Goal: Task Accomplishment & Management: Complete application form

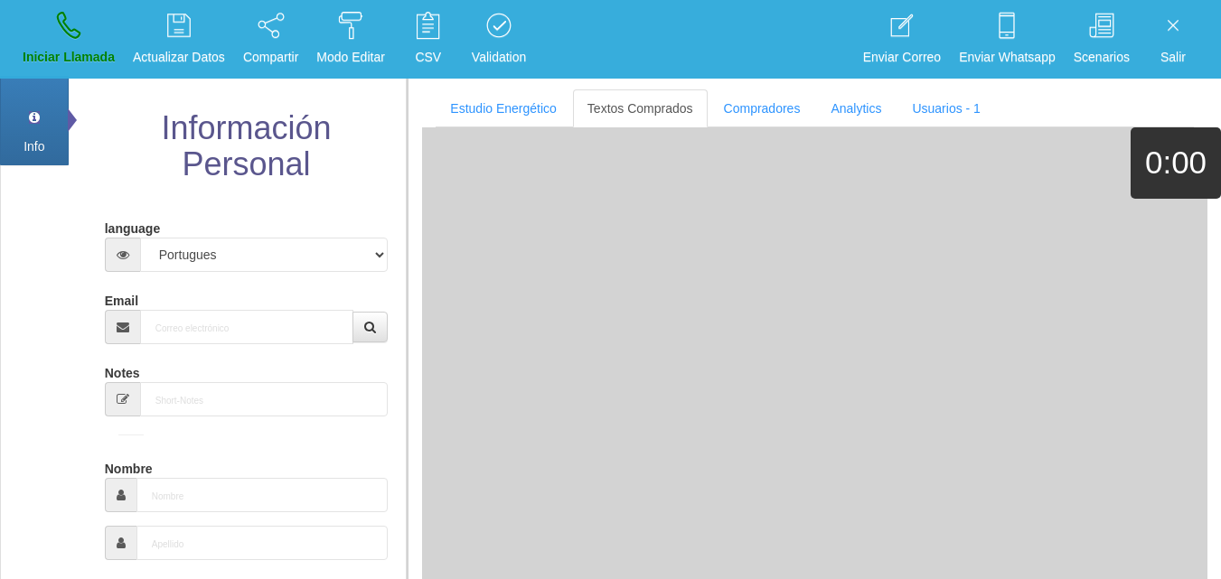
select select "2"
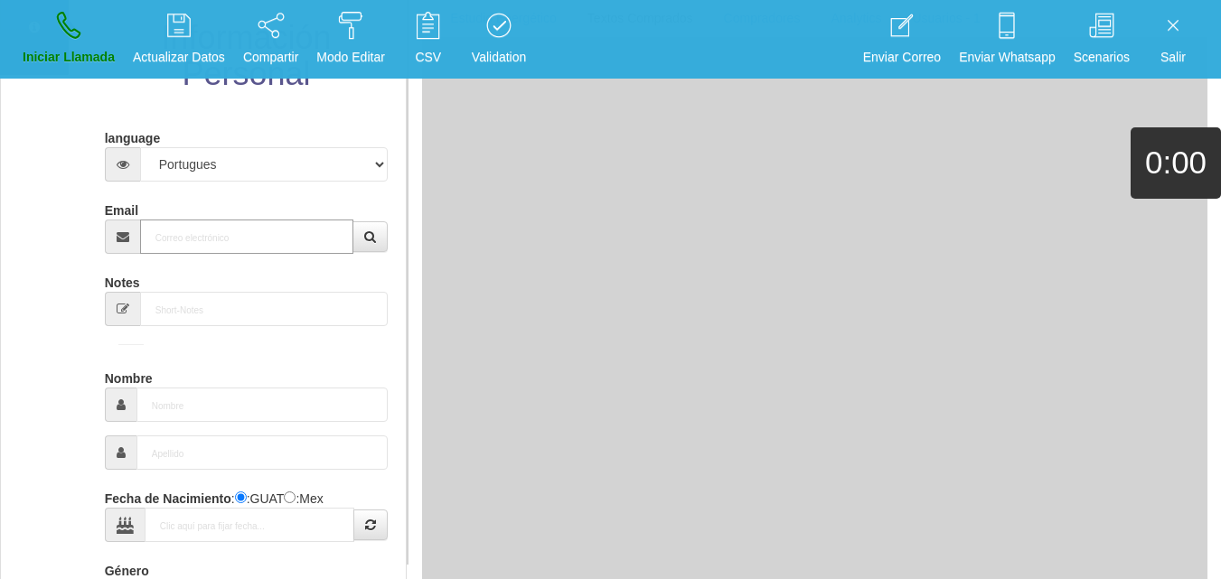
click at [183, 250] on input "Email" at bounding box center [247, 237] width 214 height 34
paste input "[EMAIL_ADDRESS][DOMAIN_NAME]"
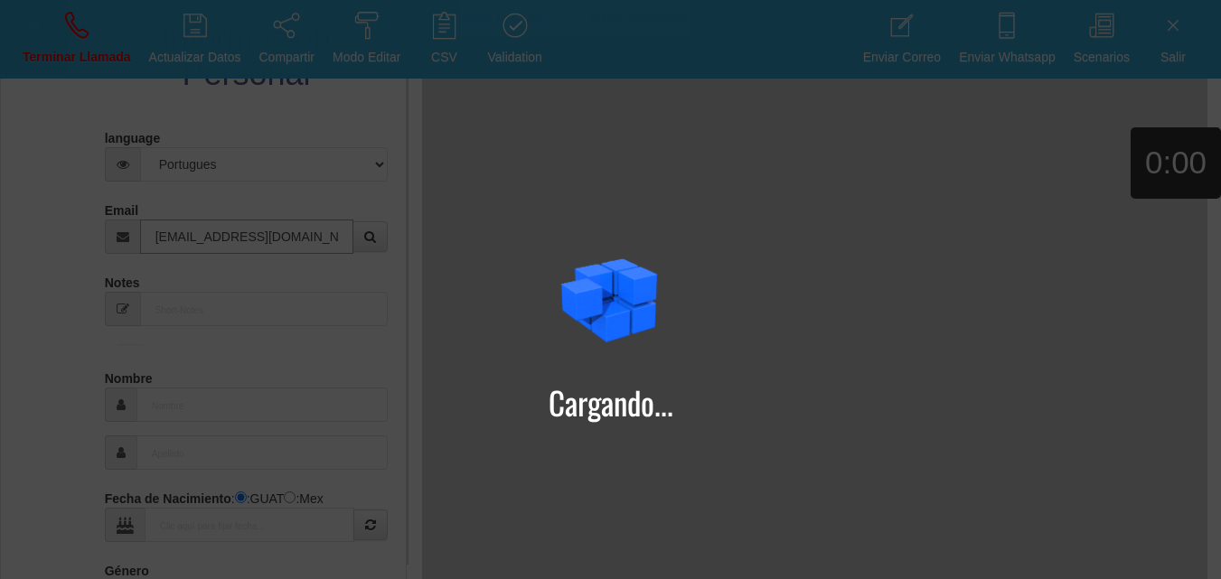
type input "[EMAIL_ADDRESS][DOMAIN_NAME]"
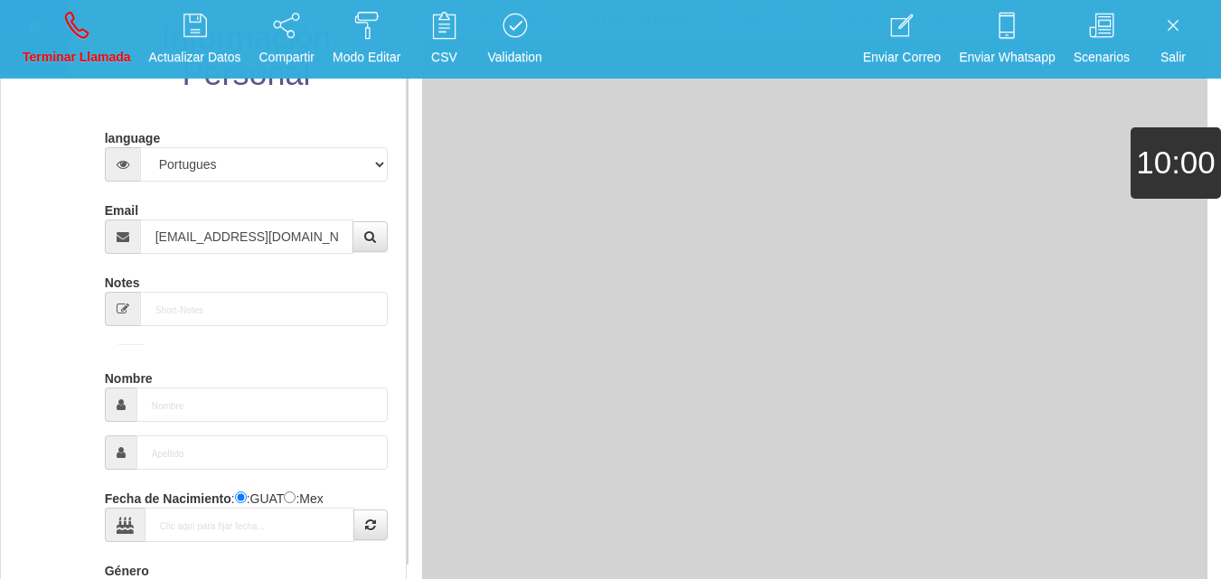
type input "[DATE]"
select select "4"
type input "Comprador simple"
type input "[PERSON_NAME]"
select select "2"
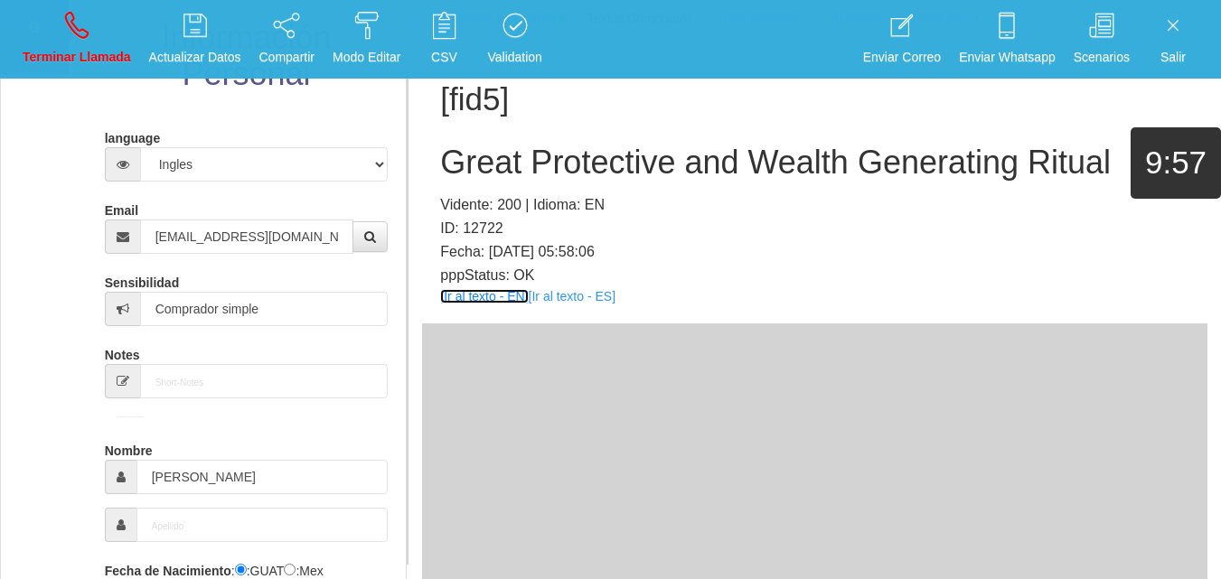
click at [496, 298] on link "[Ir al texto - EN]" at bounding box center [484, 296] width 88 height 14
click at [490, 173] on h2 "Great Protective and Wealth Generating Ritual" at bounding box center [814, 163] width 749 height 36
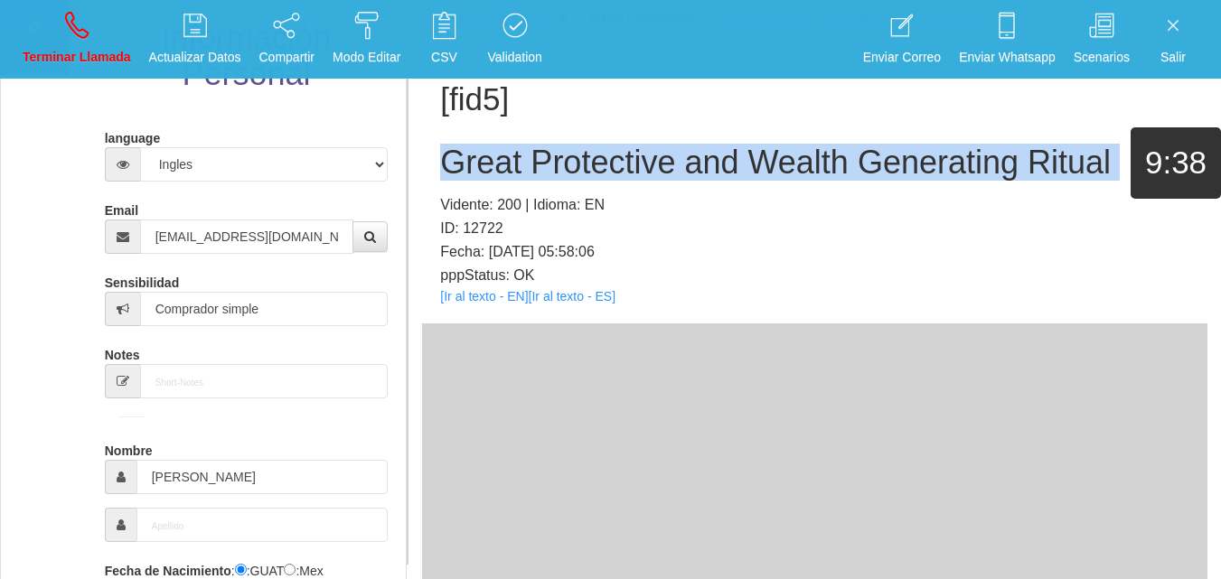
drag, startPoint x: 490, startPoint y: 173, endPoint x: 855, endPoint y: 68, distance: 380.0
click at [492, 173] on h2 "Great Protective and Wealth Generating Ritual" at bounding box center [814, 163] width 749 height 36
copy h2 "Great Protective and Wealth Generating Ritual"
click at [118, 60] on p "Terminar Llamada" at bounding box center [77, 57] width 108 height 21
select select "0"
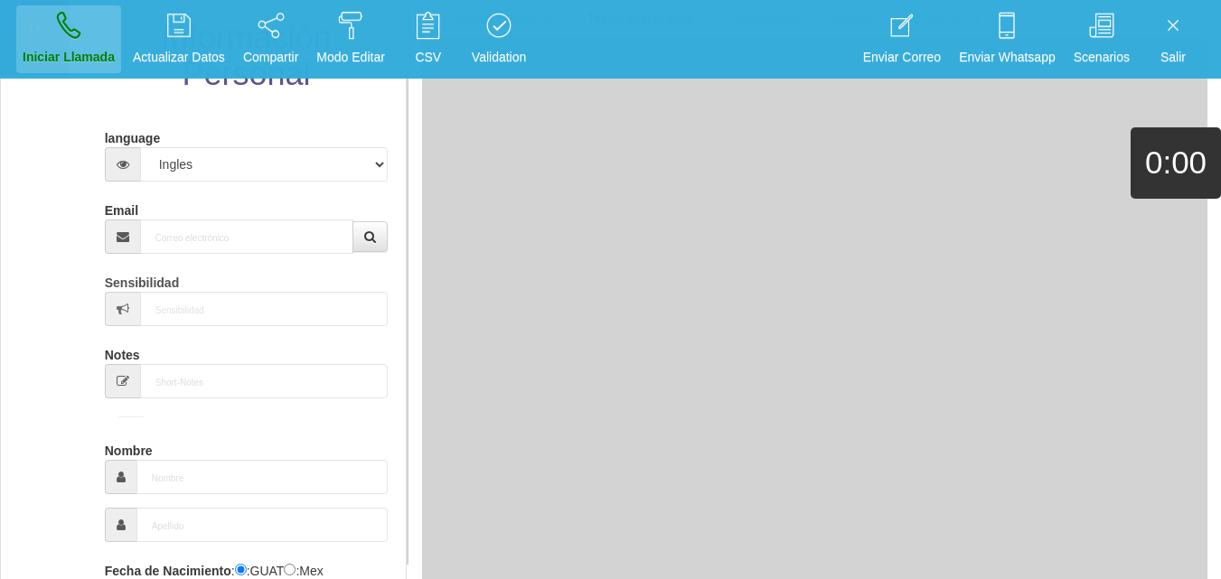
scroll to position [0, 0]
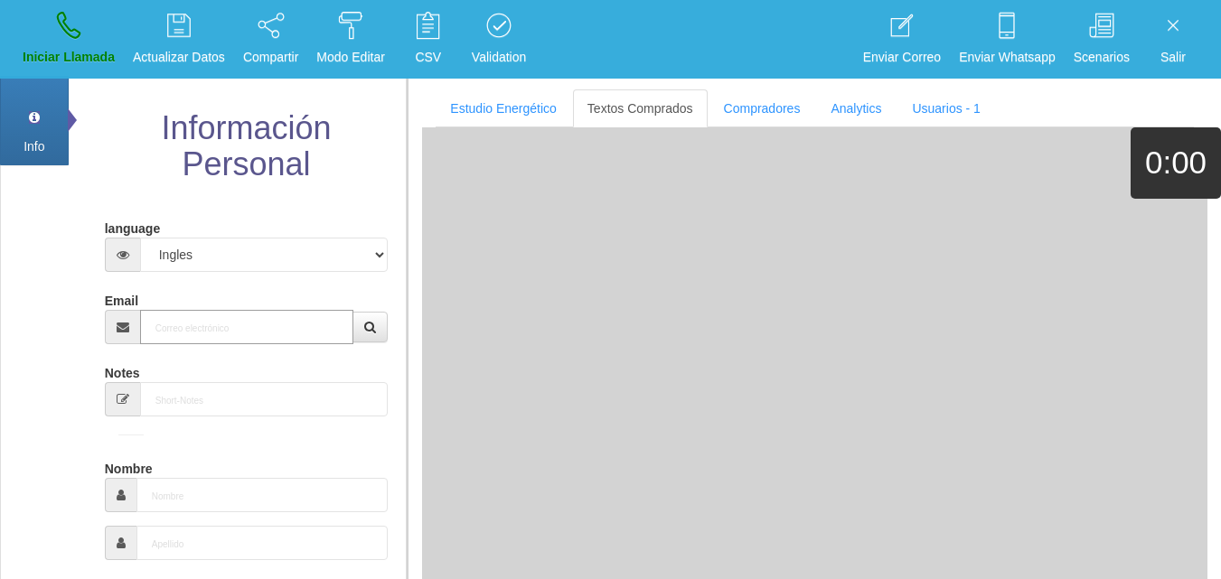
click at [263, 317] on input "Email" at bounding box center [247, 327] width 214 height 34
paste input "[EMAIL_ADDRESS][DOMAIN_NAME]"
type input "[EMAIL_ADDRESS][DOMAIN_NAME]"
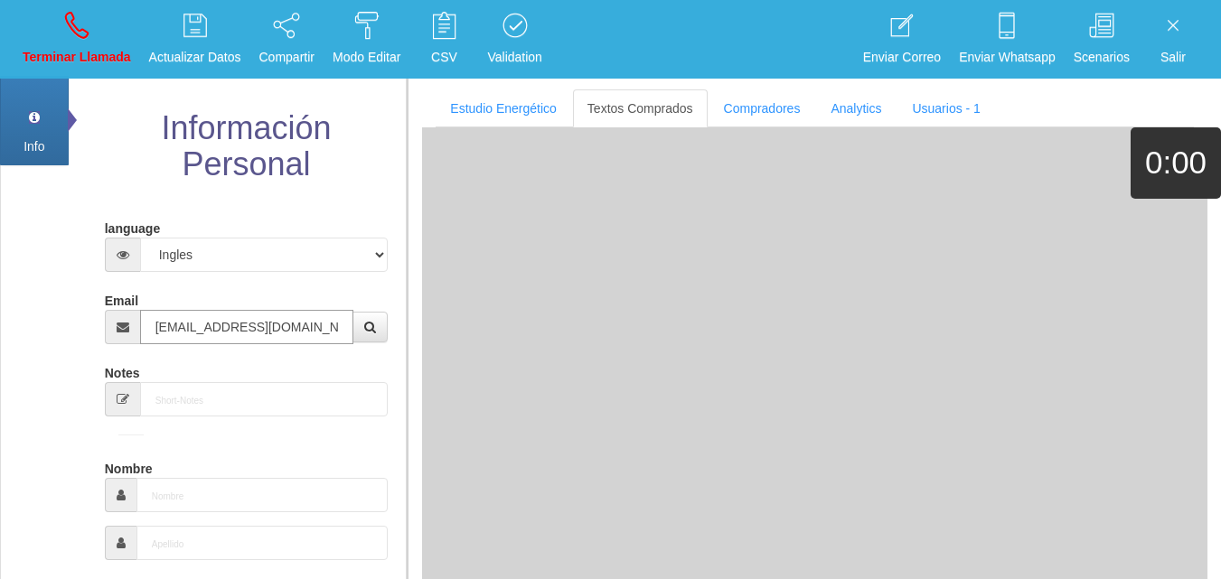
type input "[DATE]"
type input "Comprador simple"
type input "Shan"
select select "1"
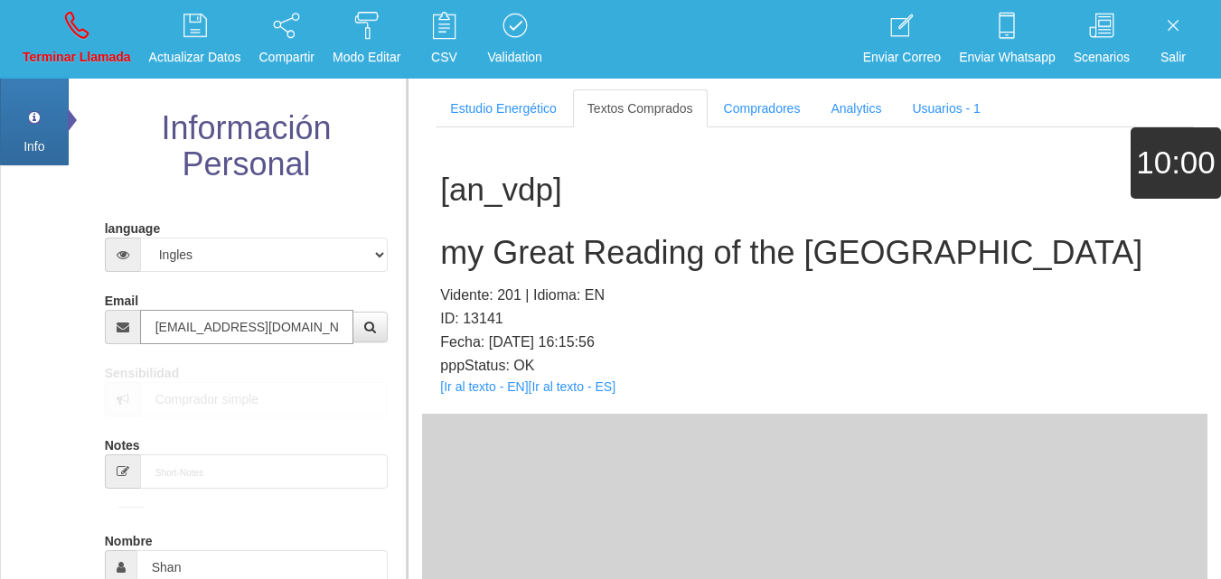
type input "[EMAIL_ADDRESS][DOMAIN_NAME]"
click at [478, 385] on link "[Ir al texto - EN]" at bounding box center [484, 387] width 88 height 14
click at [607, 221] on div "[an_vdp] my Great Reading of the Providence Vidente: 201 | Idioma: EN ID: 13141…" at bounding box center [815, 270] width 786 height 287
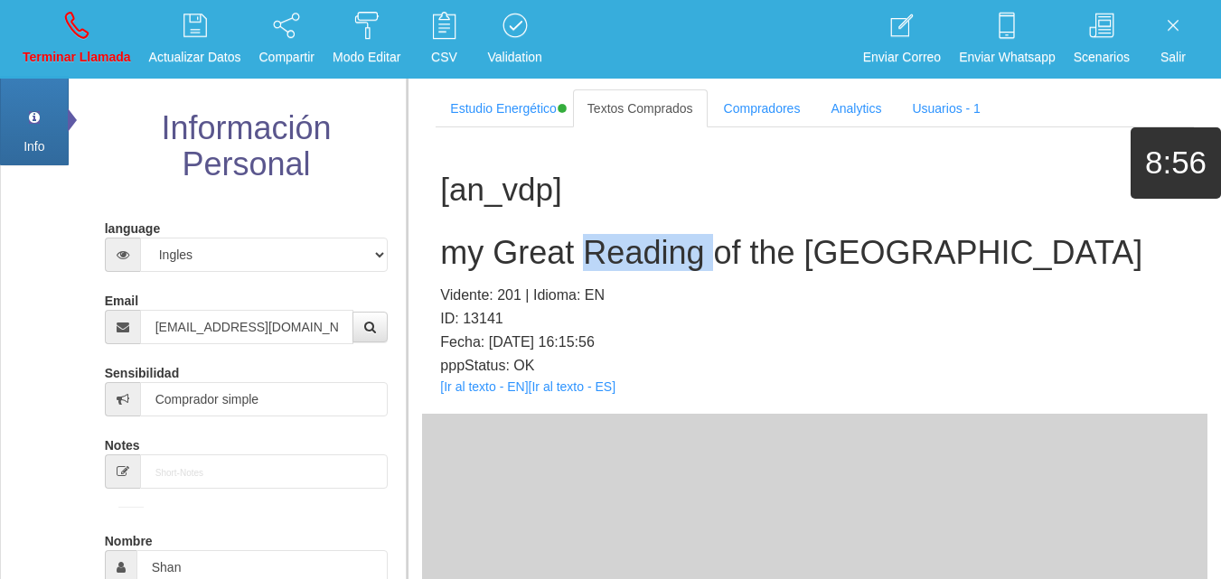
click at [607, 221] on div "[an_vdp] my Great Reading of the Providence Vidente: 201 | Idioma: EN ID: 13141…" at bounding box center [815, 270] width 786 height 287
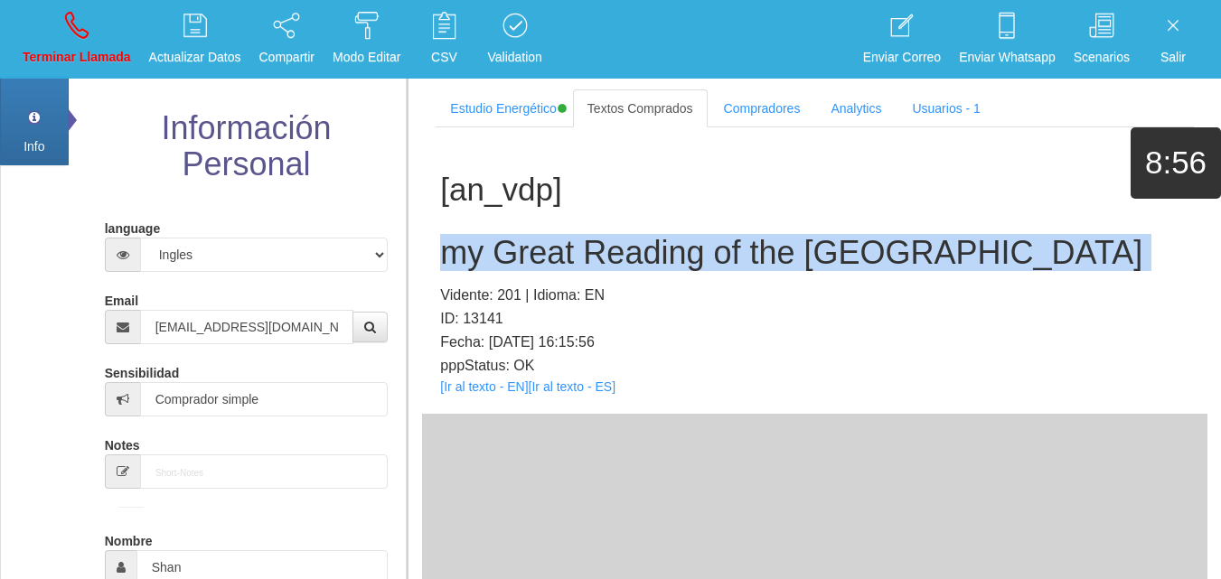
click at [607, 221] on div "[an_vdp] my Great Reading of the Providence Vidente: 201 | Idioma: EN ID: 13141…" at bounding box center [815, 270] width 786 height 287
copy h2 "my Great Reading of the [GEOGRAPHIC_DATA]"
click at [114, 25] on link "Terminar Llamada" at bounding box center [76, 39] width 121 height 68
select select "0"
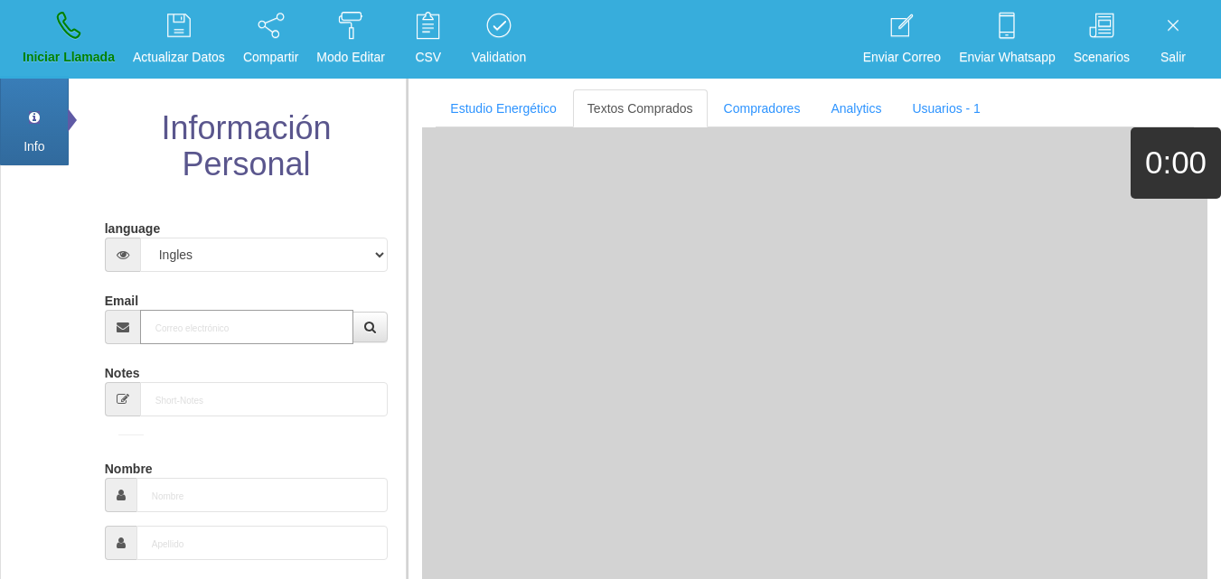
paste input "[PERSON_NAME][EMAIL_ADDRESS][PERSON_NAME][DOMAIN_NAME]"
click at [242, 344] on input "[PERSON_NAME][EMAIL_ADDRESS][PERSON_NAME][DOMAIN_NAME]" at bounding box center [247, 327] width 214 height 34
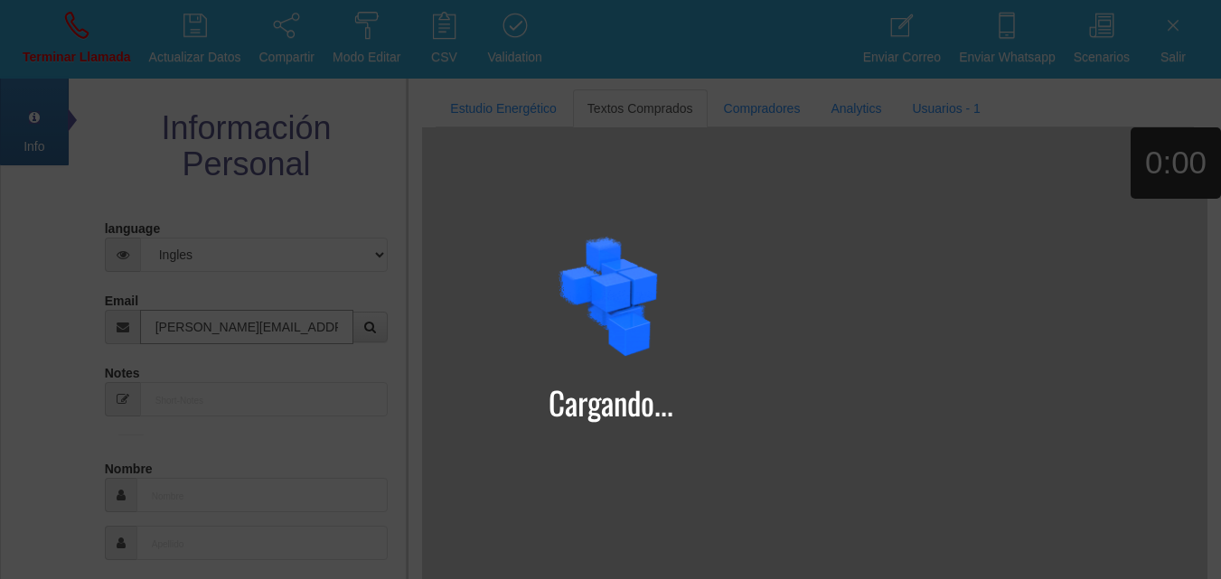
type input "[PERSON_NAME][EMAIL_ADDRESS][PERSON_NAME][DOMAIN_NAME]"
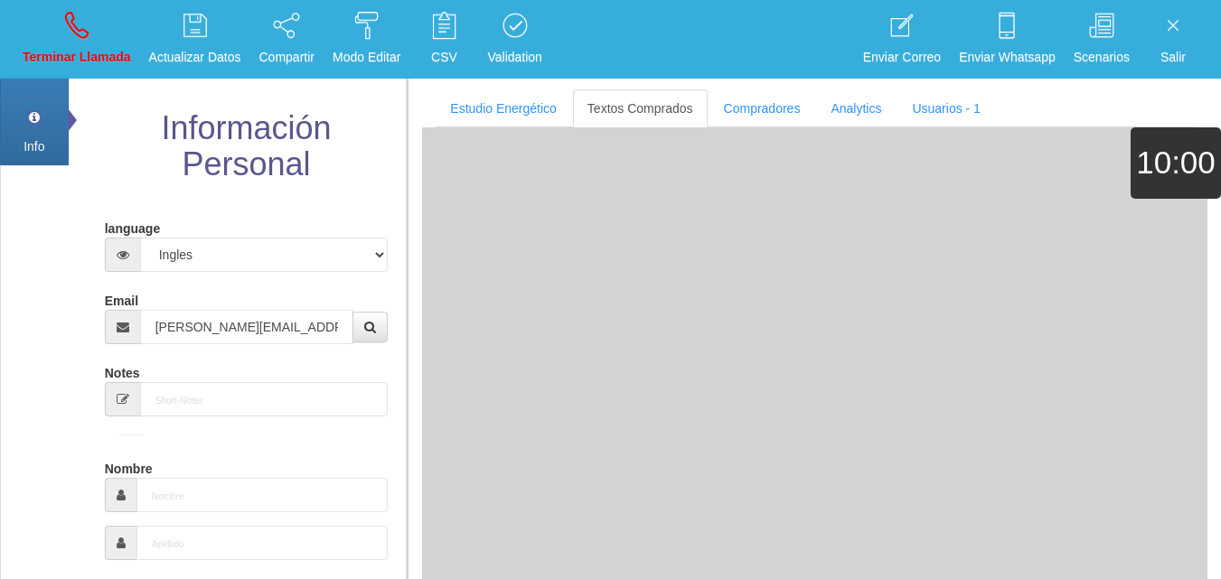
type input "[DATE]"
type input "Comprador bajo"
type input "[PERSON_NAME]"
select select "1"
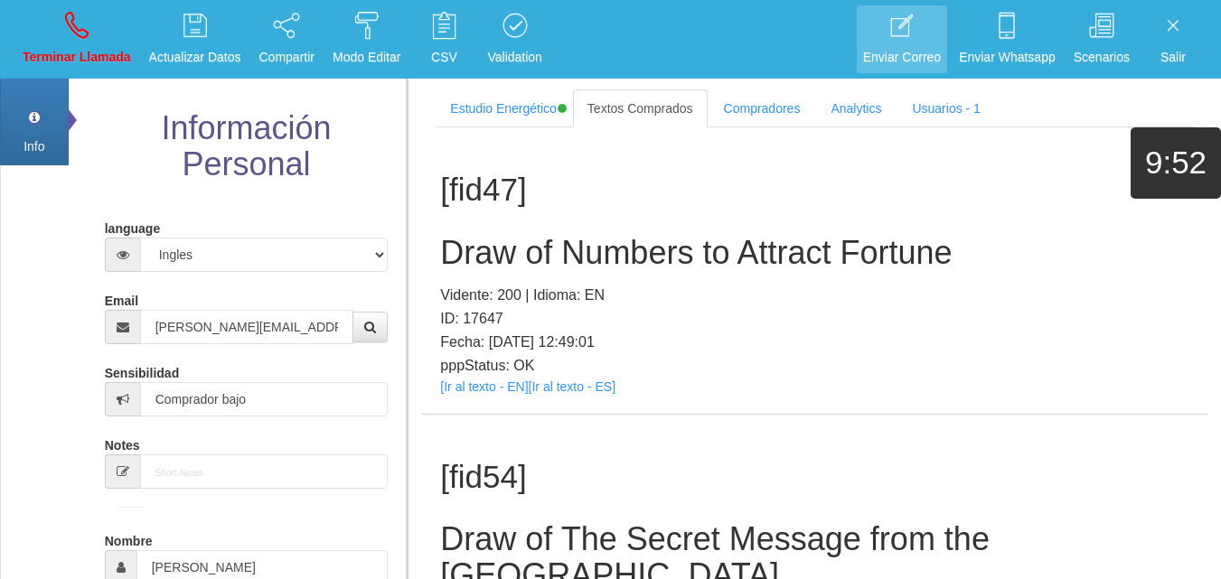
scroll to position [513, 0]
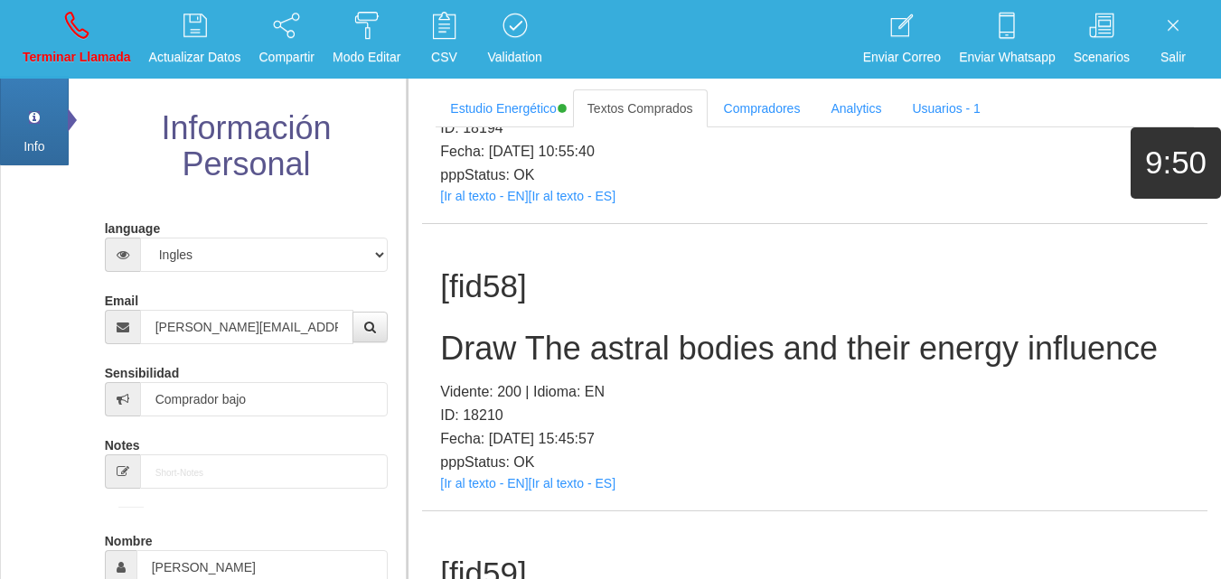
click at [466, 451] on p "pppStatus: OK" at bounding box center [814, 463] width 749 height 24
click at [481, 476] on link "[Ir al texto - EN]" at bounding box center [484, 483] width 88 height 14
click at [559, 331] on h2 "Draw The astral bodies and their energy influence" at bounding box center [814, 349] width 749 height 36
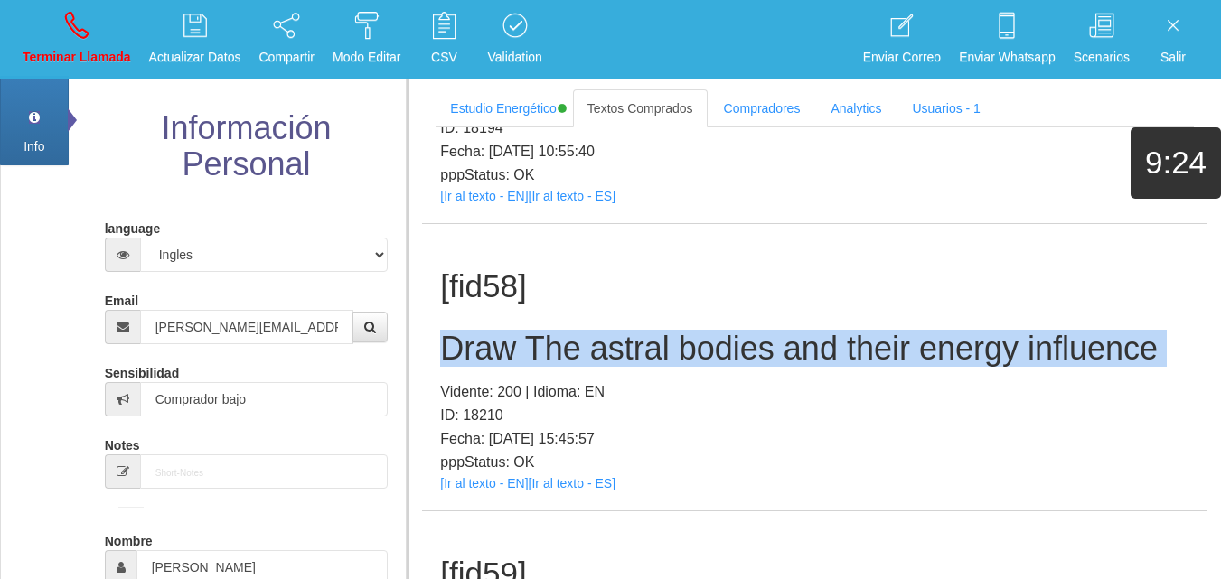
click at [559, 331] on h2 "Draw The astral bodies and their energy influence" at bounding box center [814, 349] width 749 height 36
copy h2 "Draw The astral bodies and their energy influence"
click at [107, 51] on p "Terminar Llamada" at bounding box center [77, 57] width 108 height 21
select select "0"
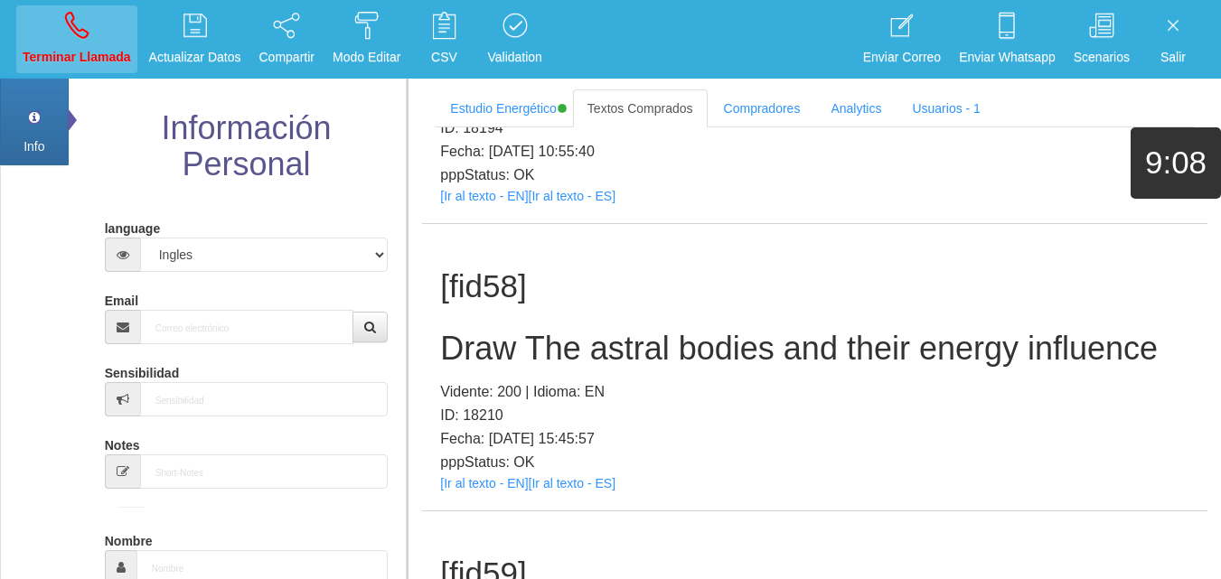
scroll to position [0, 0]
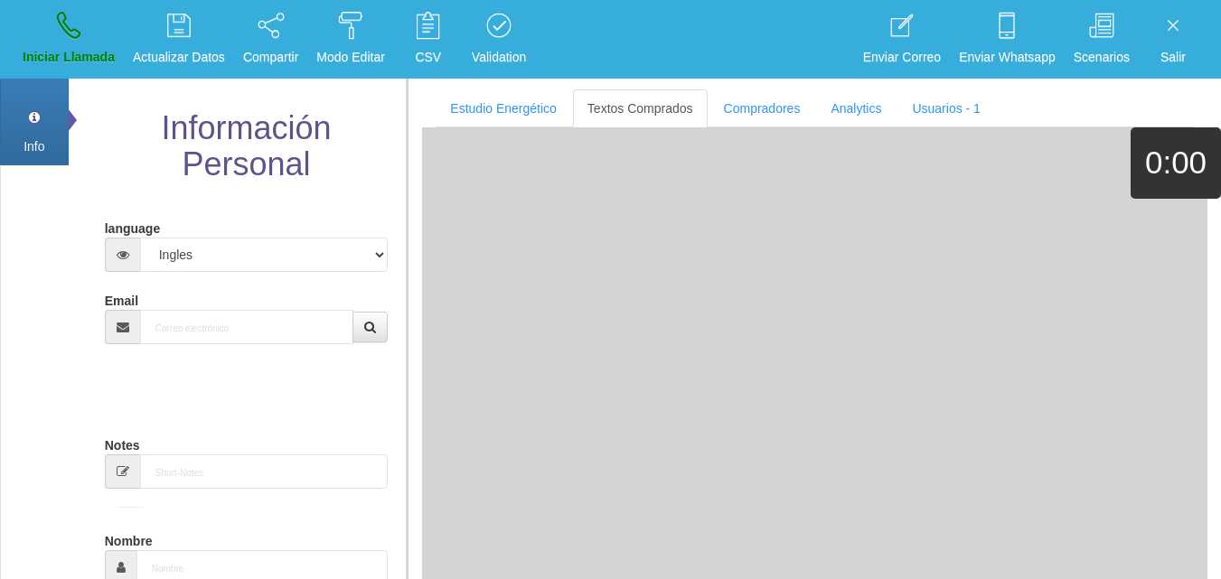
drag, startPoint x: 258, startPoint y: 356, endPoint x: 240, endPoint y: 332, distance: 29.8
paste input "[EMAIL_ADDRESS][DOMAIN_NAME]"
click at [238, 327] on input "[EMAIL_ADDRESS][DOMAIN_NAME]" at bounding box center [247, 327] width 214 height 34
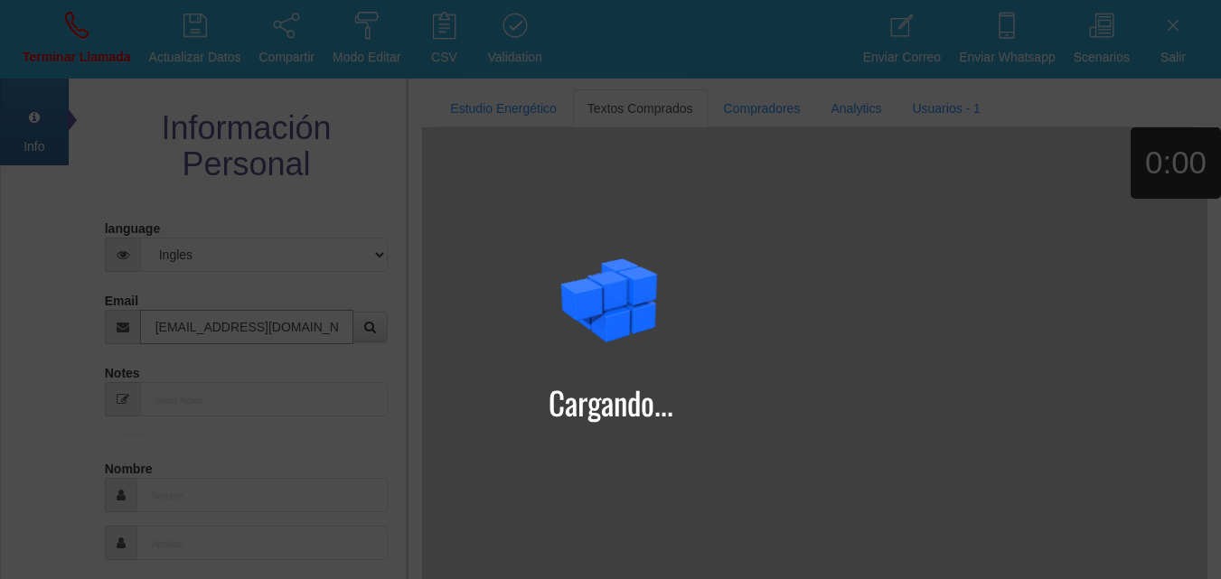
type input "[EMAIL_ADDRESS][DOMAIN_NAME]"
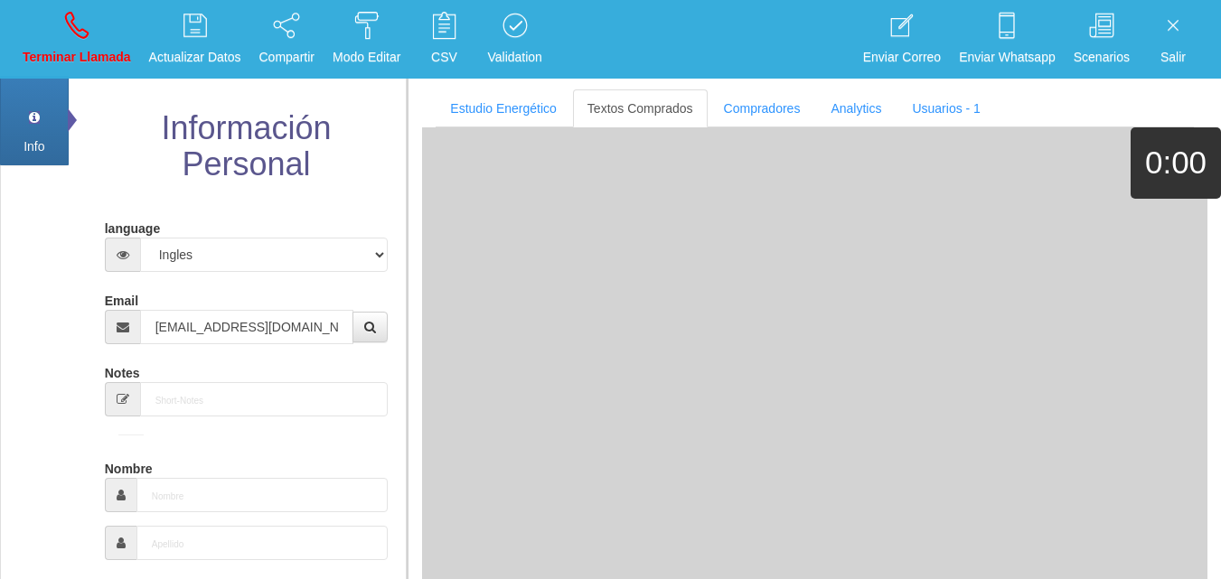
type input "[DATE]"
select select
type input "Comprador bajo"
type input "[PERSON_NAME]"
select select "2"
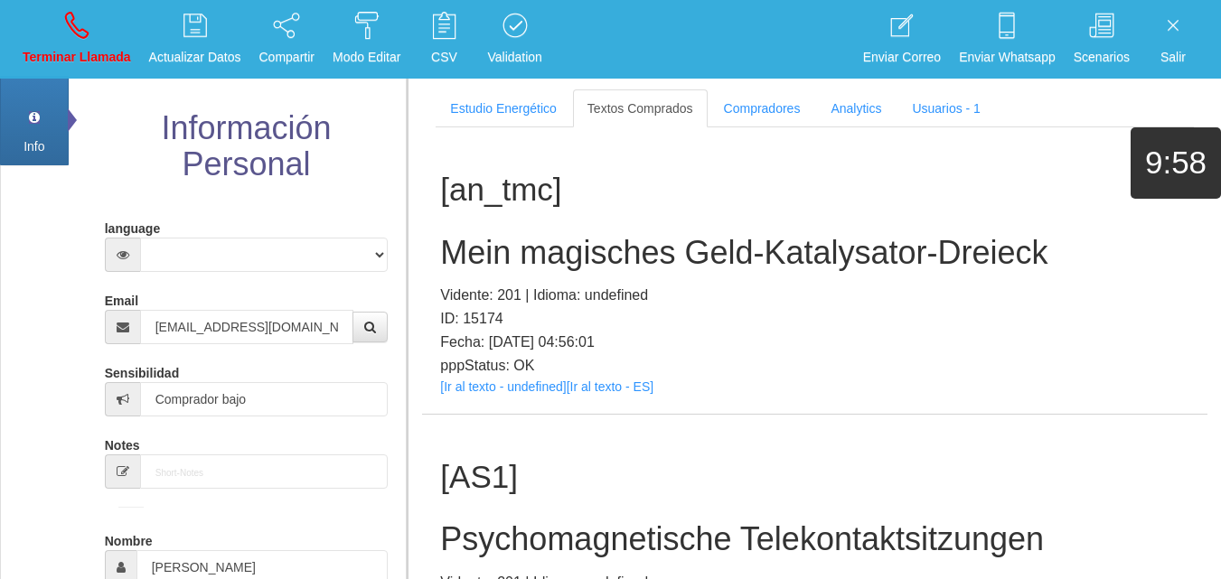
scroll to position [340, 0]
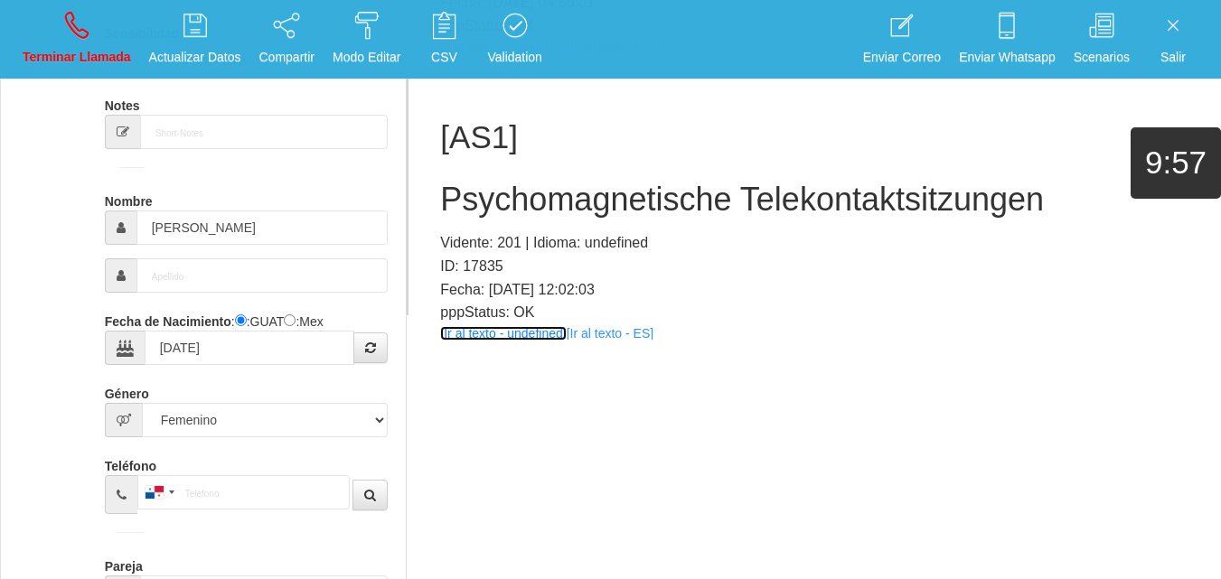
click at [489, 332] on link "[Ir al texto - undefined]" at bounding box center [503, 333] width 126 height 14
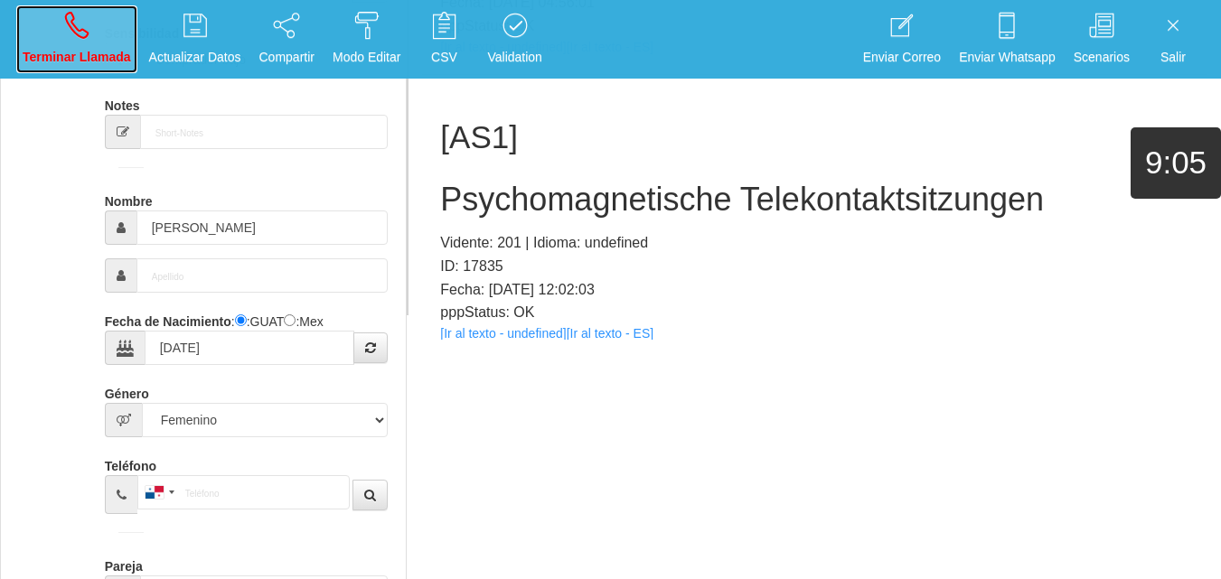
drag, startPoint x: 115, startPoint y: 34, endPoint x: 137, endPoint y: 60, distance: 33.9
click at [115, 35] on link "Terminar Llamada" at bounding box center [76, 39] width 121 height 68
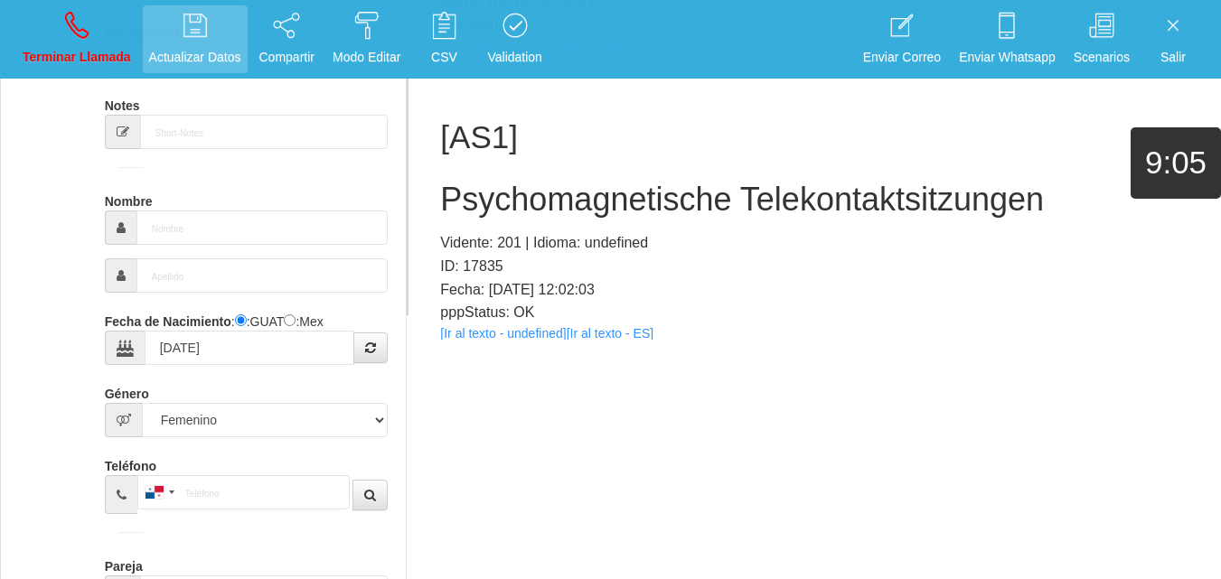
select select "0"
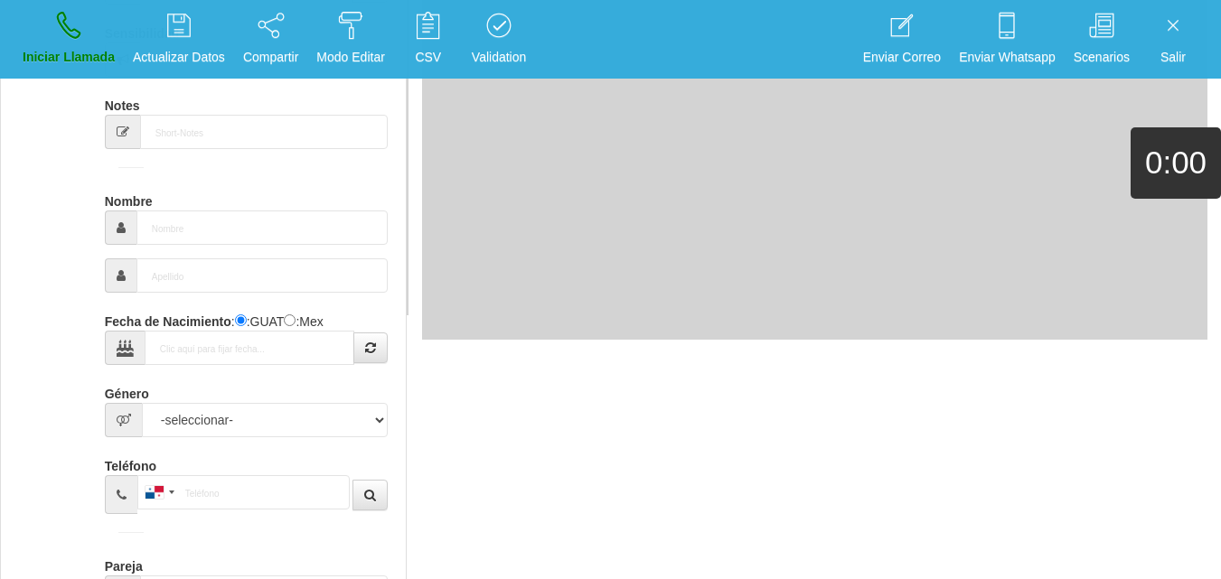
scroll to position [0, 0]
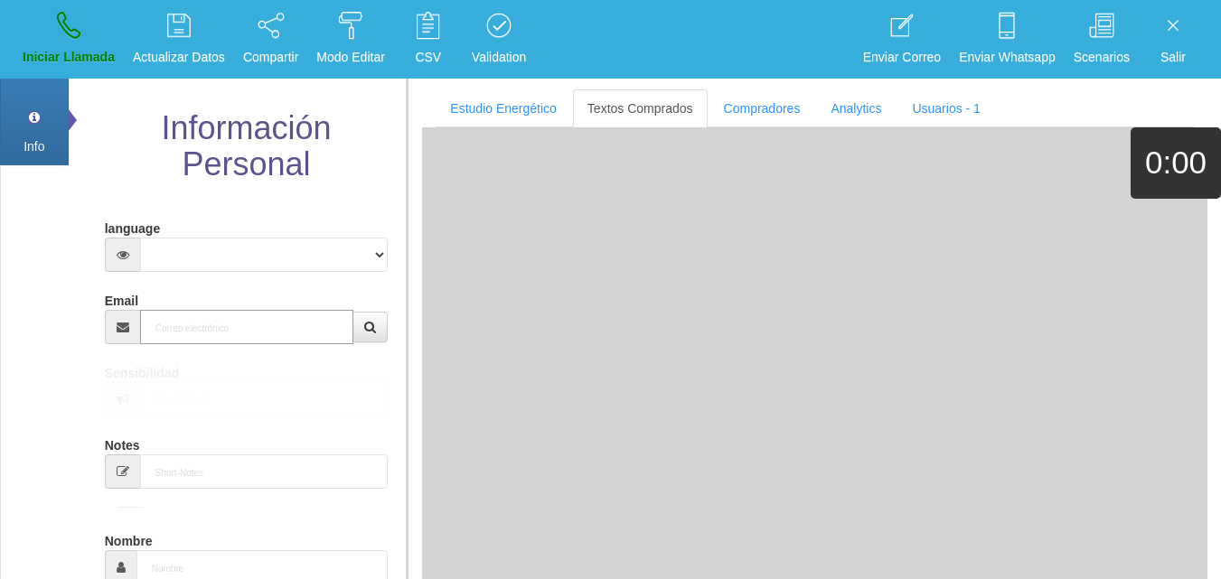
click at [244, 335] on input "Email" at bounding box center [247, 327] width 214 height 34
paste input "[EMAIL_ADDRESS][DOMAIN_NAME]"
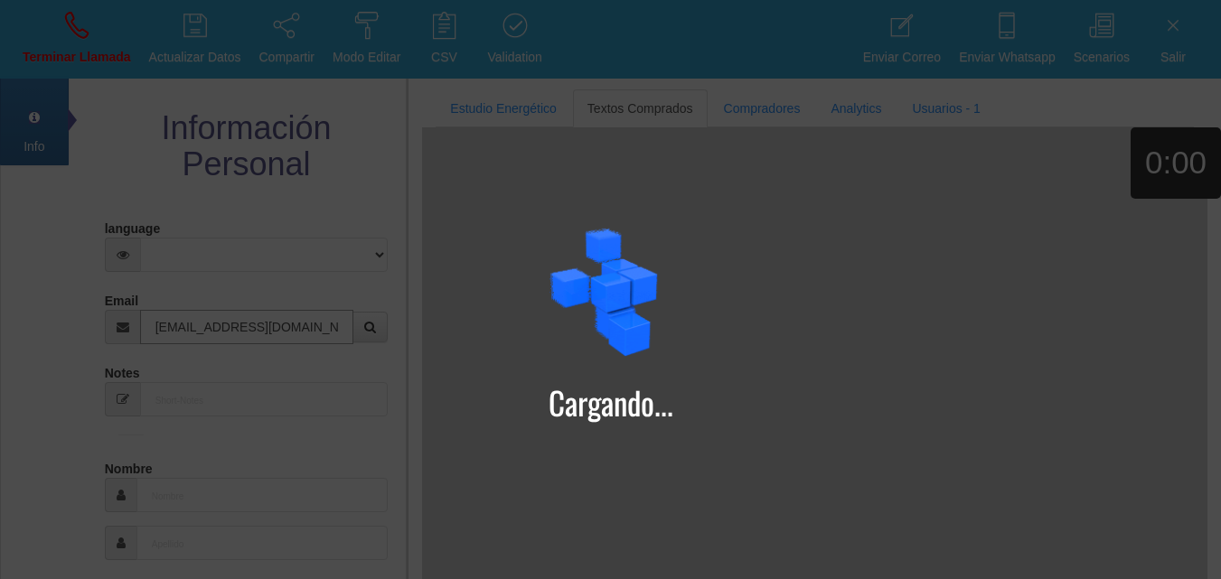
type input "[EMAIL_ADDRESS][DOMAIN_NAME]"
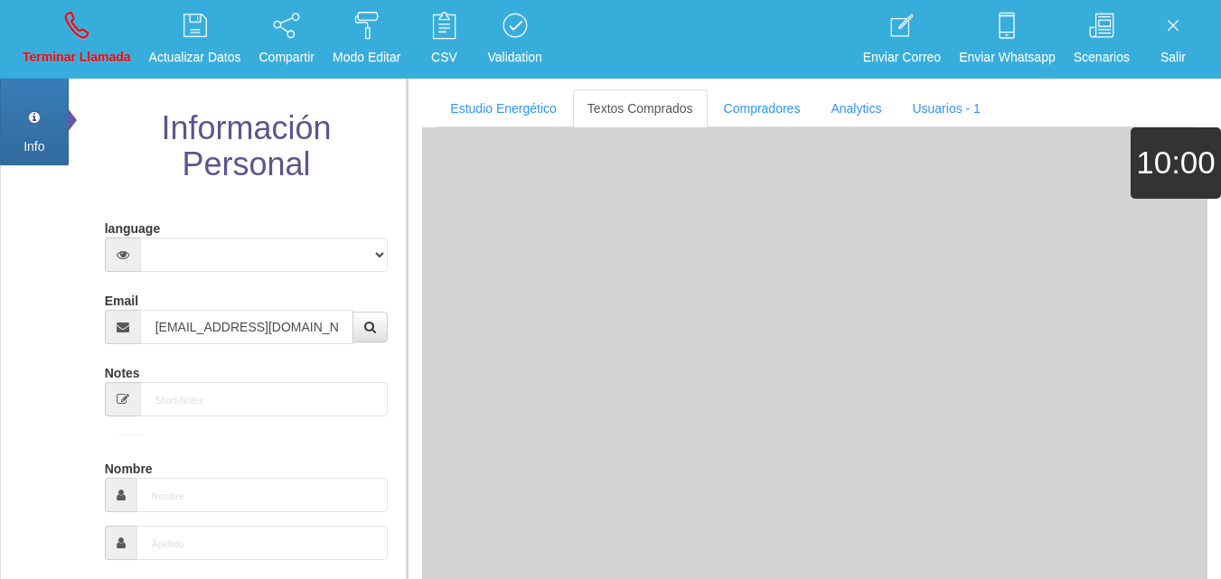
type input "[DATE]"
select select "4"
type input "Excelente Comprador"
type input "[PERSON_NAME]"
select select "1"
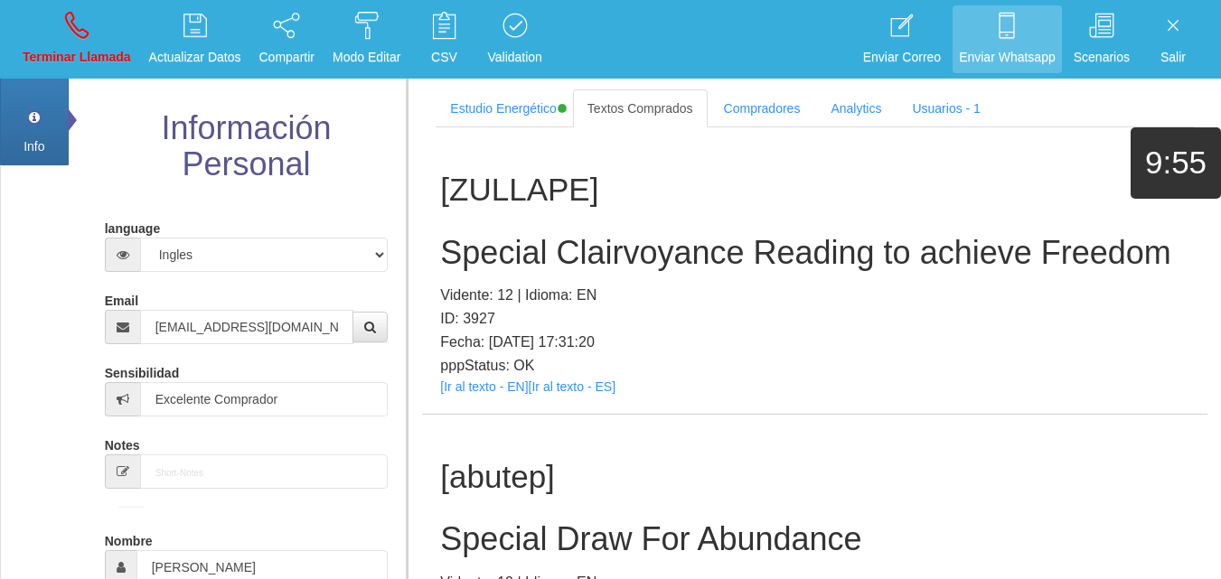
scroll to position [1087, 0]
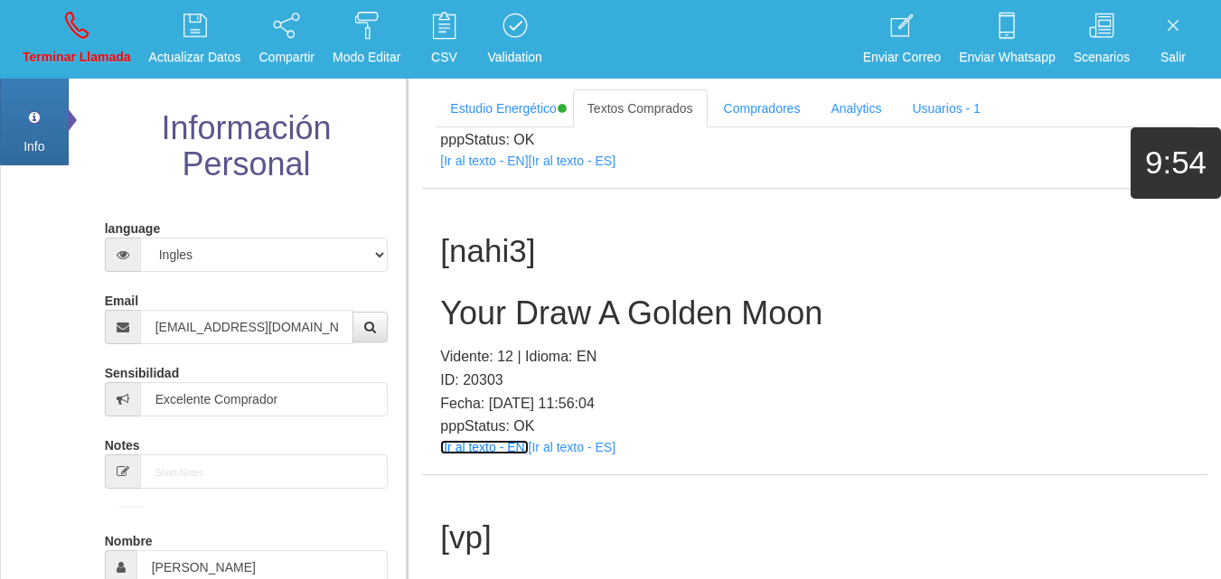
click at [459, 452] on link "[Ir al texto - EN]" at bounding box center [484, 447] width 88 height 14
click at [542, 304] on h2 "Your Draw A Golden Moon" at bounding box center [814, 314] width 749 height 36
click at [542, 301] on h2 "Your Draw A Golden Moon" at bounding box center [814, 314] width 749 height 36
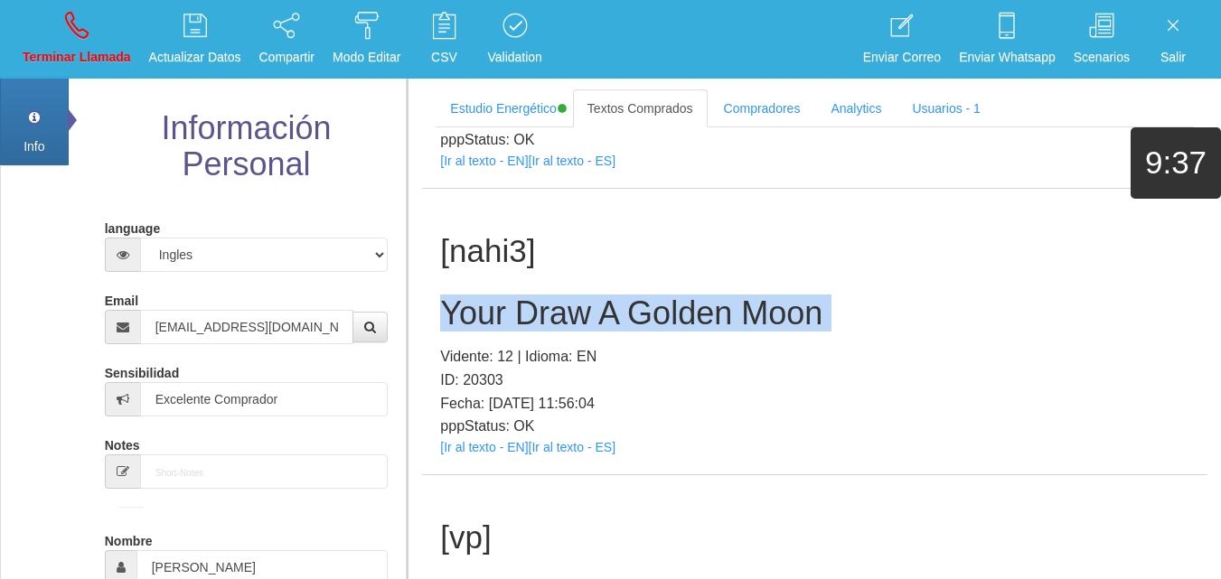
click at [542, 301] on h2 "Your Draw A Golden Moon" at bounding box center [814, 314] width 749 height 36
copy h2 "Your Draw A Golden Moon"
click at [108, 48] on p "Terminar Llamada" at bounding box center [77, 57] width 108 height 21
select select "0"
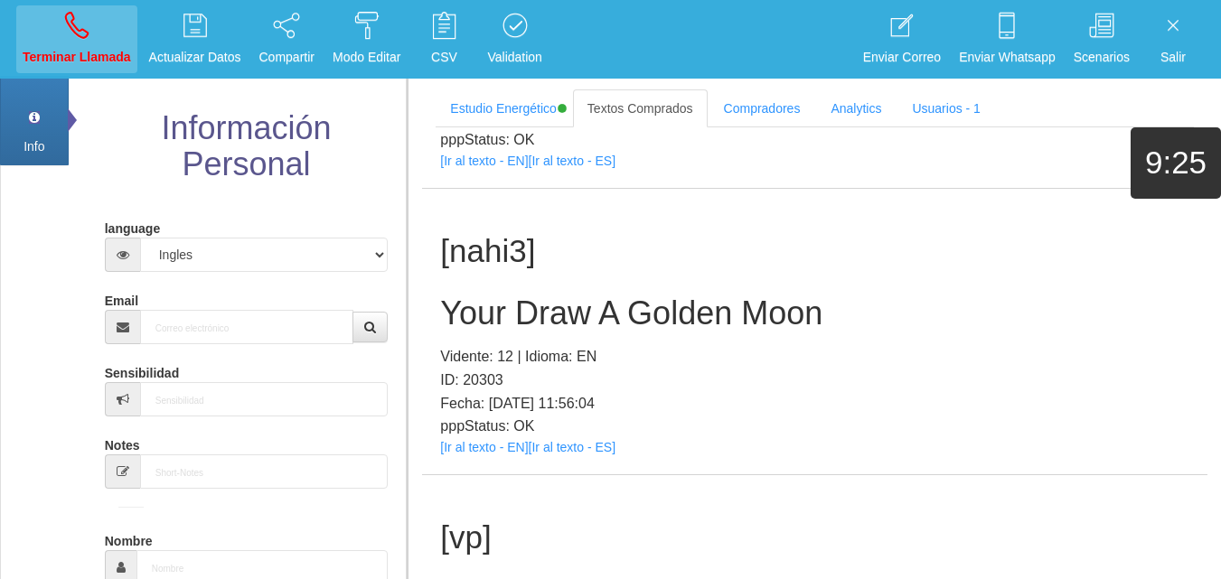
scroll to position [0, 0]
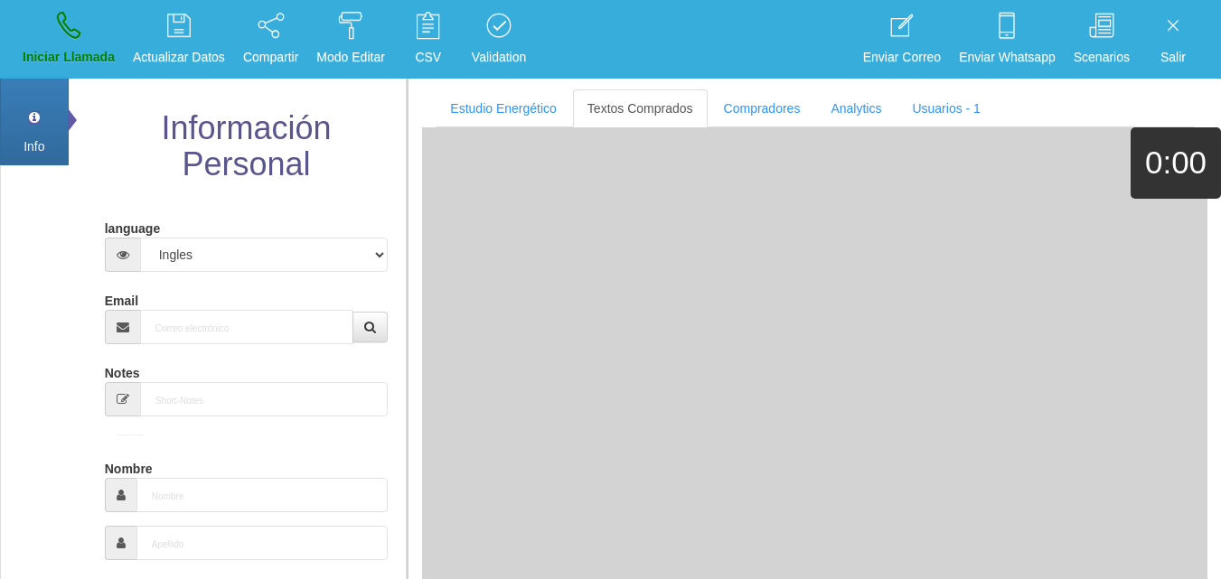
click at [205, 306] on div "Email" at bounding box center [247, 315] width 284 height 59
paste input "[EMAIL_ADDRESS][DOMAIN_NAME]"
click at [211, 319] on input "[EMAIL_ADDRESS][DOMAIN_NAME]" at bounding box center [247, 327] width 214 height 34
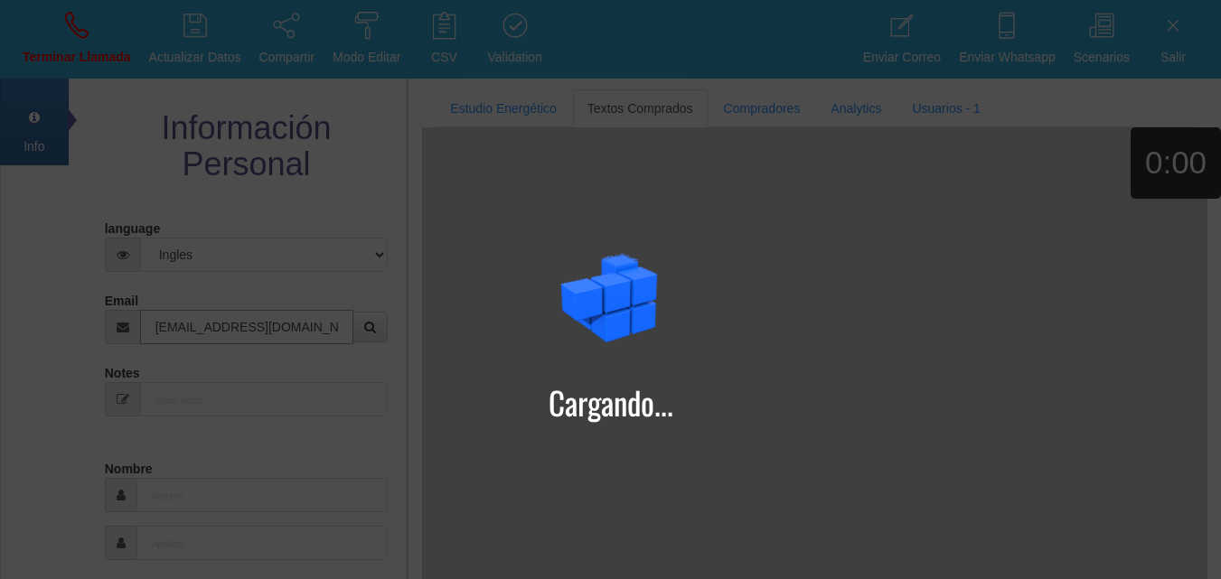
type input "[EMAIL_ADDRESS][DOMAIN_NAME]"
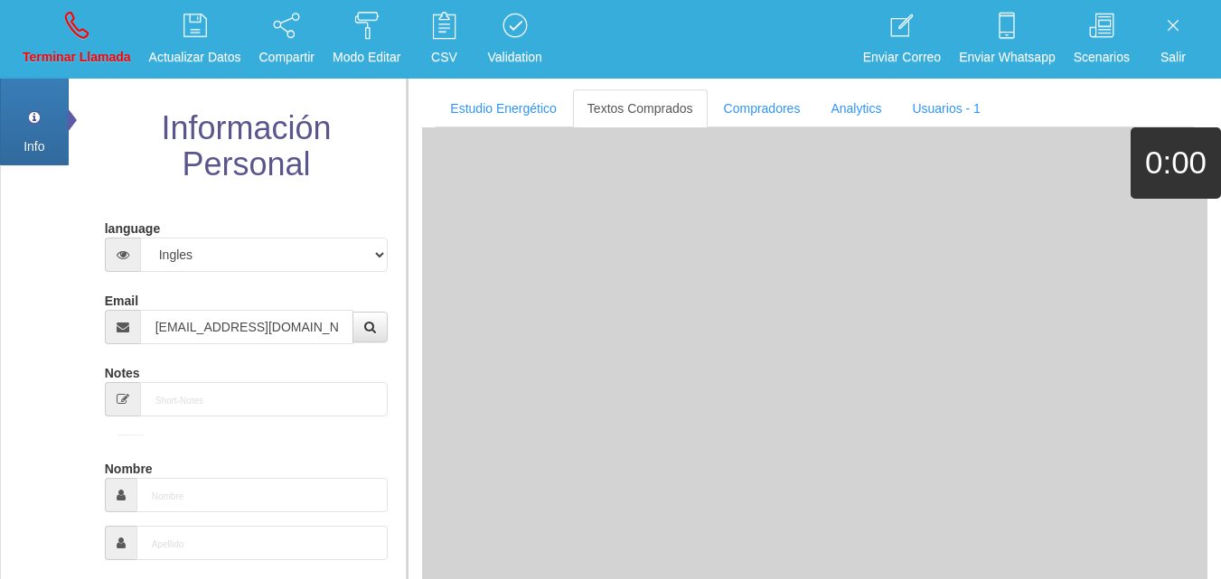
type input "13 Mayo 1957"
type input "Comprador bajo"
type input "[PERSON_NAME]"
select select "2"
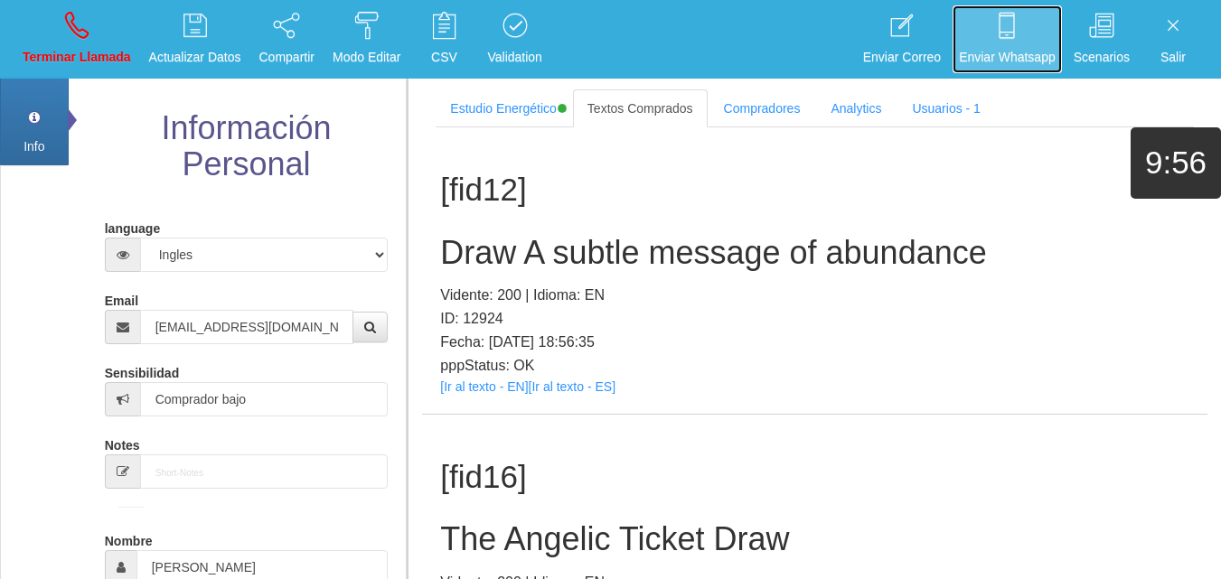
click at [989, 14] on link "Enviar Whatsapp" at bounding box center [1007, 39] width 109 height 68
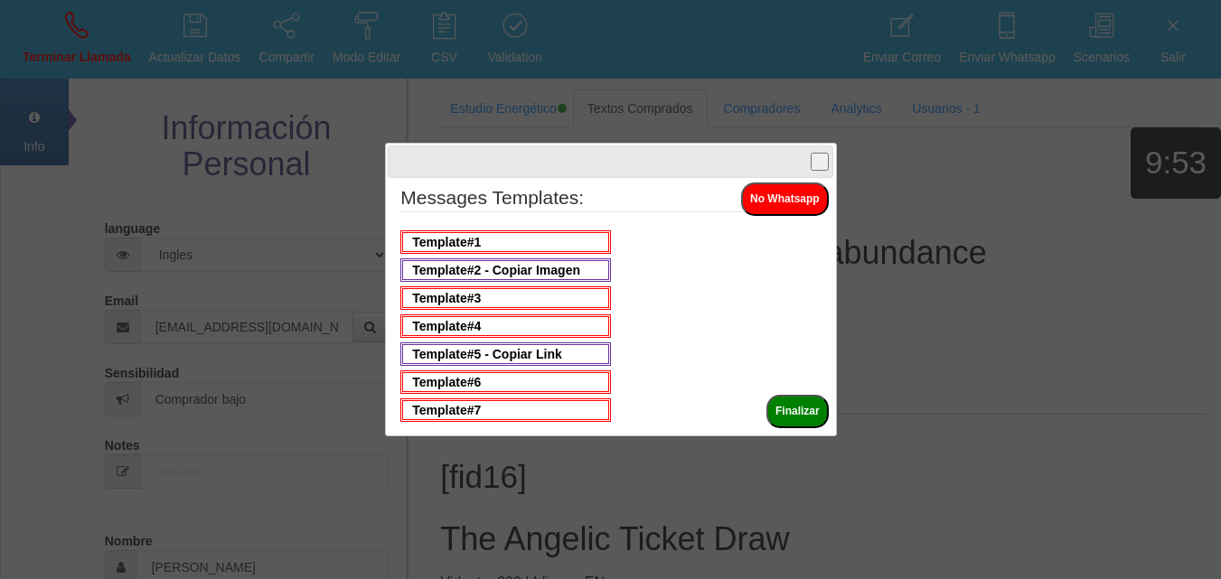
click at [824, 161] on button "button" at bounding box center [820, 162] width 18 height 18
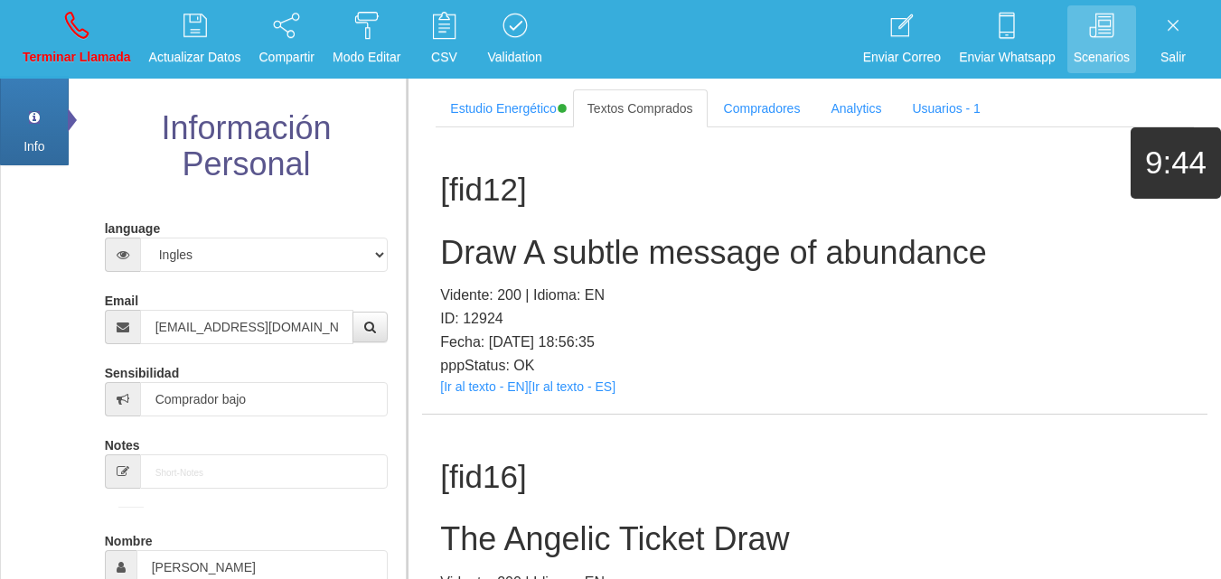
scroll to position [340, 0]
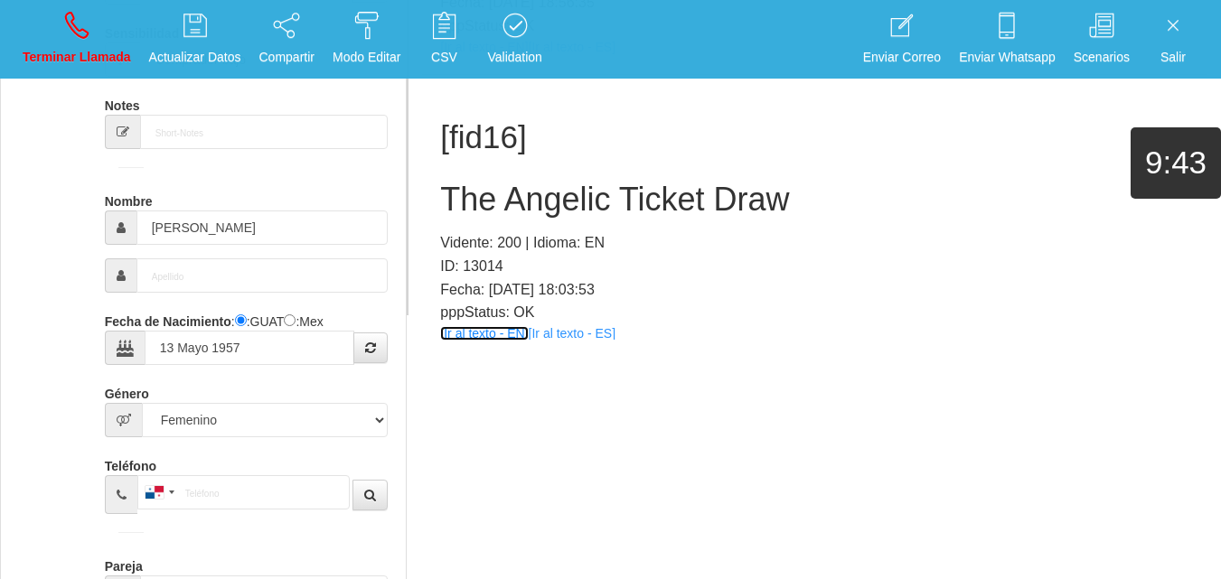
click at [503, 334] on link "[Ir al texto - EN]" at bounding box center [484, 333] width 88 height 14
click at [513, 195] on h2 "The Angelic Ticket Draw" at bounding box center [814, 200] width 749 height 36
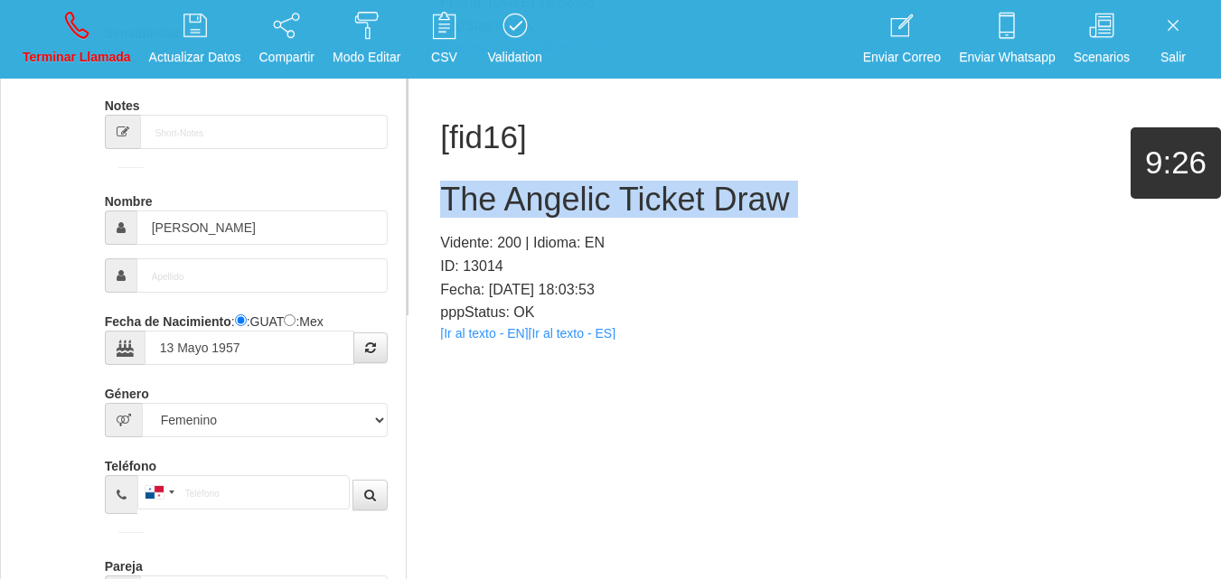
click at [513, 195] on h2 "The Angelic Ticket Draw" at bounding box center [814, 200] width 749 height 36
copy h2 "The Angelic Ticket Draw"
click at [61, 31] on link "Terminar Llamada" at bounding box center [76, 39] width 121 height 68
select select "0"
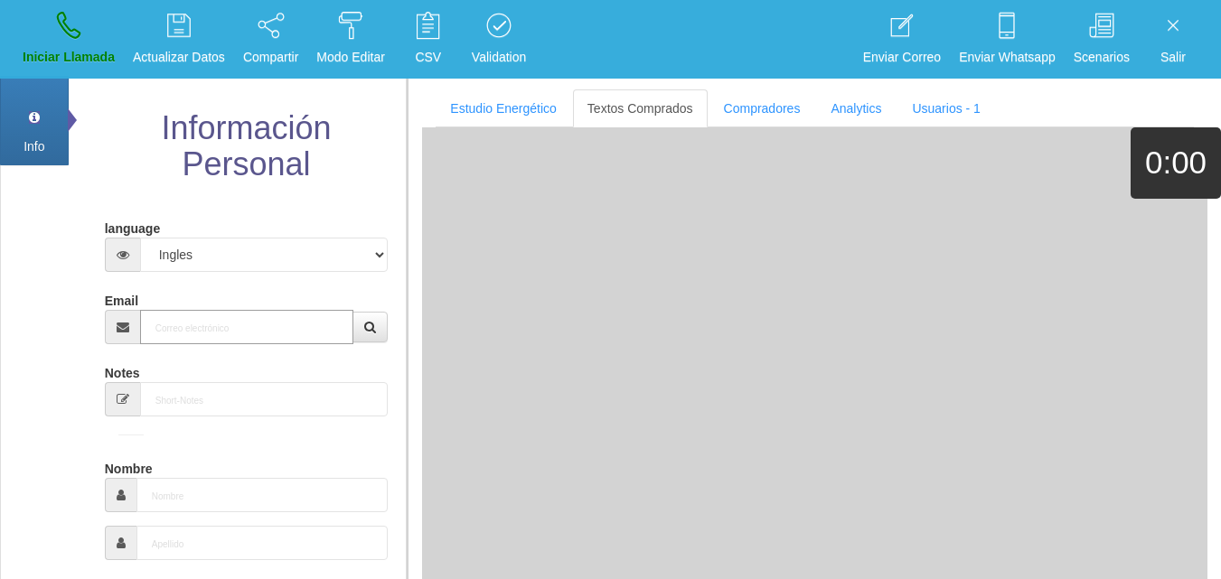
drag, startPoint x: 259, startPoint y: 344, endPoint x: 250, endPoint y: 343, distance: 9.1
click at [254, 344] on input "Email" at bounding box center [247, 327] width 214 height 34
paste input "[EMAIL_ADDRESS][DOMAIN_NAME]"
type input "[EMAIL_ADDRESS][DOMAIN_NAME]"
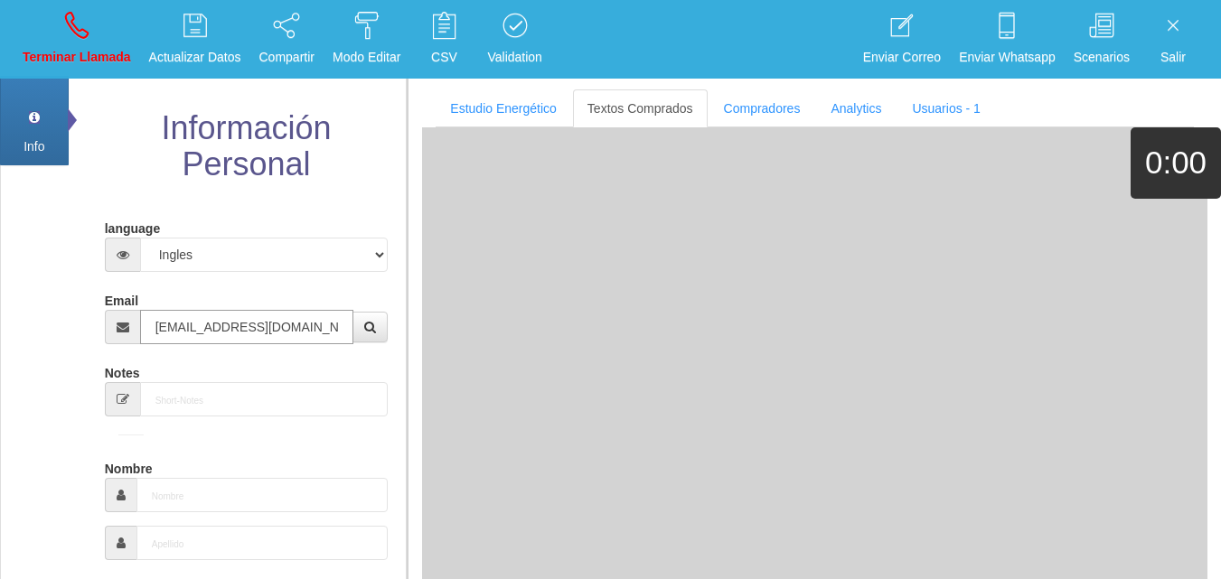
type input "[DATE]"
type input "Comprador simple"
type input "Wiggo"
select select "2"
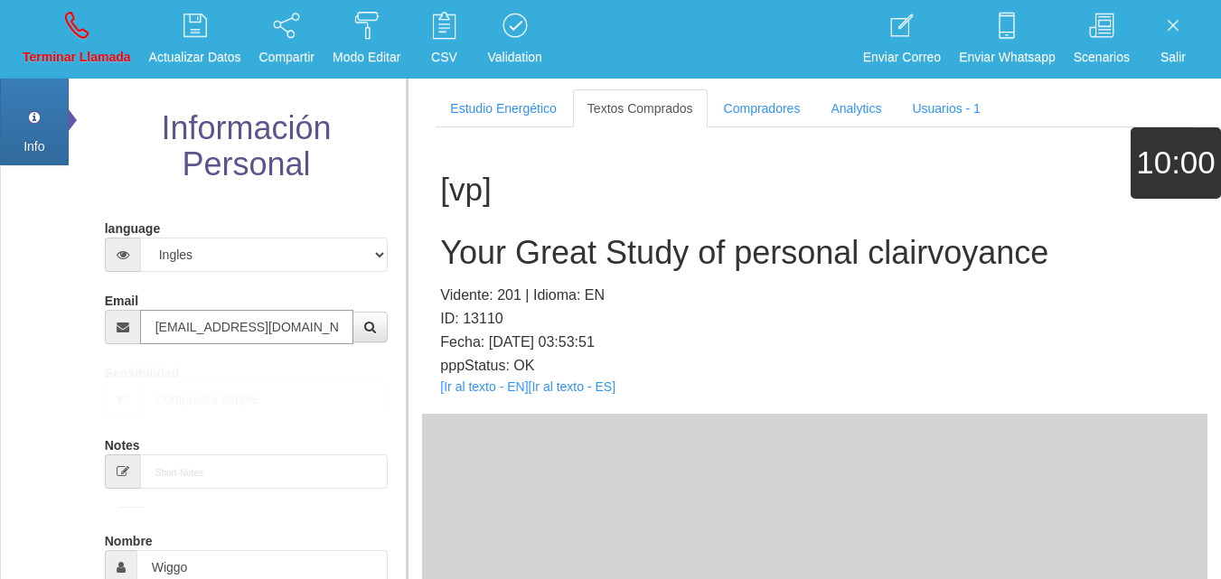
type input "[EMAIL_ADDRESS][DOMAIN_NAME]"
click at [505, 395] on div "[vp] Your Great Study of personal clairvoyance Vidente: 201 | Idioma: EN ID: 13…" at bounding box center [815, 270] width 786 height 287
click at [463, 387] on link "[Ir al texto - EN]" at bounding box center [484, 387] width 88 height 14
click at [492, 240] on h2 "Your Great Study of personal clairvoyance" at bounding box center [814, 253] width 749 height 36
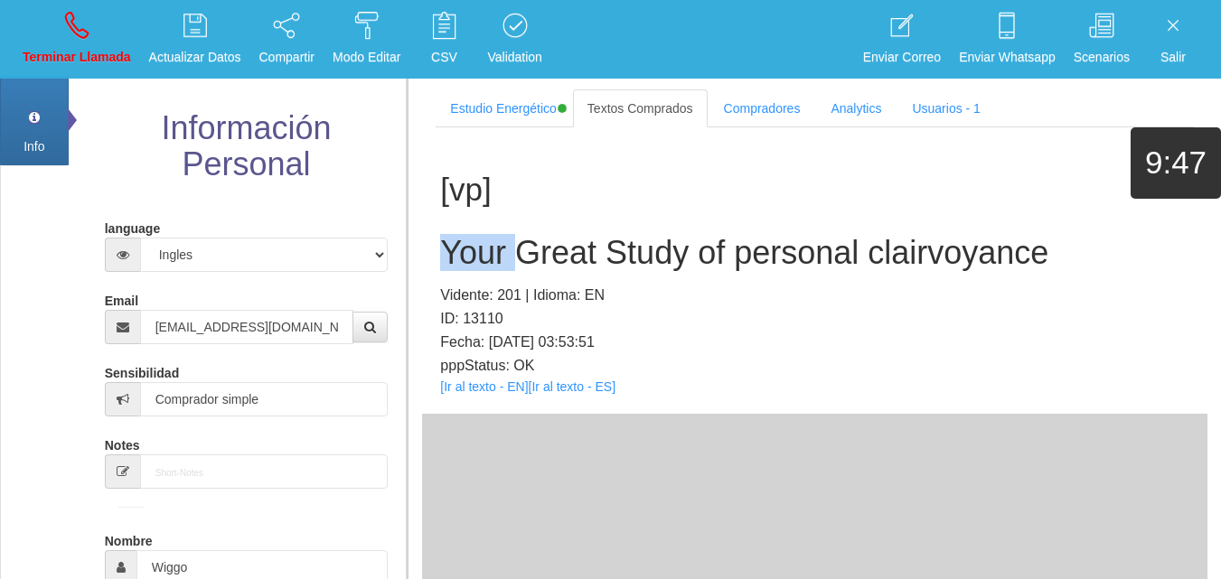
click at [492, 240] on h2 "Your Great Study of personal clairvoyance" at bounding box center [814, 253] width 749 height 36
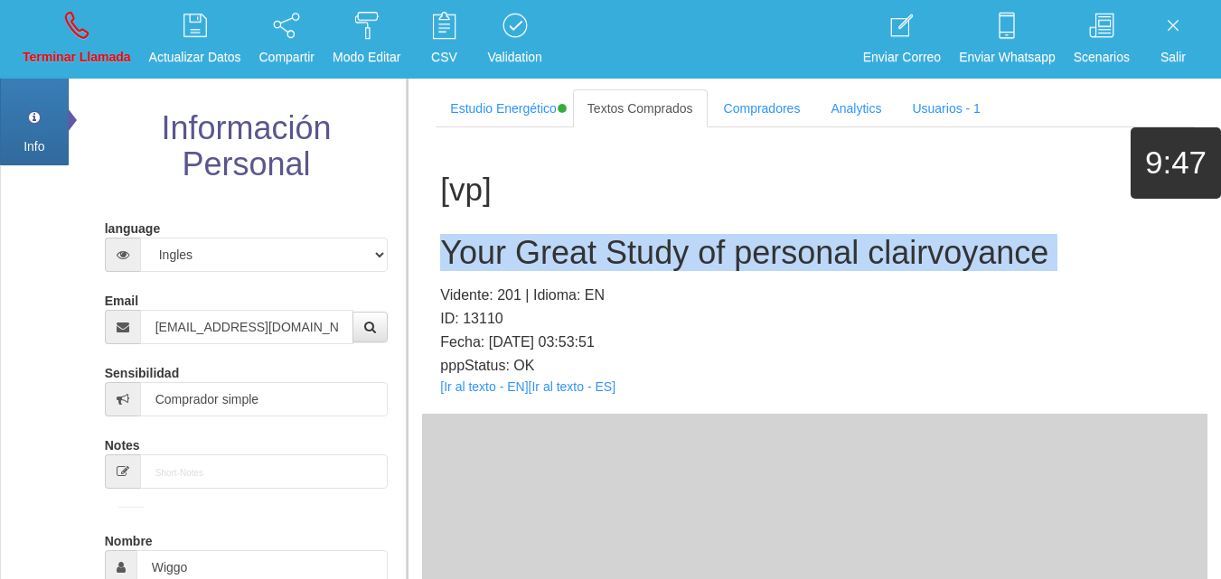
click at [492, 240] on h2 "Your Great Study of personal clairvoyance" at bounding box center [814, 253] width 749 height 36
copy h2 "Your Great Study of personal clairvoyance"
click at [70, 61] on p "Terminar Llamada" at bounding box center [77, 57] width 108 height 21
select select "0"
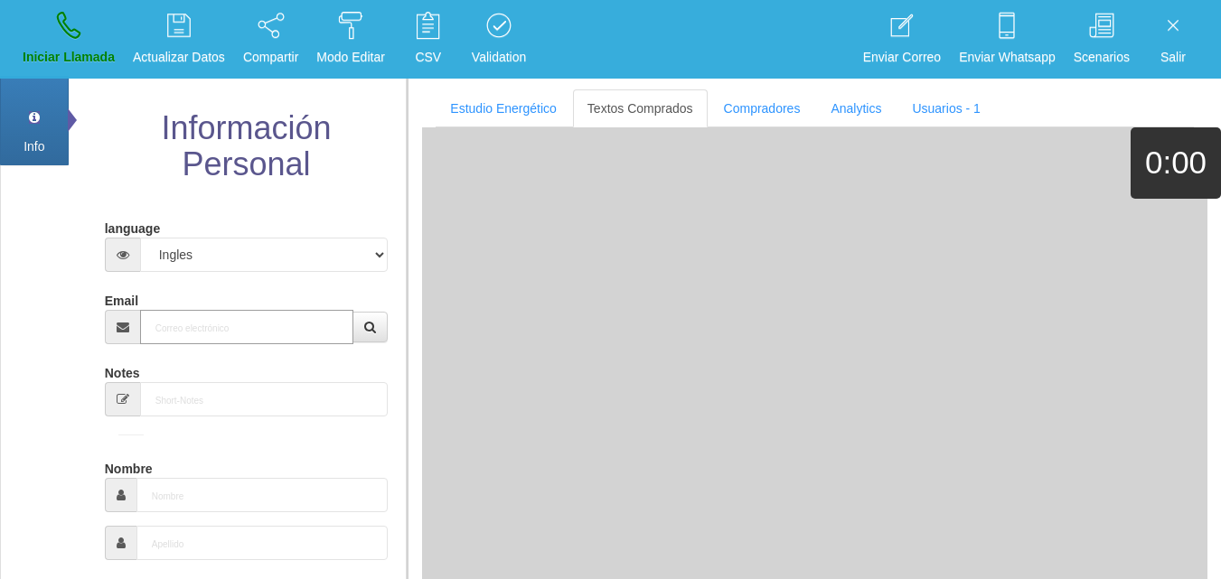
click at [259, 336] on input "Email" at bounding box center [247, 327] width 214 height 34
click at [258, 335] on input "Email" at bounding box center [247, 327] width 214 height 34
paste input "[EMAIL_ADDRESS][DOMAIN_NAME]"
type input "[EMAIL_ADDRESS][DOMAIN_NAME]"
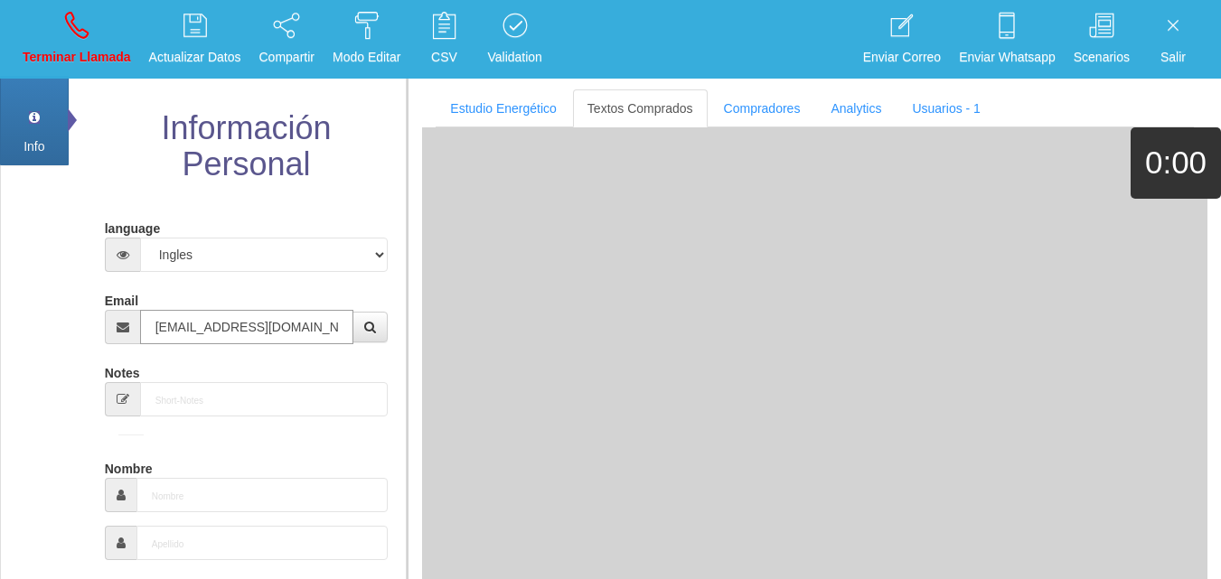
type input "8 Ene 1971"
type input "Excelente Comprador"
type input "[PERSON_NAME]"
select select "1"
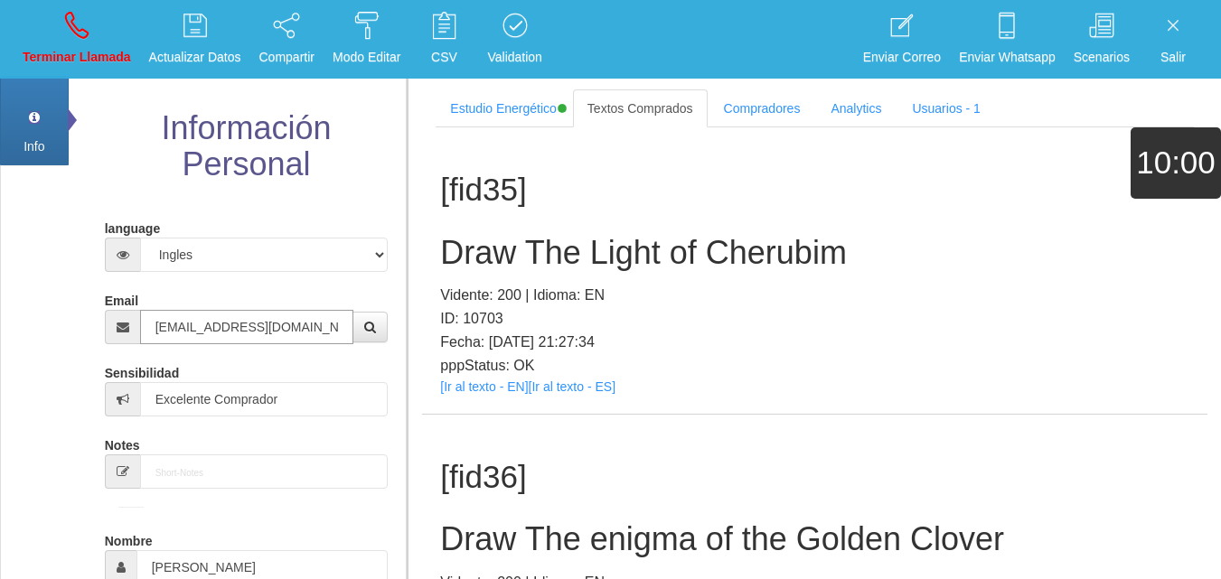
type input "[EMAIL_ADDRESS][DOMAIN_NAME]"
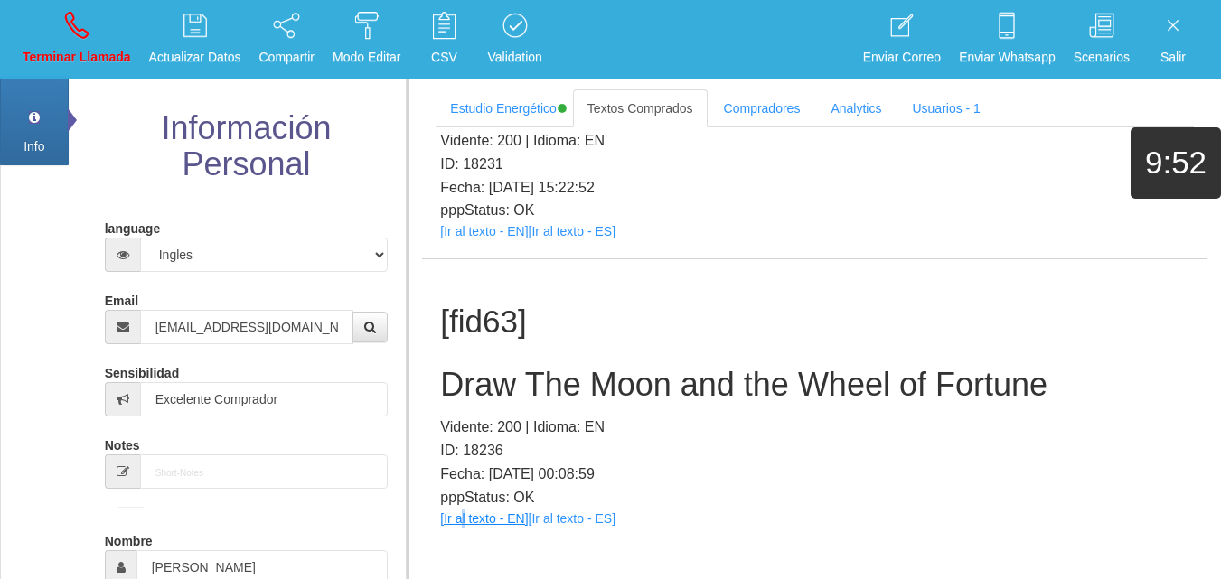
click at [462, 450] on div "[fid63] Draw The Moon and the Wheel of Fortune Vidente: 200 | Idioma: EN ID: 18…" at bounding box center [815, 402] width 786 height 287
click at [462, 512] on link "[Ir al texto - EN]" at bounding box center [484, 519] width 88 height 14
click at [647, 367] on h2 "Draw The Moon and the Wheel of Fortune" at bounding box center [814, 385] width 749 height 36
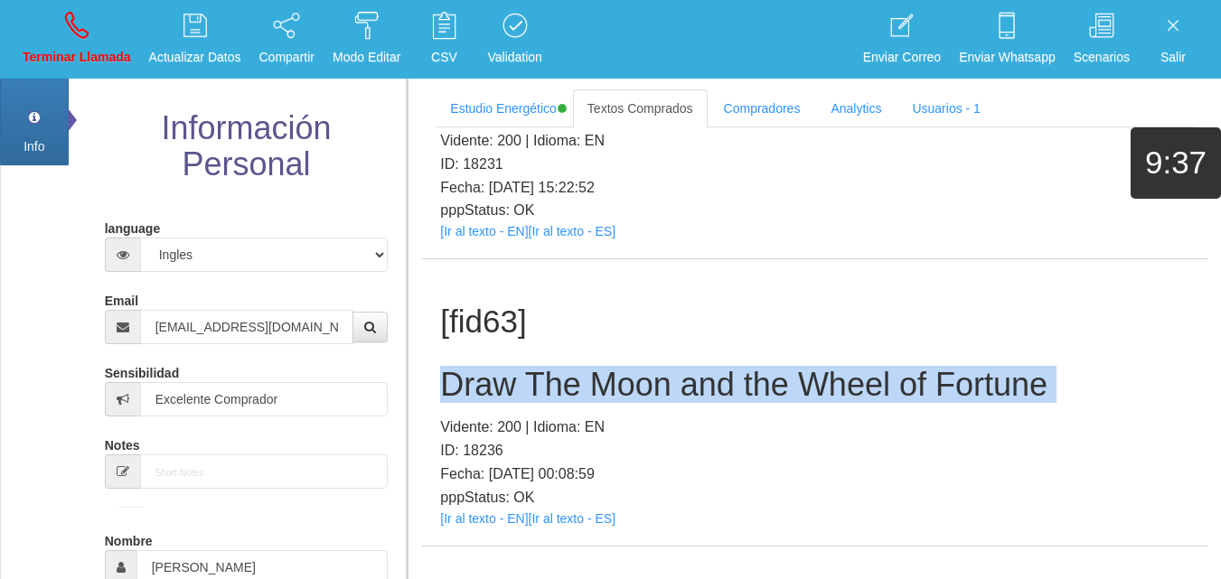
click at [647, 367] on h2 "Draw The Moon and the Wheel of Fortune" at bounding box center [814, 385] width 749 height 36
copy h2 "Draw The Moon and the Wheel of Fortune"
click at [80, 42] on link "Terminar Llamada" at bounding box center [76, 39] width 121 height 68
select select "0"
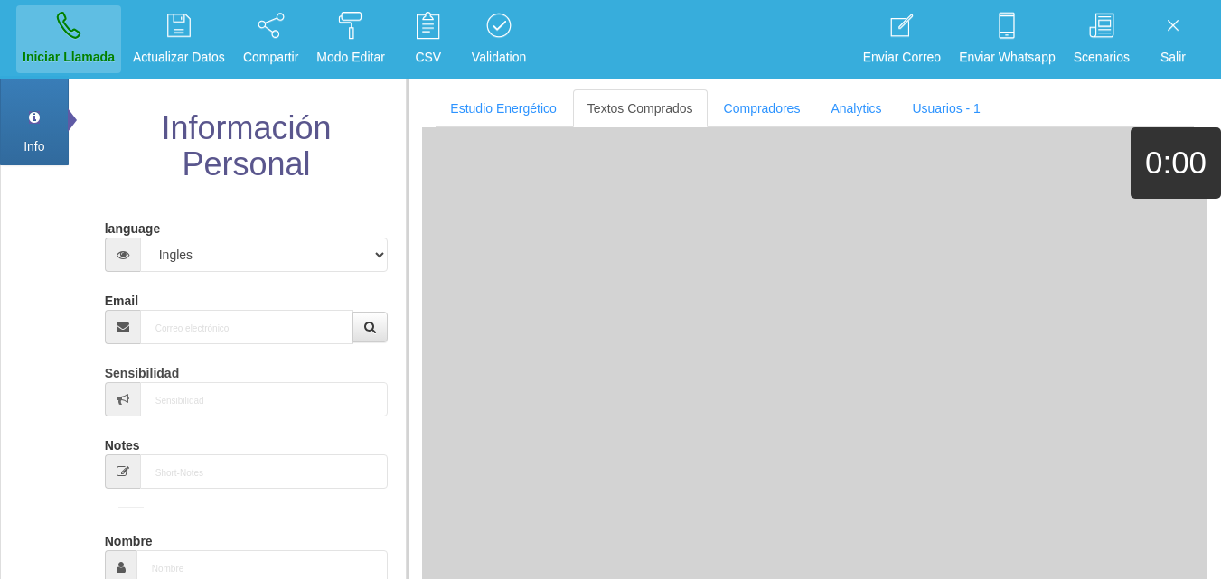
scroll to position [0, 0]
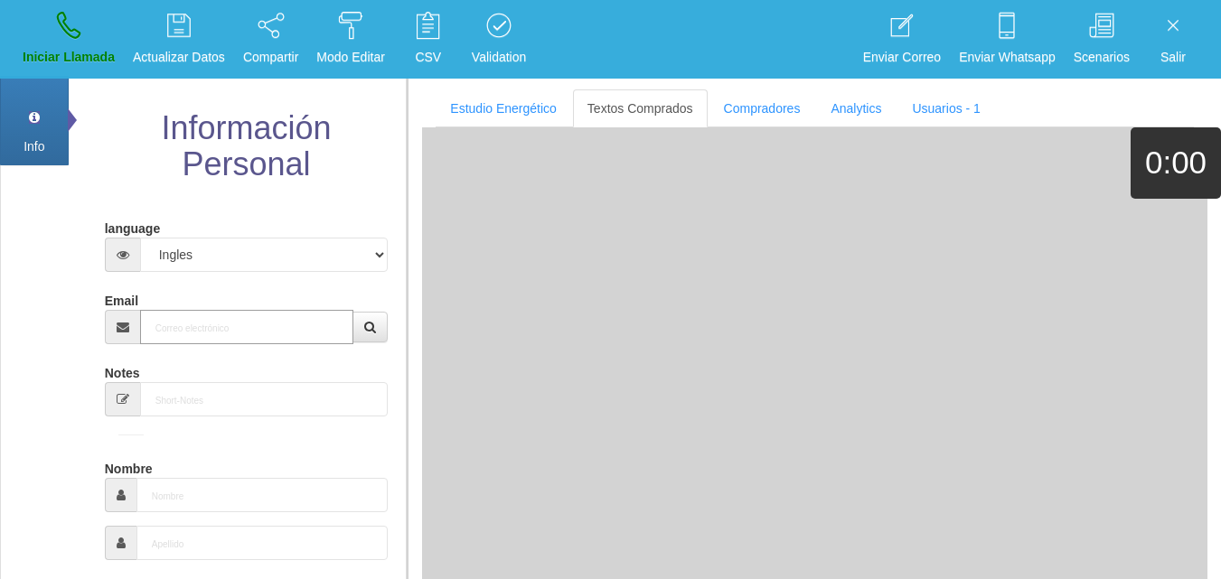
click at [221, 313] on input "Email" at bounding box center [247, 327] width 214 height 34
paste input "[EMAIL_ADDRESS][DOMAIN_NAME]"
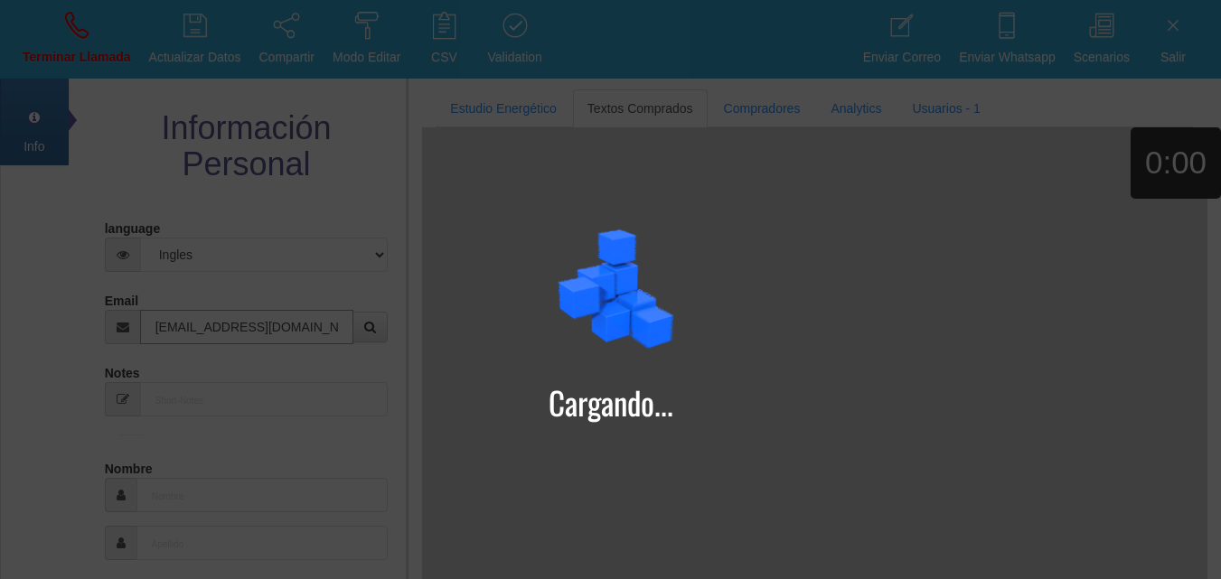
type input "[EMAIL_ADDRESS][DOMAIN_NAME]"
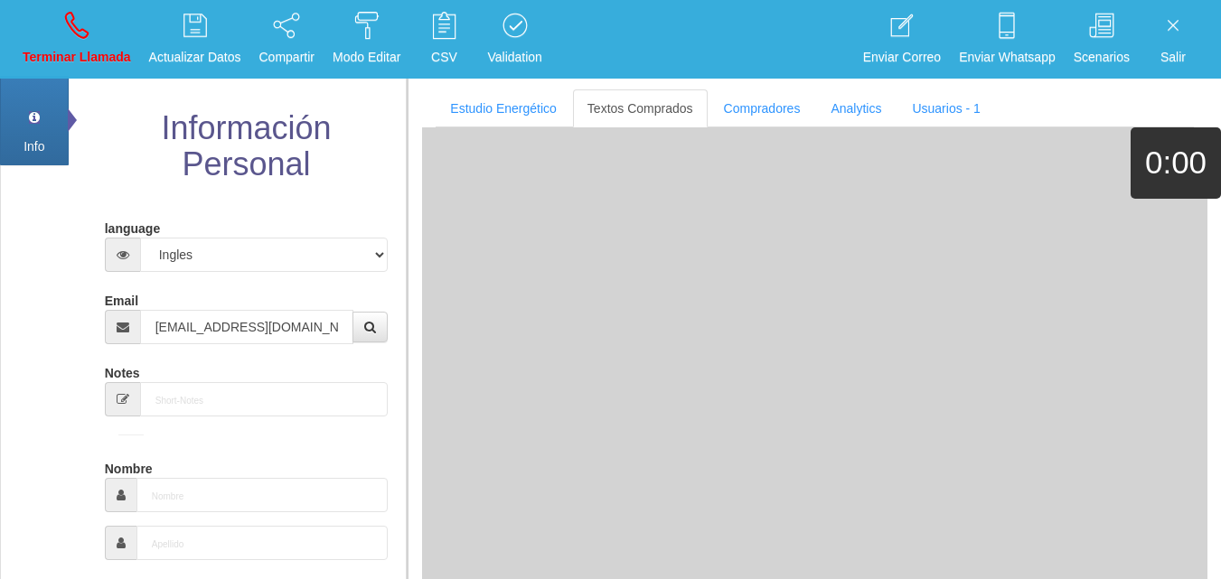
type input "13 Dic 1963"
type input "Comprador bajo"
type input "[PERSON_NAME]"
select select "2"
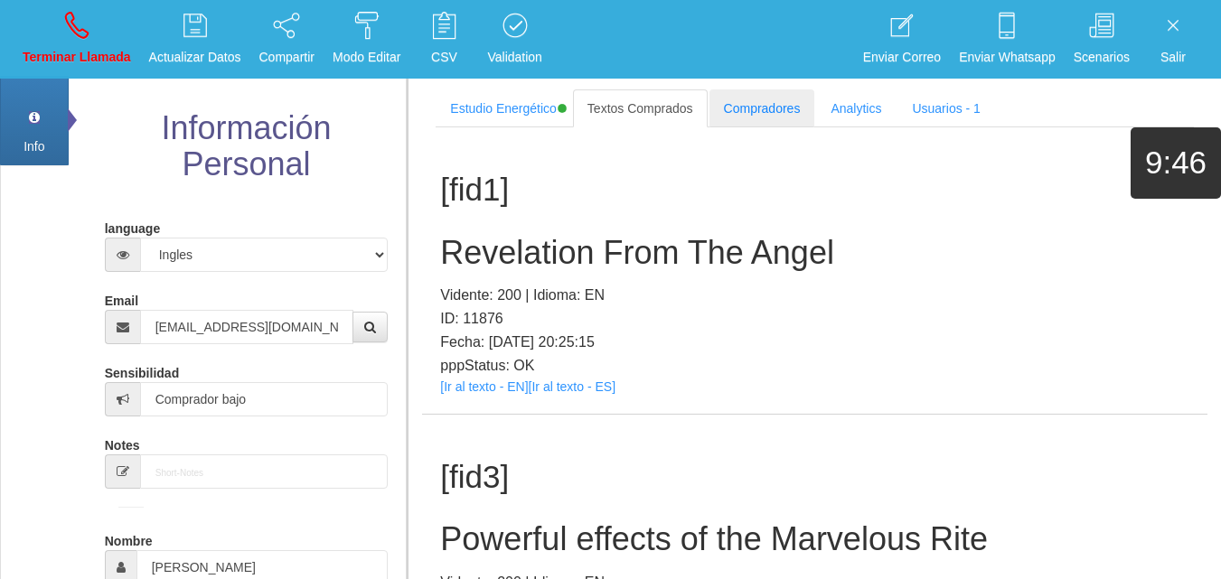
scroll to position [513, 0]
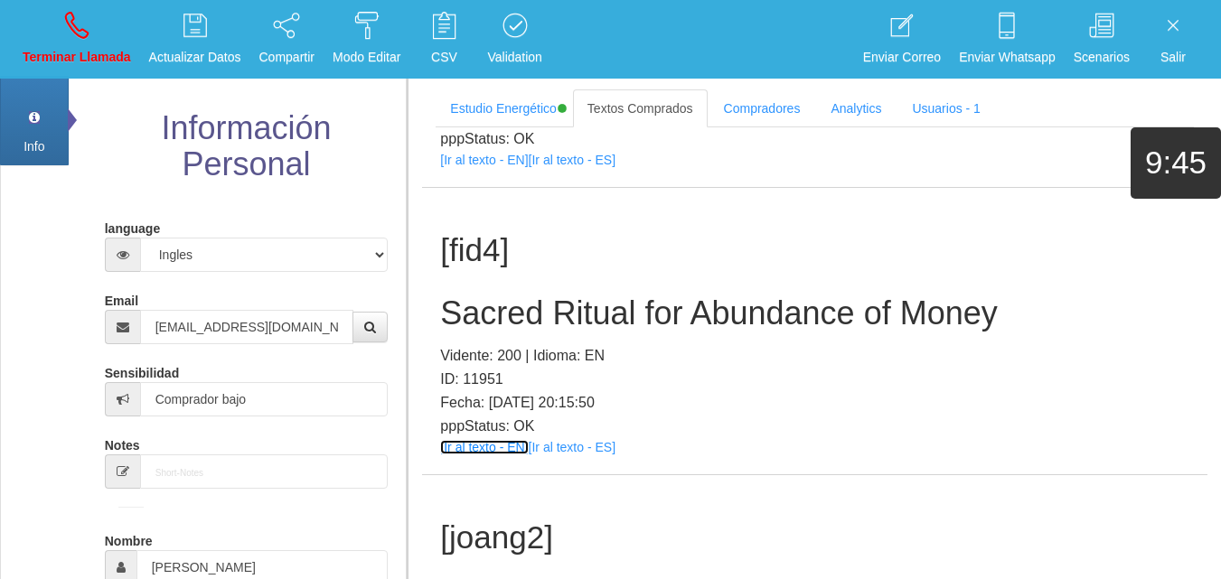
click at [467, 450] on link "[Ir al texto - EN]" at bounding box center [484, 447] width 88 height 14
click at [530, 318] on h2 "Sacred Ritual for Abundance of Money" at bounding box center [814, 314] width 749 height 36
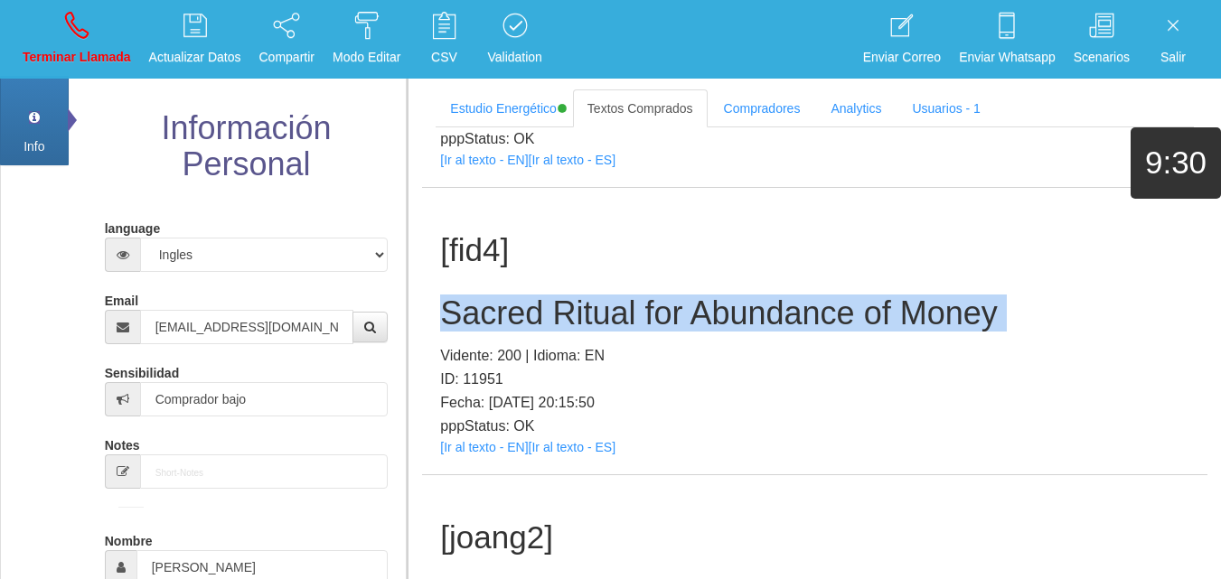
click at [530, 318] on h2 "Sacred Ritual for Abundance of Money" at bounding box center [814, 314] width 749 height 36
copy h2 "Sacred Ritual for Abundance of Money"
click at [84, 44] on link "Terminar Llamada" at bounding box center [76, 39] width 121 height 68
select select "0"
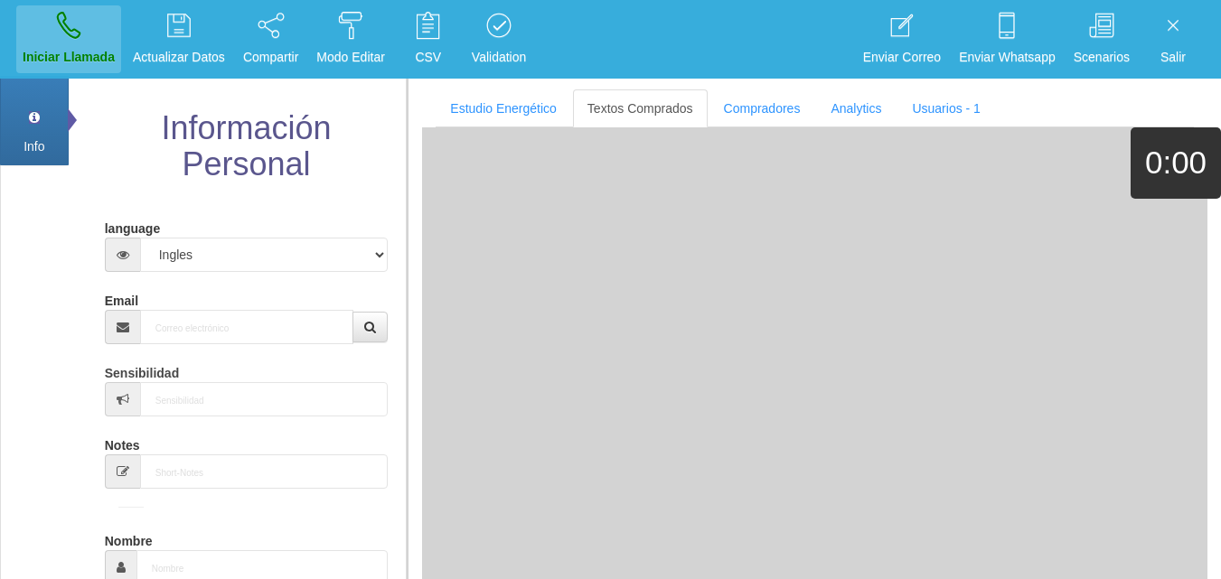
scroll to position [0, 0]
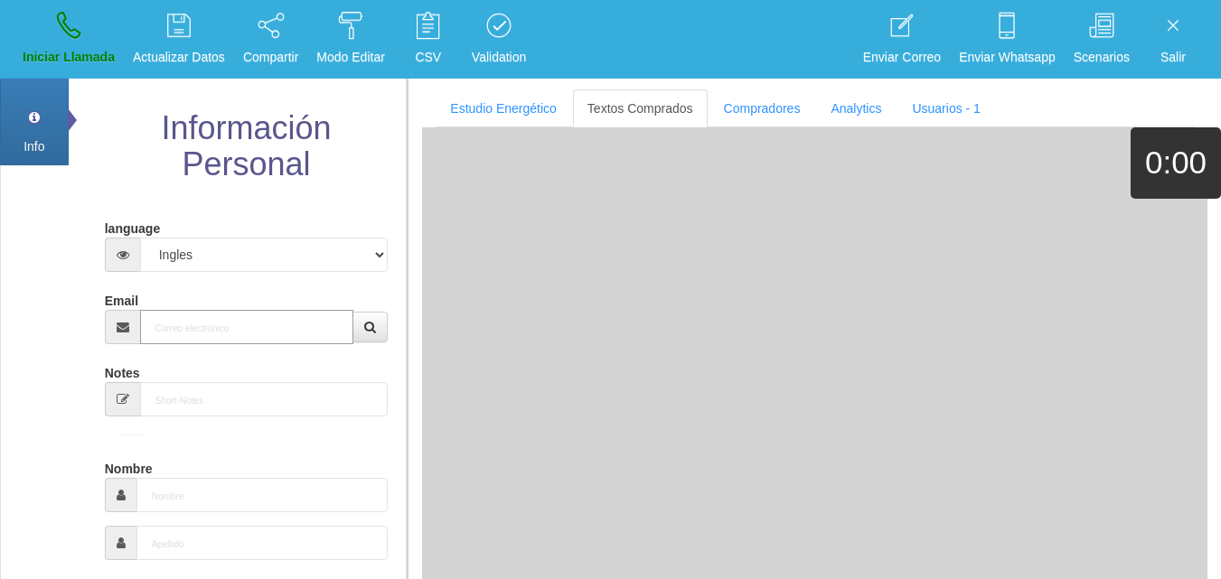
click at [241, 344] on input "Email" at bounding box center [247, 327] width 214 height 34
paste input "[EMAIL_ADDRESS][DOMAIN_NAME]"
type input "[EMAIL_ADDRESS][DOMAIN_NAME]"
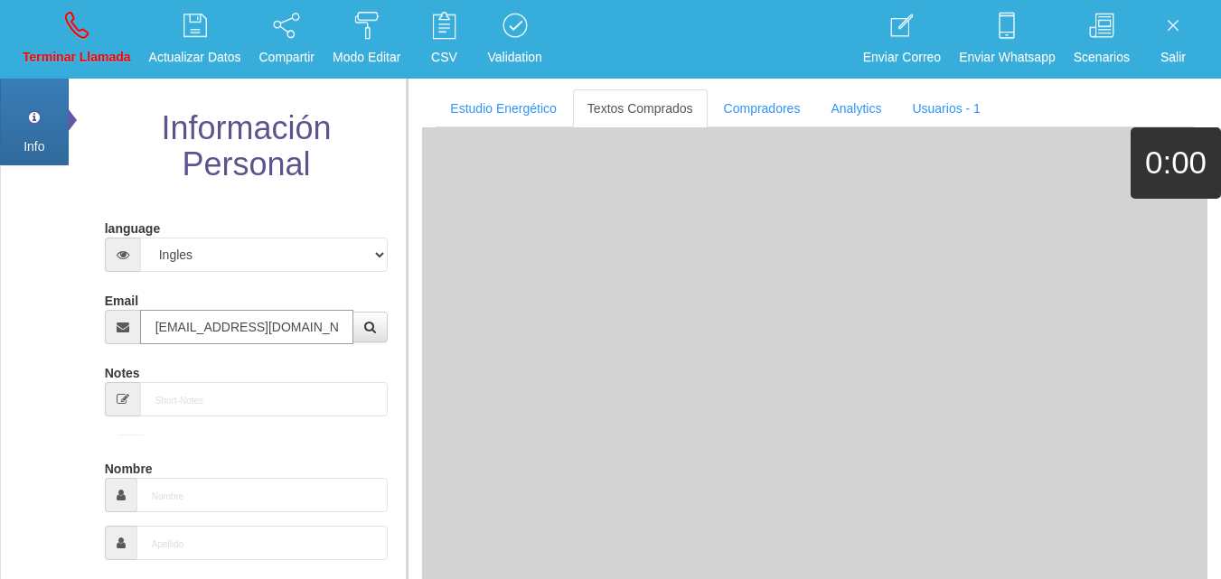
type input "[DATE]"
type input "Excelente Comprador"
type input "[PERSON_NAME]"
select select "2"
type input "[PHONE_NUMBER]"
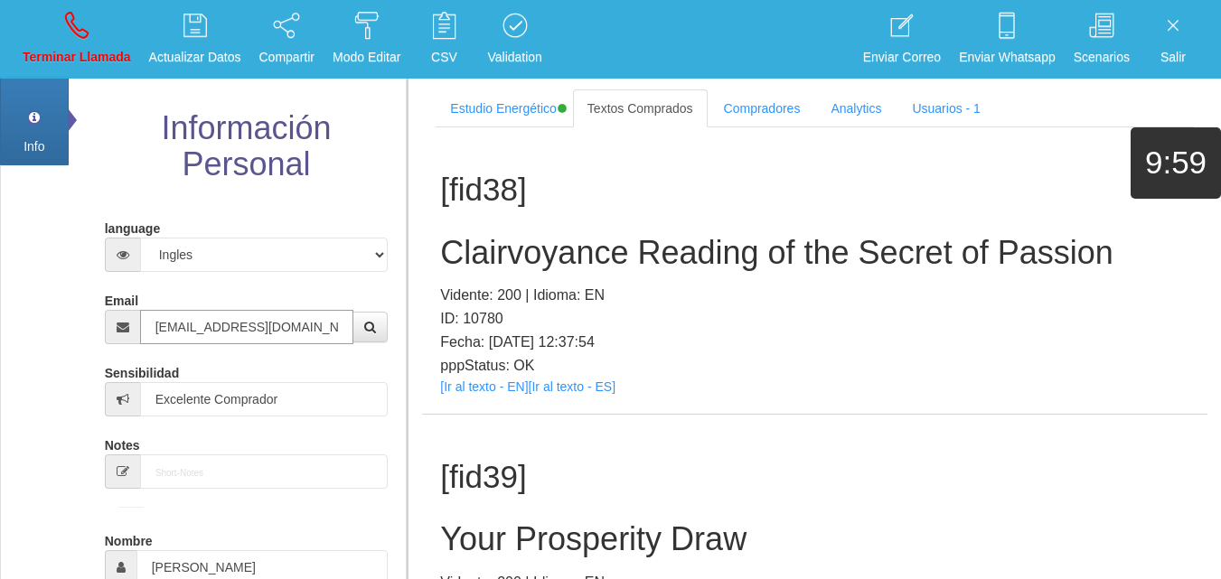
type input "[EMAIL_ADDRESS][DOMAIN_NAME]"
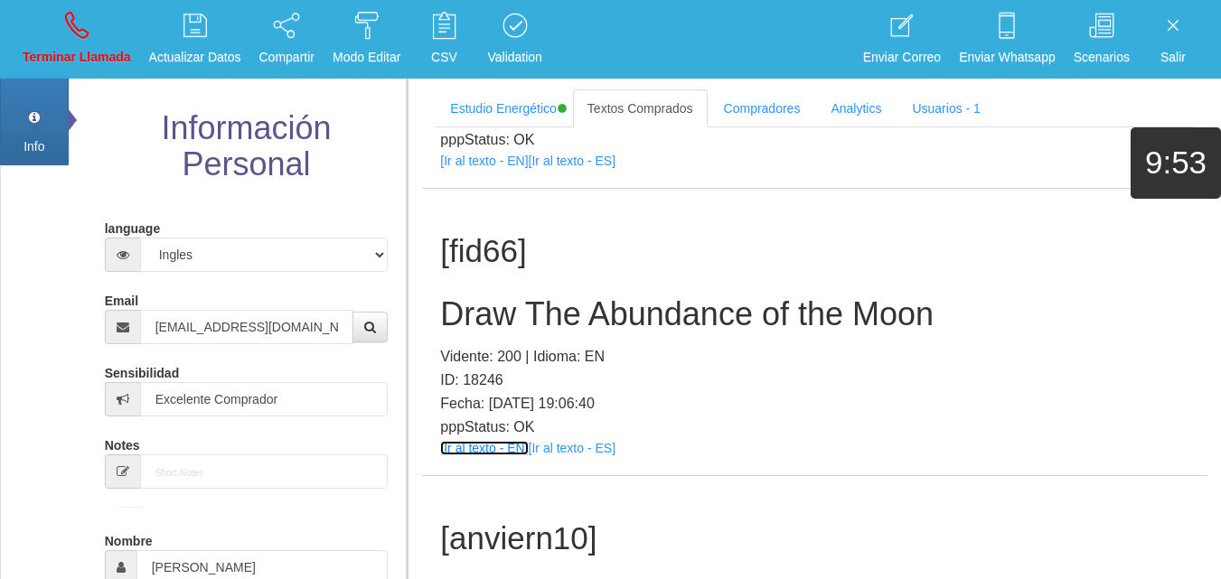
click at [466, 447] on link "[Ir al texto - EN]" at bounding box center [484, 448] width 88 height 14
click at [724, 297] on h2 "Draw The Abundance of the Moon" at bounding box center [814, 315] width 749 height 36
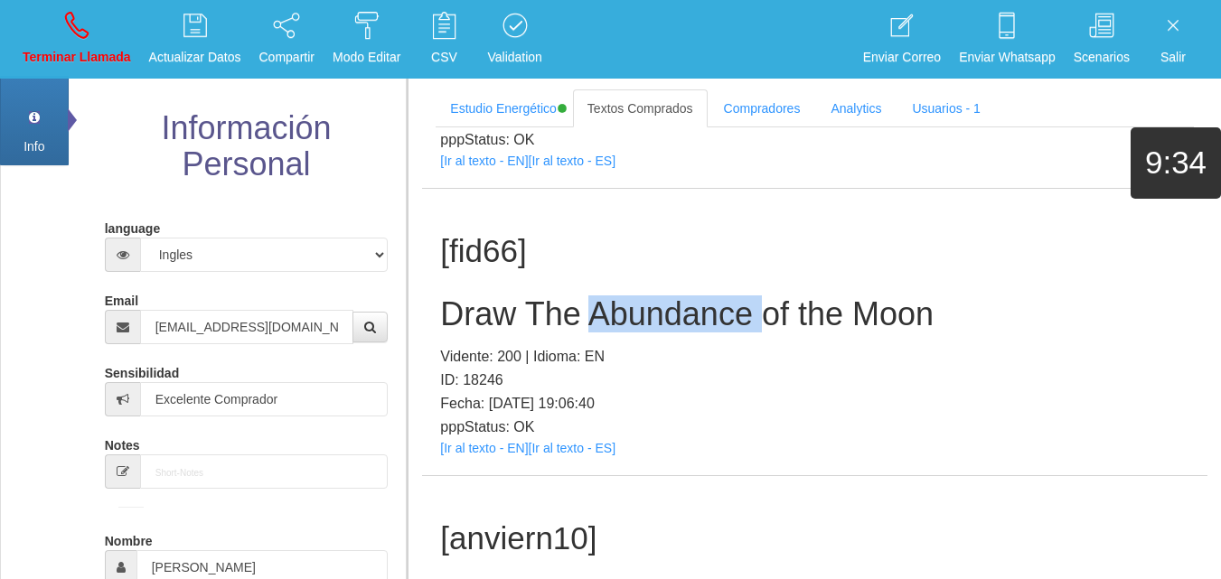
click at [724, 297] on h2 "Draw The Abundance of the Moon" at bounding box center [814, 315] width 749 height 36
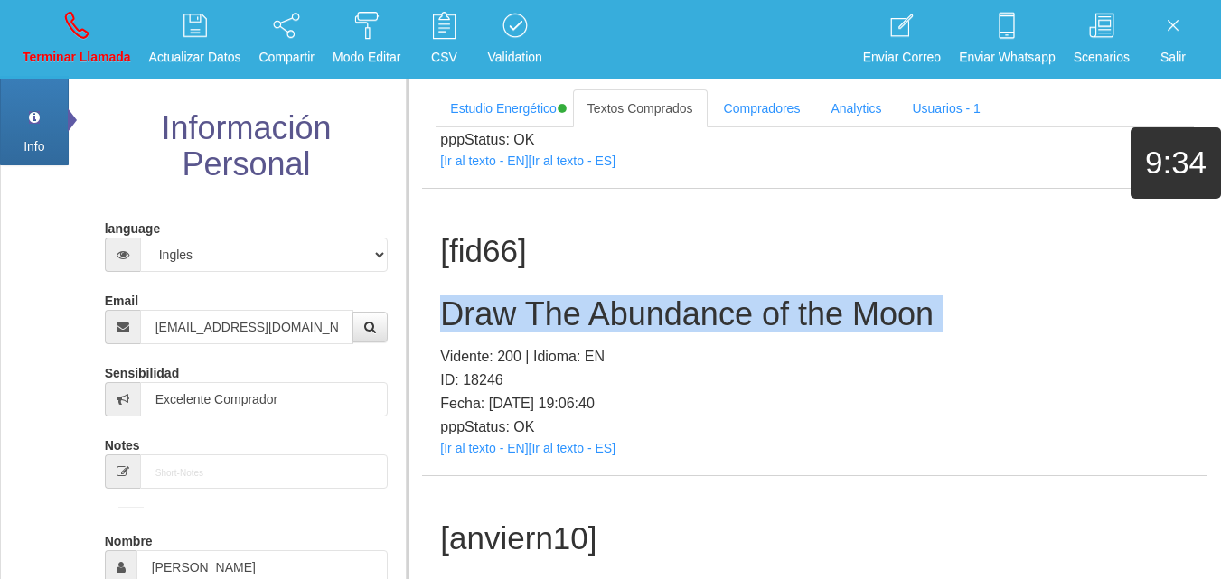
click at [724, 297] on h2 "Draw The Abundance of the Moon" at bounding box center [814, 315] width 749 height 36
copy h2 "Draw The Abundance of the Moon"
click at [106, 35] on link "Terminar Llamada" at bounding box center [76, 39] width 121 height 68
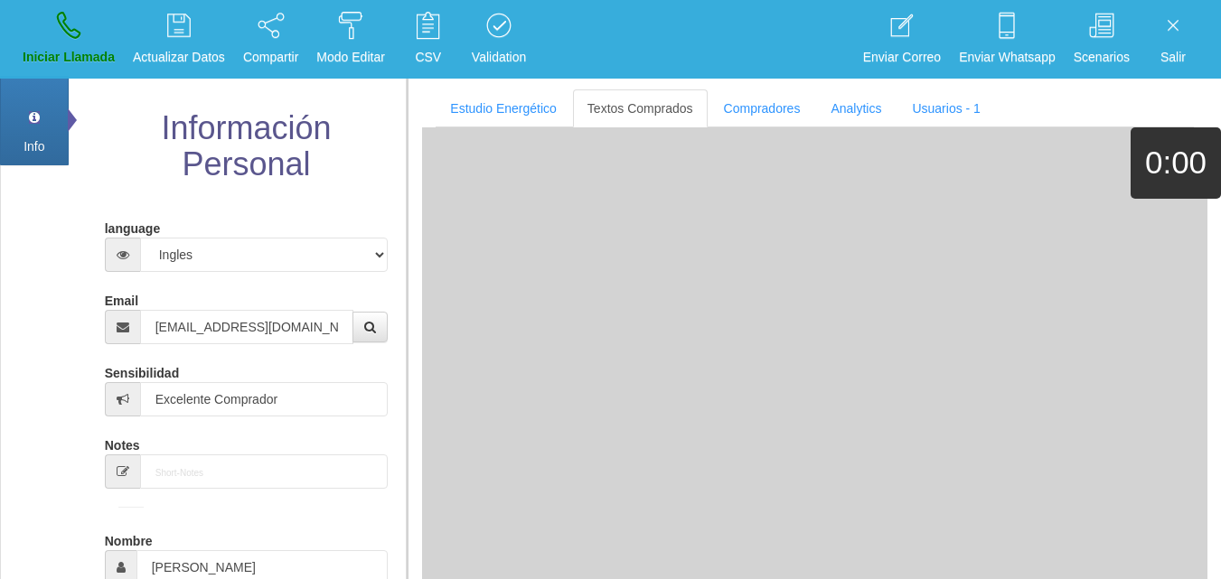
select select "0"
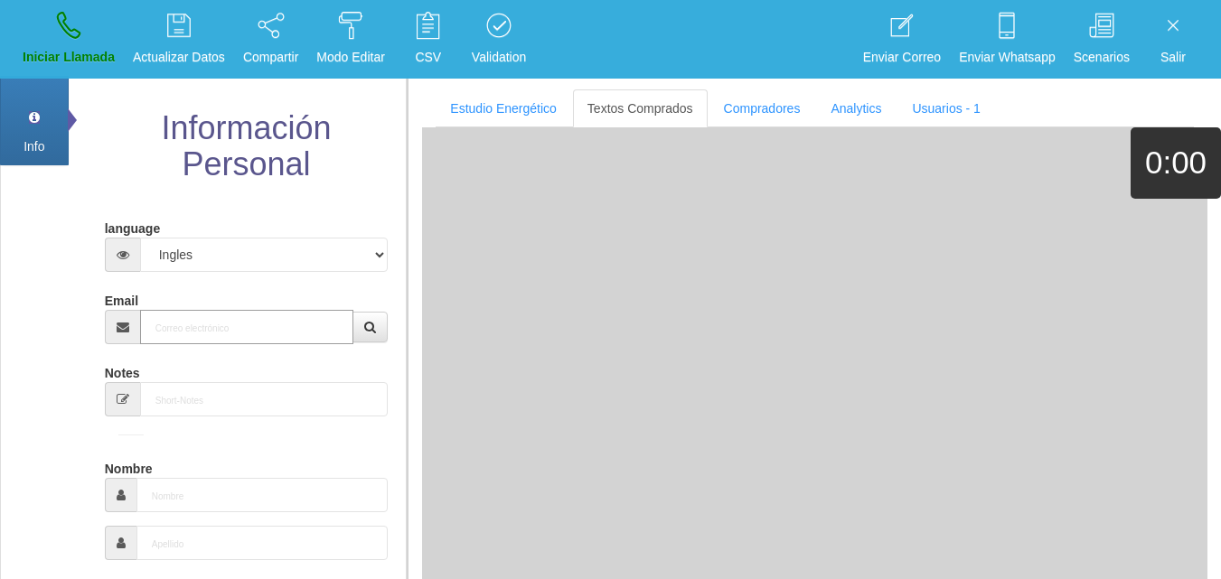
click at [278, 327] on input "Email" at bounding box center [247, 327] width 214 height 34
paste input "[EMAIL_ADDRESS][DOMAIN_NAME]"
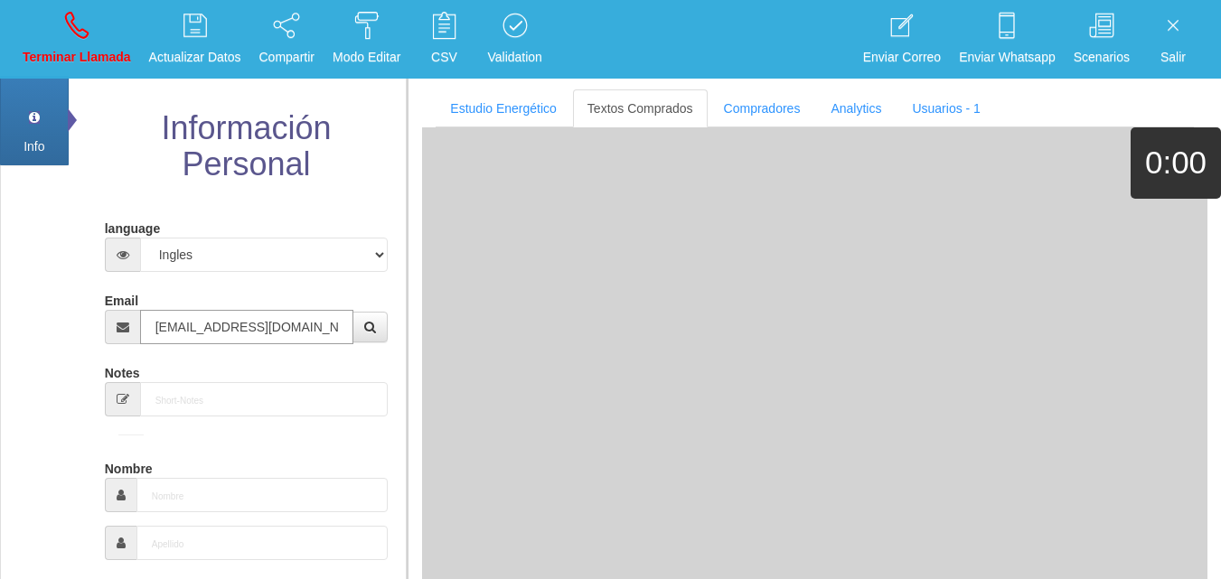
type input "[EMAIL_ADDRESS][DOMAIN_NAME]"
type input "[DATE]"
select select
type input "Comprador simple"
type input "[PERSON_NAME]"
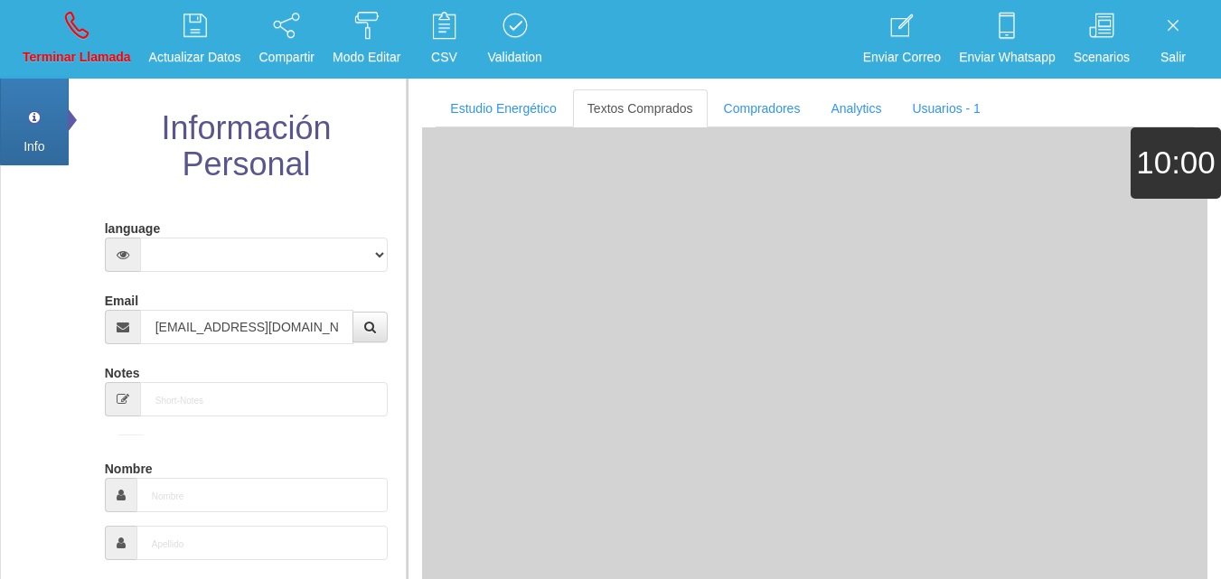
select select "2"
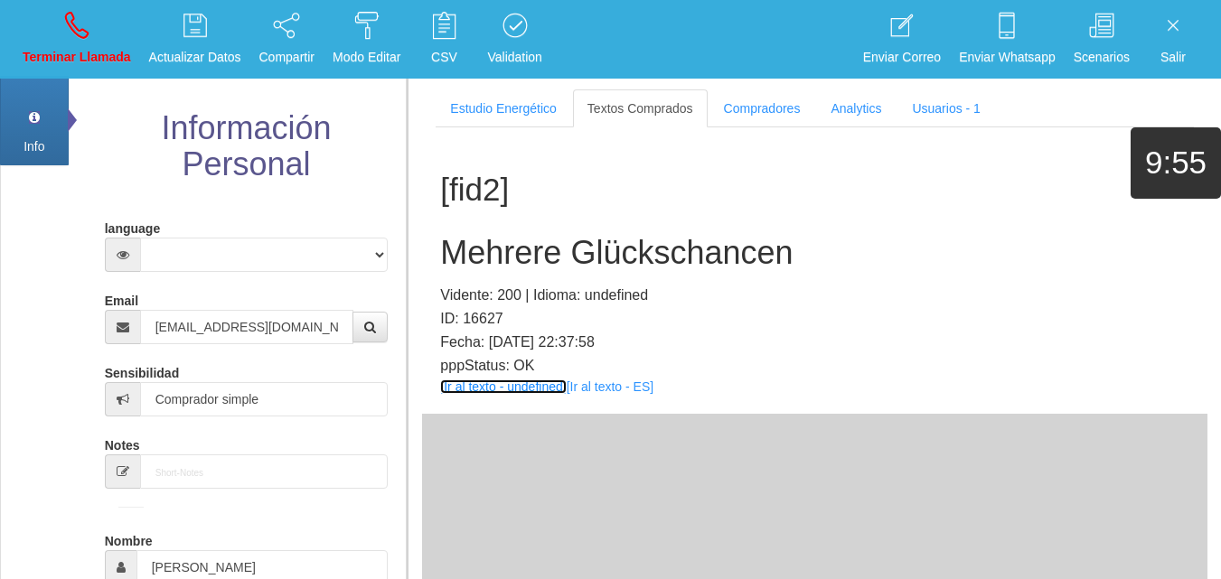
click at [498, 389] on link "[Ir al texto - undefined]" at bounding box center [503, 387] width 126 height 14
click at [556, 239] on h2 "Mehrere Glückschancen" at bounding box center [814, 253] width 749 height 36
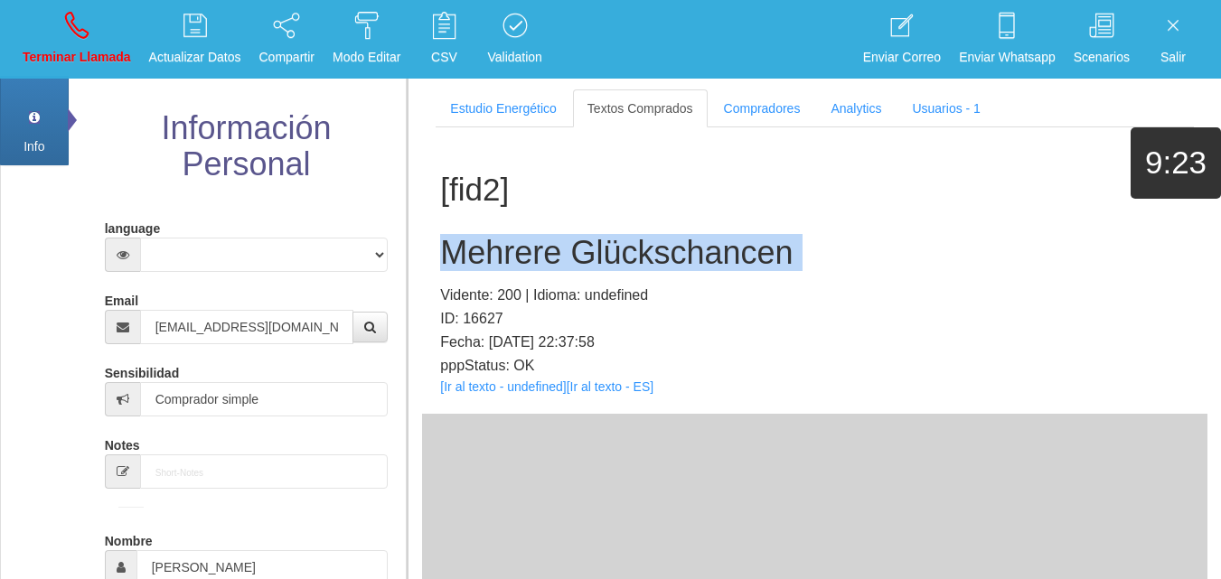
click at [556, 239] on h2 "Mehrere Glückschancen" at bounding box center [814, 253] width 749 height 36
copy h2 "Mehrere Glückschancen"
click at [640, 264] on h2 "Mehrere Glückschancen" at bounding box center [814, 253] width 749 height 36
drag, startPoint x: 439, startPoint y: 255, endPoint x: 799, endPoint y: 262, distance: 359.9
click at [797, 262] on div "[fid2] Mehrere Glückschancen Vidente: 200 | Idioma: undefined ID: 16627 Fecha: …" at bounding box center [815, 270] width 786 height 287
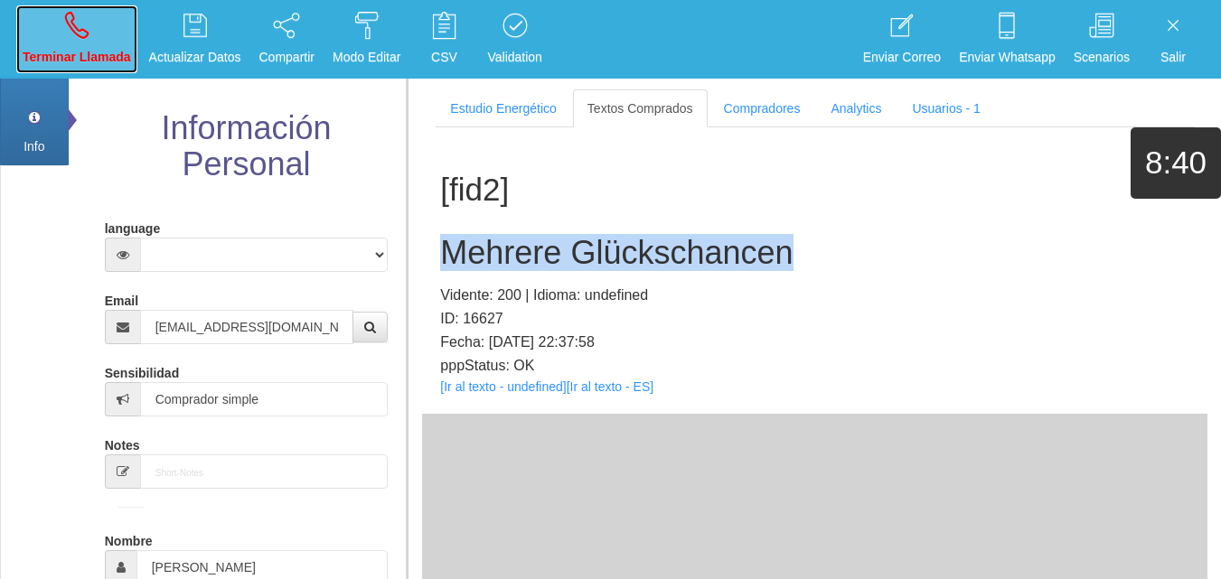
click at [78, 42] on link "Terminar Llamada" at bounding box center [76, 39] width 121 height 68
select select "0"
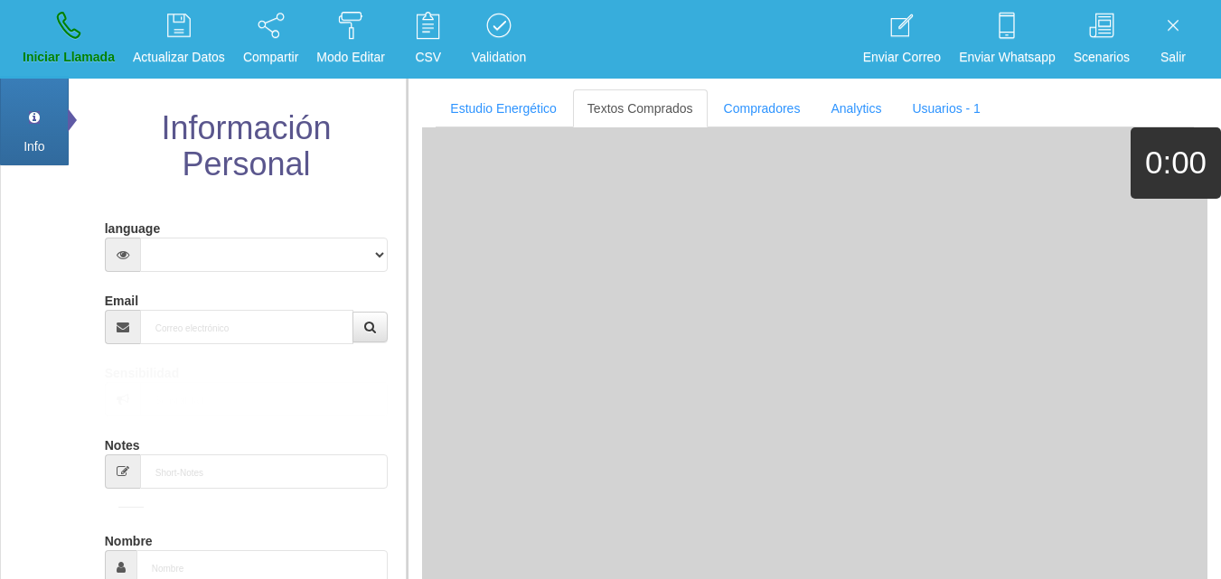
click at [196, 306] on div "Email" at bounding box center [247, 315] width 284 height 59
paste input "[EMAIL_ADDRESS][DOMAIN_NAME]"
click at [204, 319] on input "[EMAIL_ADDRESS][DOMAIN_NAME]" at bounding box center [247, 327] width 214 height 34
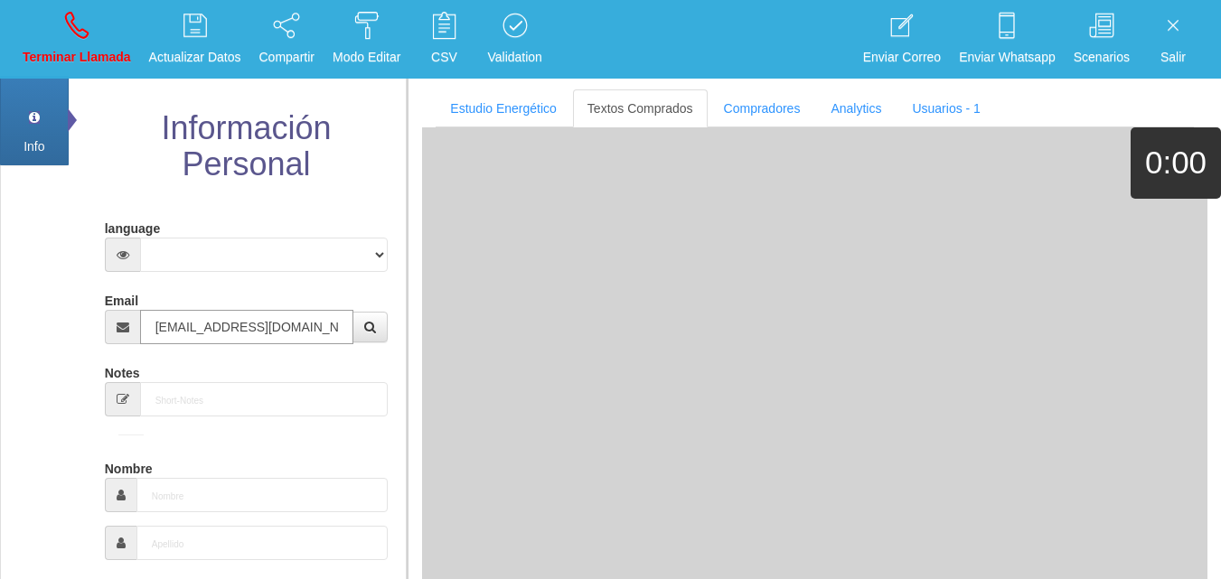
type input "[EMAIL_ADDRESS][DOMAIN_NAME]"
type input "17 Ene 1948"
select select "4"
type input "Buen Comprador"
type input "[PERSON_NAME]"
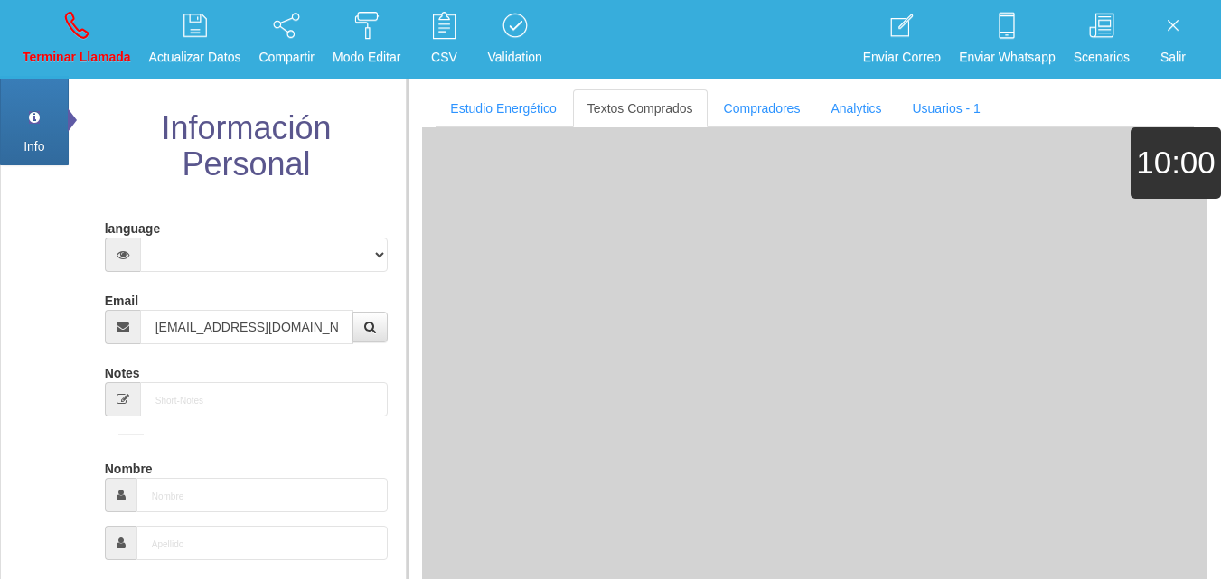
select select "2"
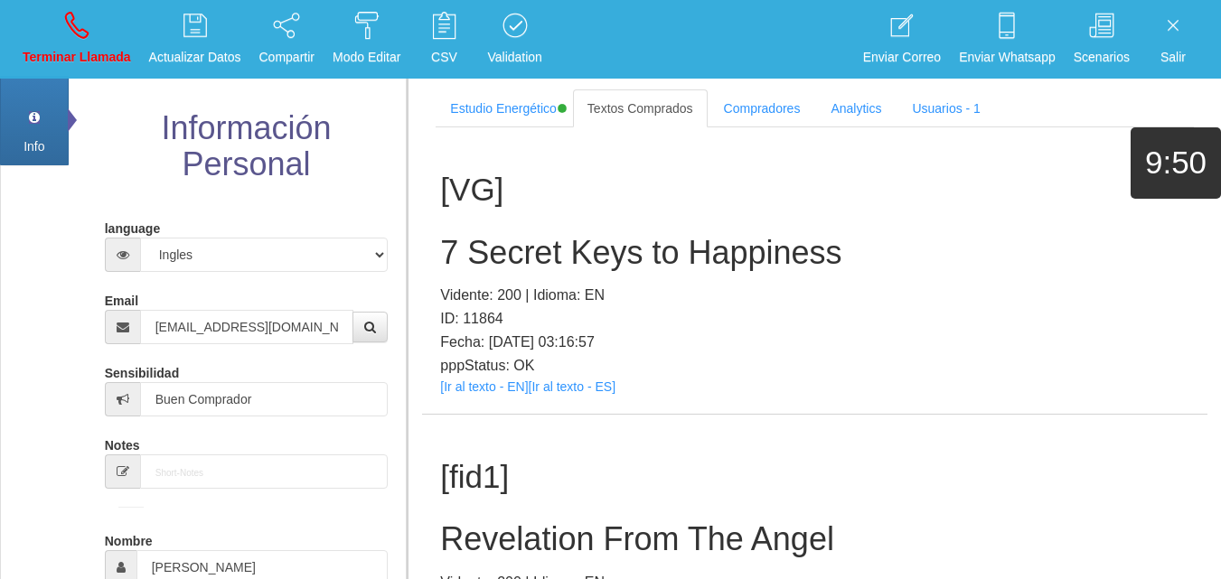
scroll to position [513, 0]
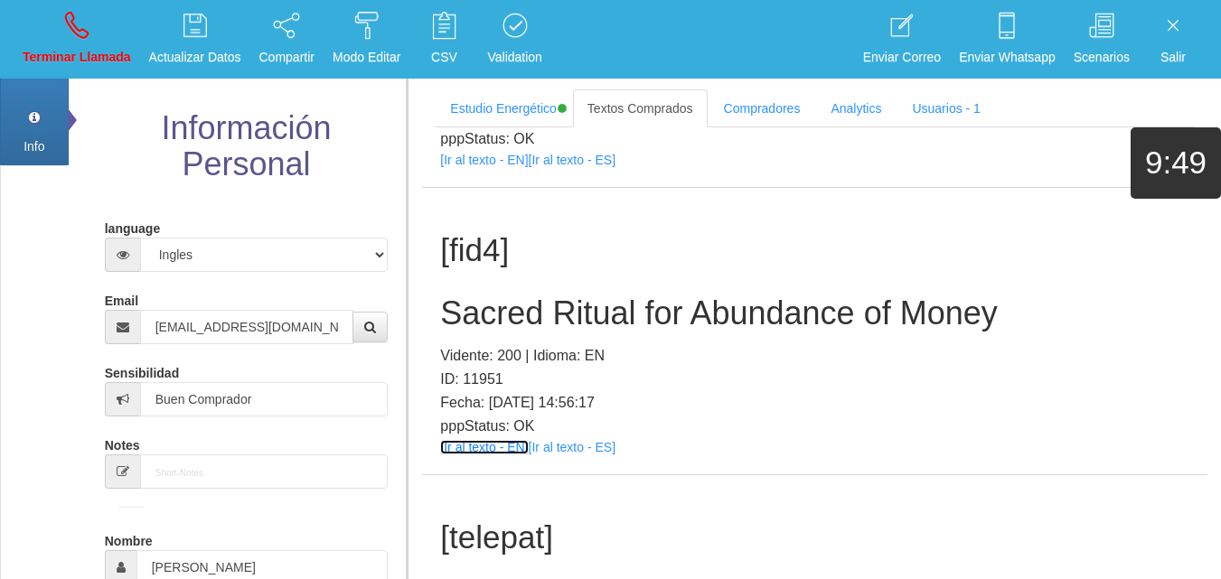
click at [478, 447] on link "[Ir al texto - EN]" at bounding box center [484, 447] width 88 height 14
drag, startPoint x: 484, startPoint y: 350, endPoint x: 477, endPoint y: 333, distance: 18.3
click at [483, 350] on p "Vidente: 200 | Idioma: EN" at bounding box center [814, 356] width 749 height 24
click at [476, 332] on div "[fid4] Sacred Ritual for Abundance of Money Vidente: 200 | Idioma: EN ID: 11951…" at bounding box center [815, 331] width 786 height 287
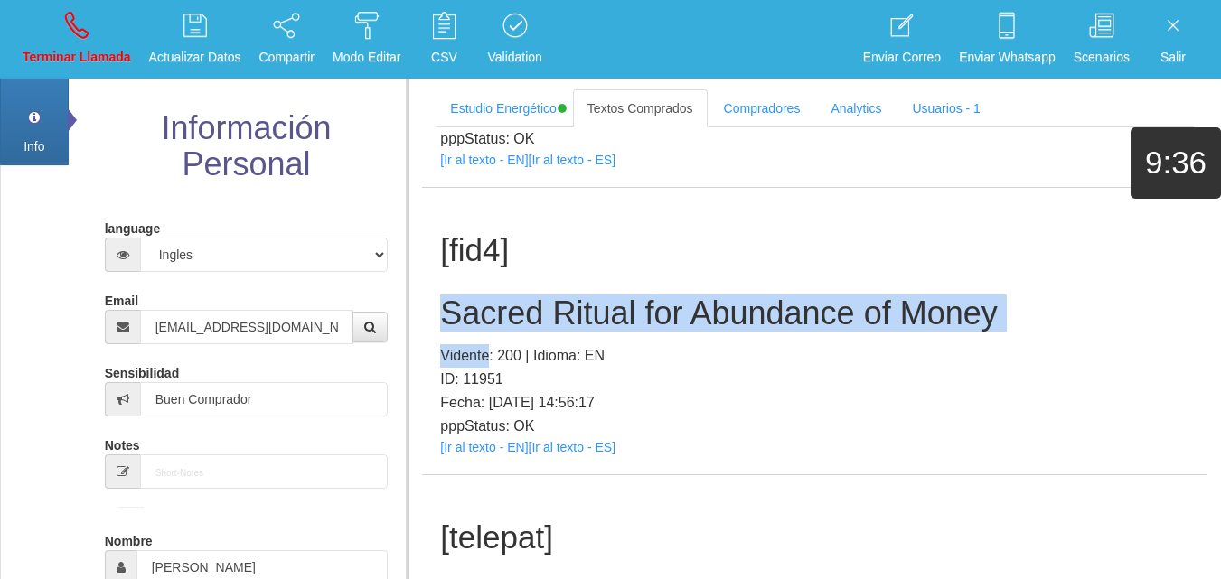
click at [473, 331] on div "[fid4] Sacred Ritual for Abundance of Money Vidente: 200 | Idioma: EN ID: 11951…" at bounding box center [815, 331] width 786 height 287
click at [473, 331] on h2 "Sacred Ritual for Abundance of Money" at bounding box center [814, 314] width 749 height 36
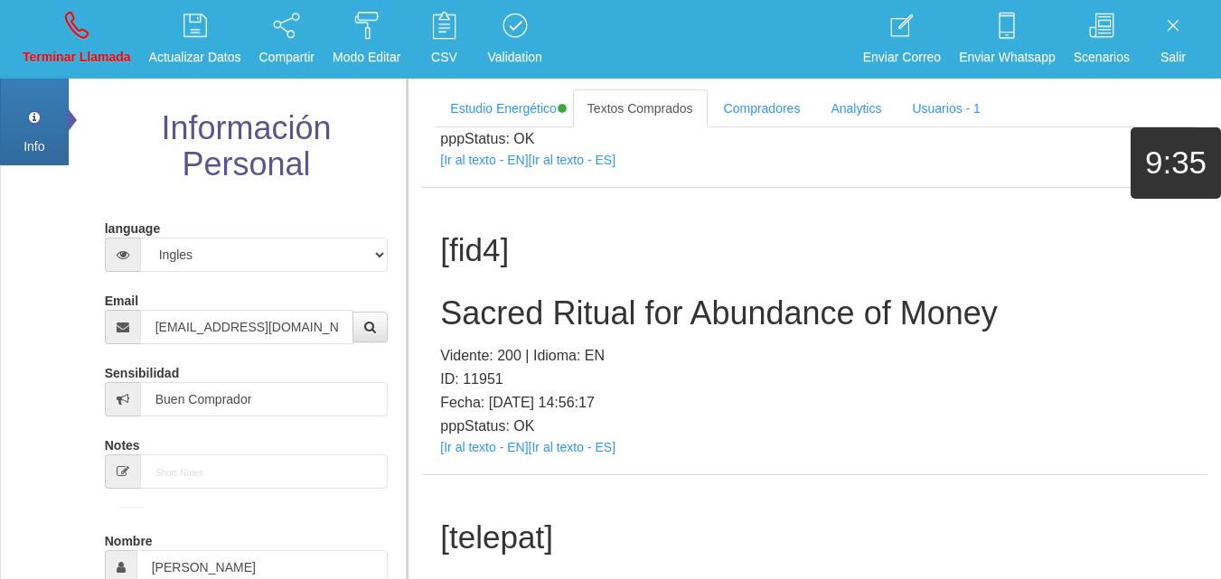
click at [475, 320] on h2 "Sacred Ritual for Abundance of Money" at bounding box center [814, 314] width 749 height 36
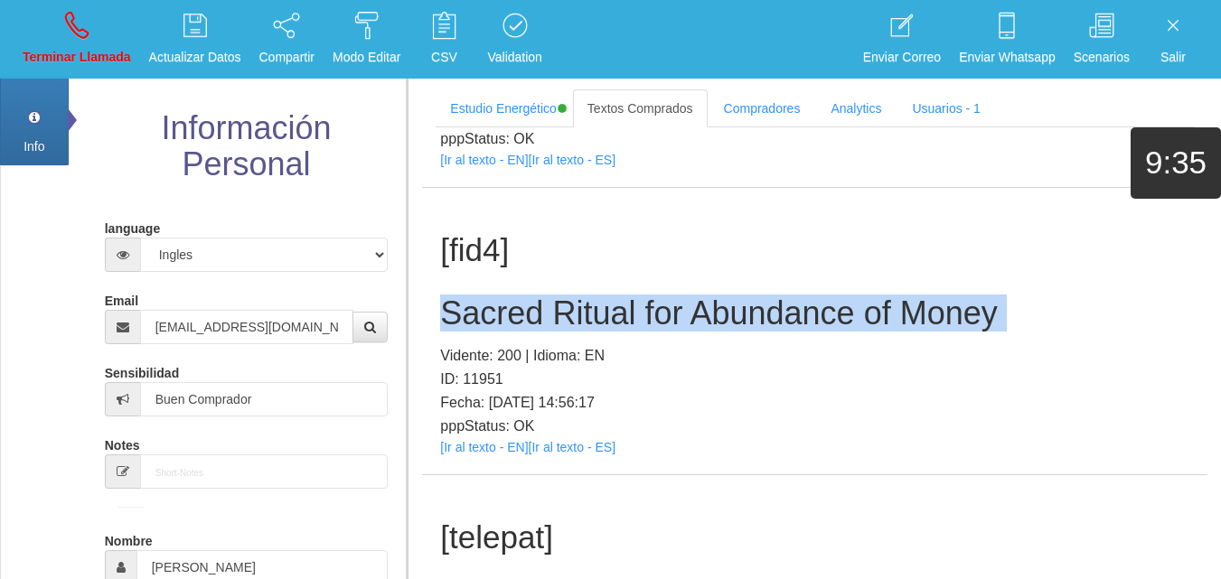
click at [475, 320] on h2 "Sacred Ritual for Abundance of Money" at bounding box center [814, 314] width 749 height 36
click at [72, 42] on link "Terminar Llamada" at bounding box center [76, 39] width 121 height 68
select select "0"
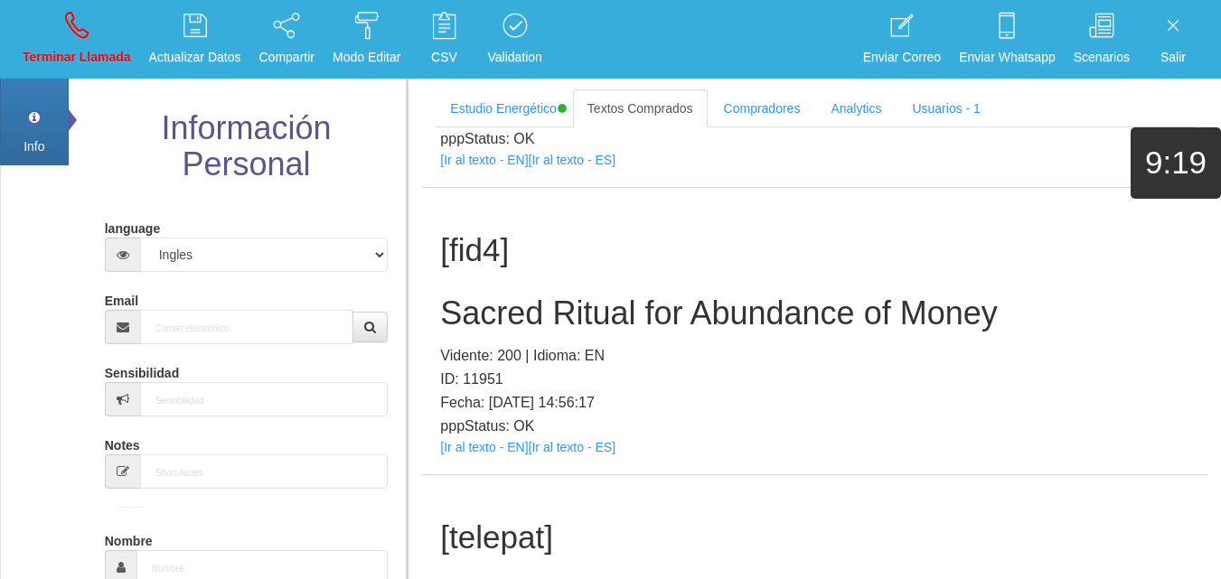
scroll to position [0, 0]
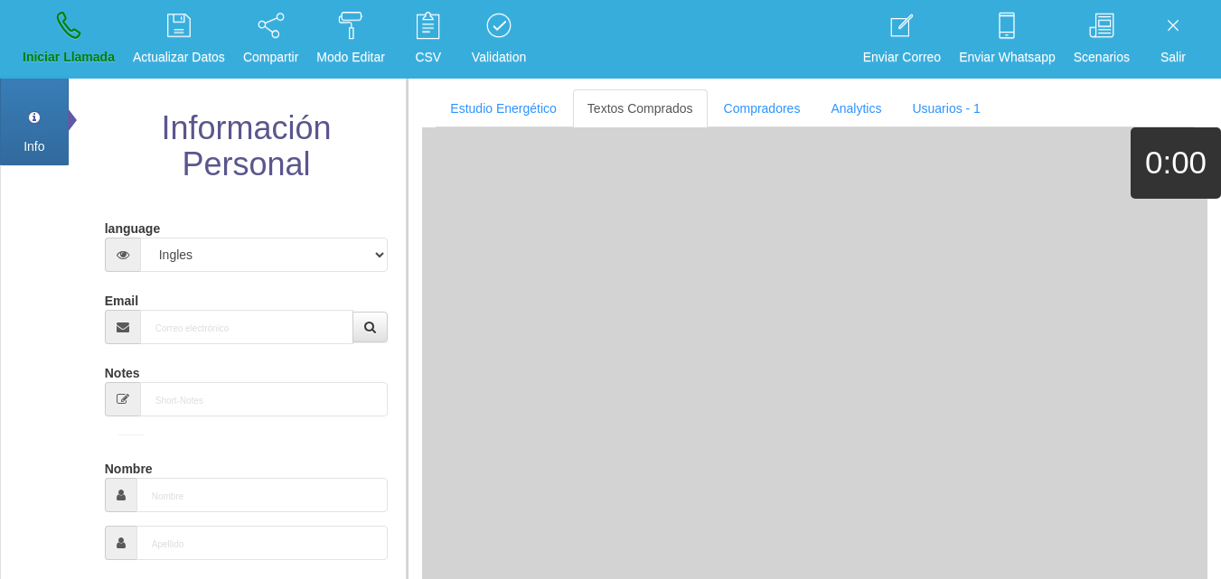
paste input "[EMAIL_ADDRESS][DOMAIN_NAME]"
click at [235, 330] on input "Email" at bounding box center [247, 327] width 214 height 34
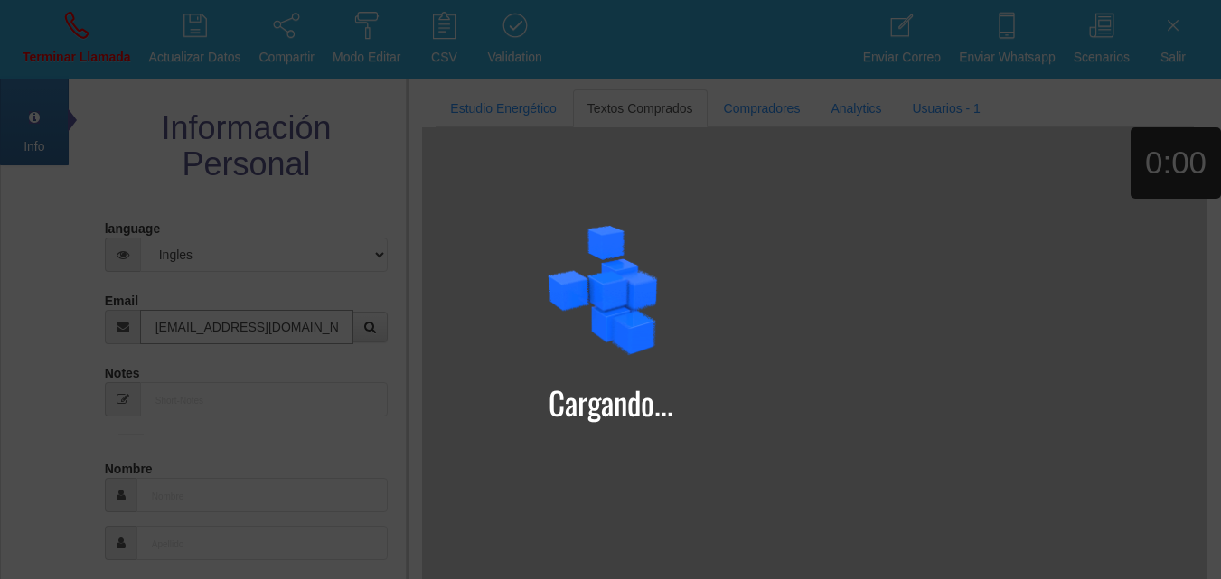
type input "[EMAIL_ADDRESS][DOMAIN_NAME]"
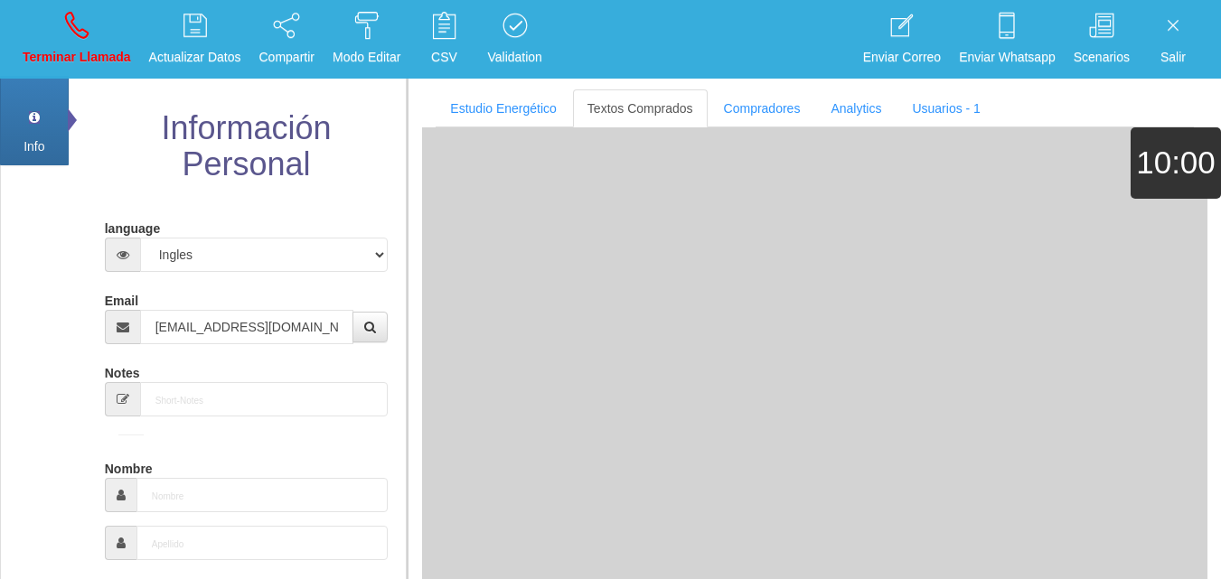
type input "[DATE]"
select select "1"
type input "Comprador bajo"
type input "[PERSON_NAME]"
select select "1"
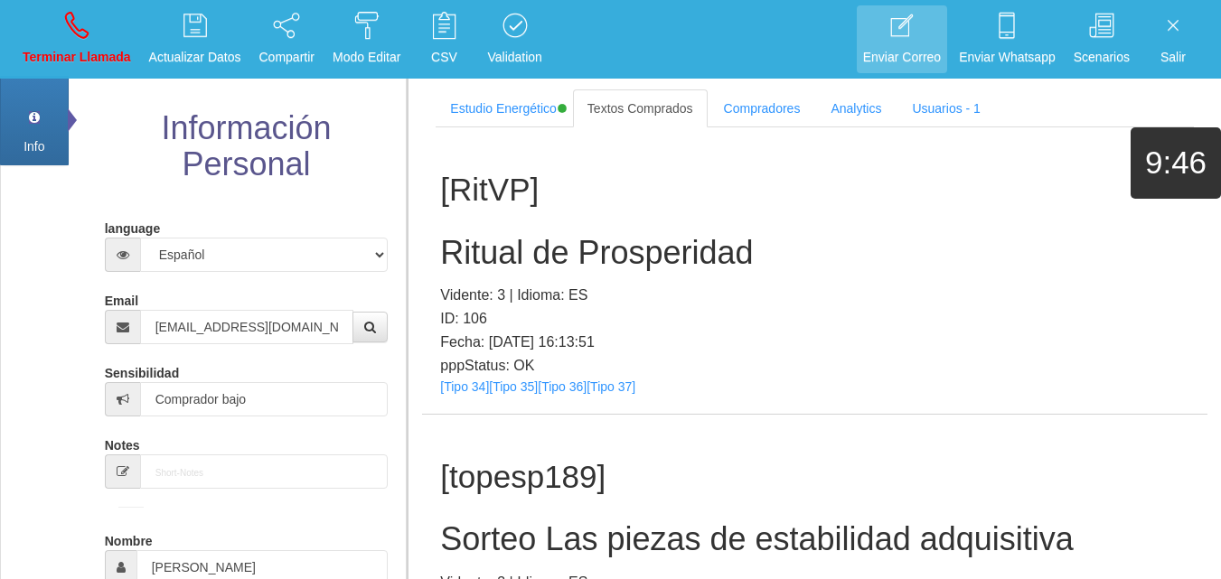
scroll to position [318, 0]
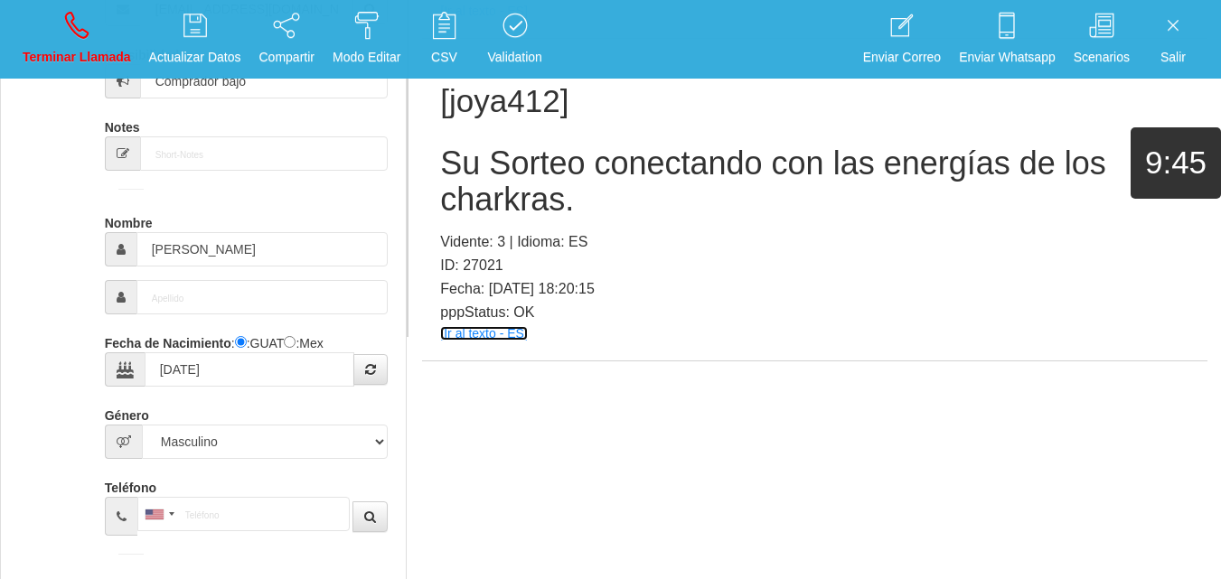
click at [483, 335] on link "[Ir al texto - ES]" at bounding box center [483, 333] width 87 height 14
click at [493, 185] on h2 "Su Sorteo conectando con las energías de los charkras." at bounding box center [814, 181] width 749 height 71
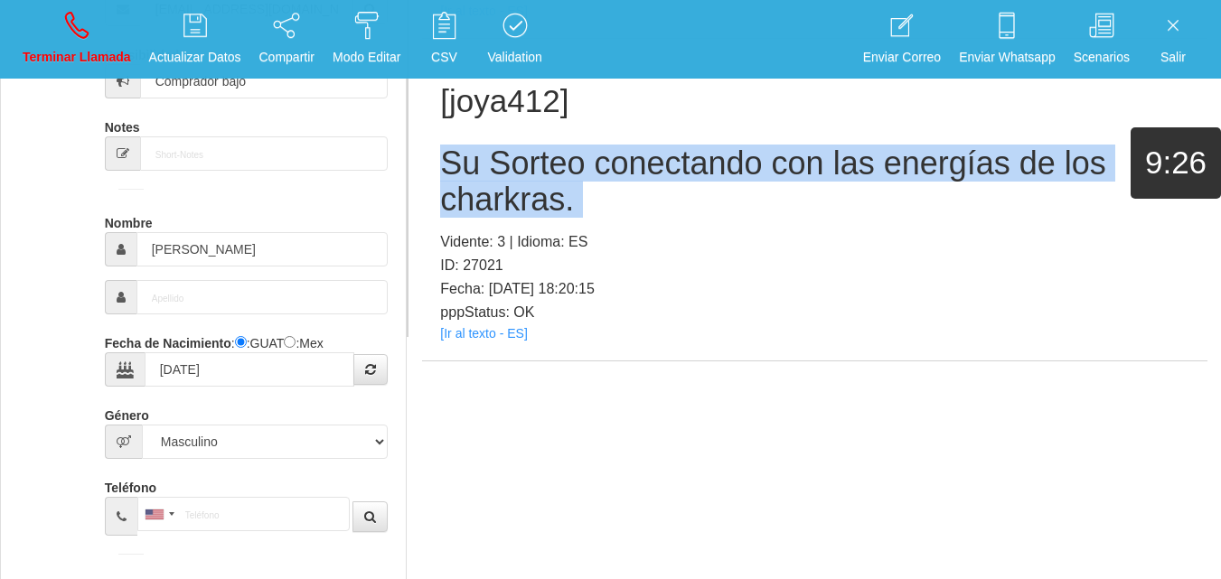
click at [493, 185] on h2 "Su Sorteo conectando con las energías de los charkras." at bounding box center [814, 181] width 749 height 71
click at [63, 62] on p "Terminar Llamada" at bounding box center [77, 57] width 108 height 21
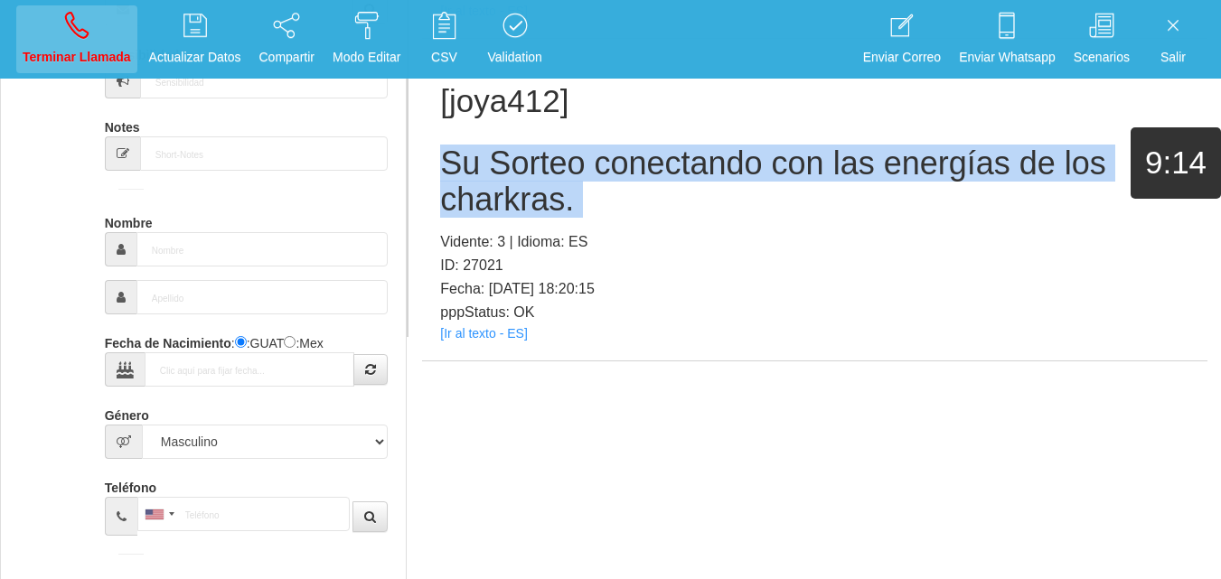
select select "0"
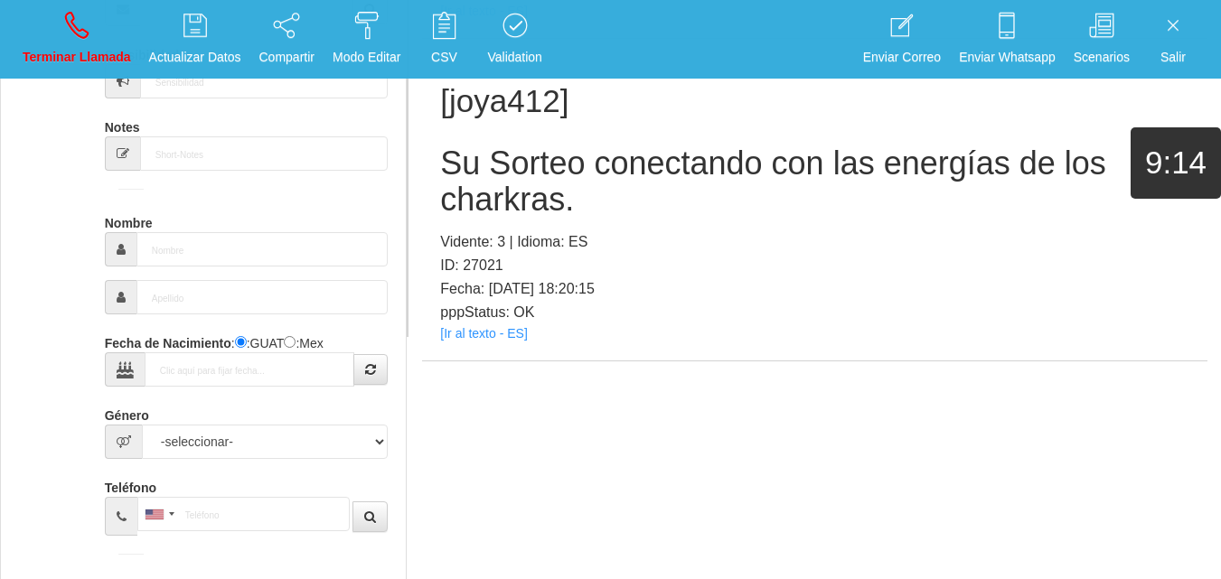
scroll to position [0, 0]
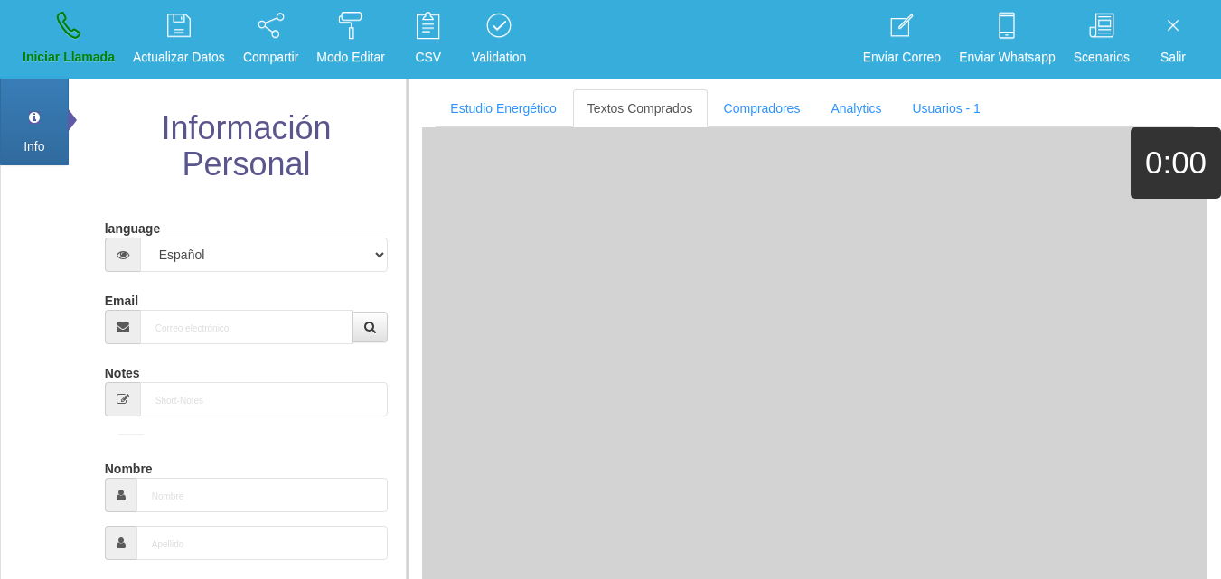
drag, startPoint x: 275, startPoint y: 354, endPoint x: 261, endPoint y: 333, distance: 25.6
click at [260, 331] on input "Email" at bounding box center [247, 327] width 214 height 34
paste input "[EMAIL_ADDRESS][DOMAIN_NAME]"
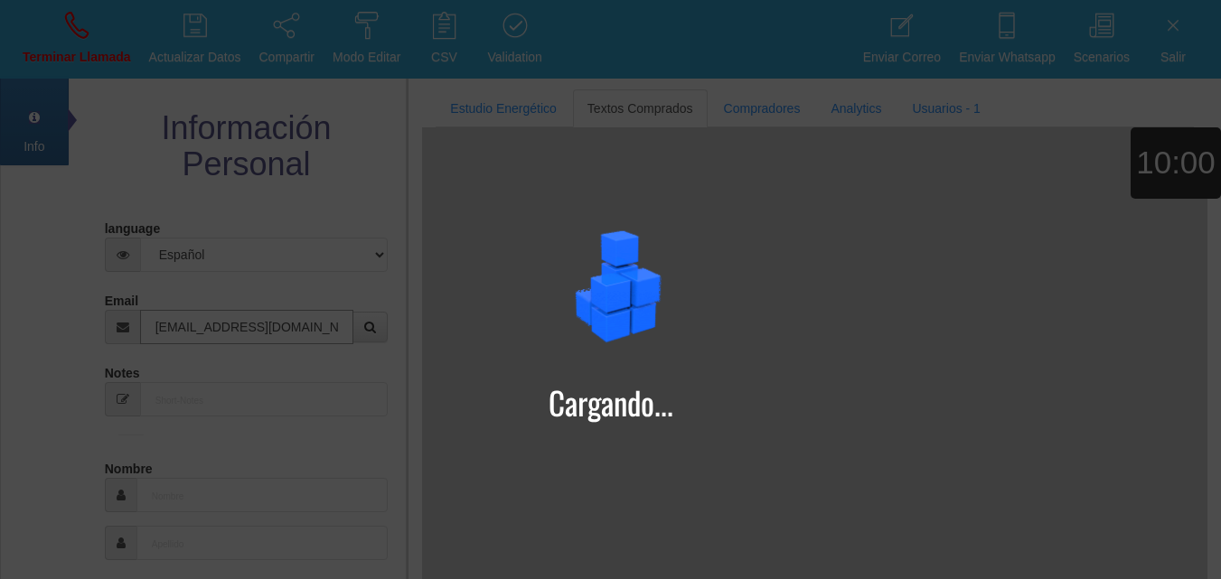
type input "[EMAIL_ADDRESS][DOMAIN_NAME]"
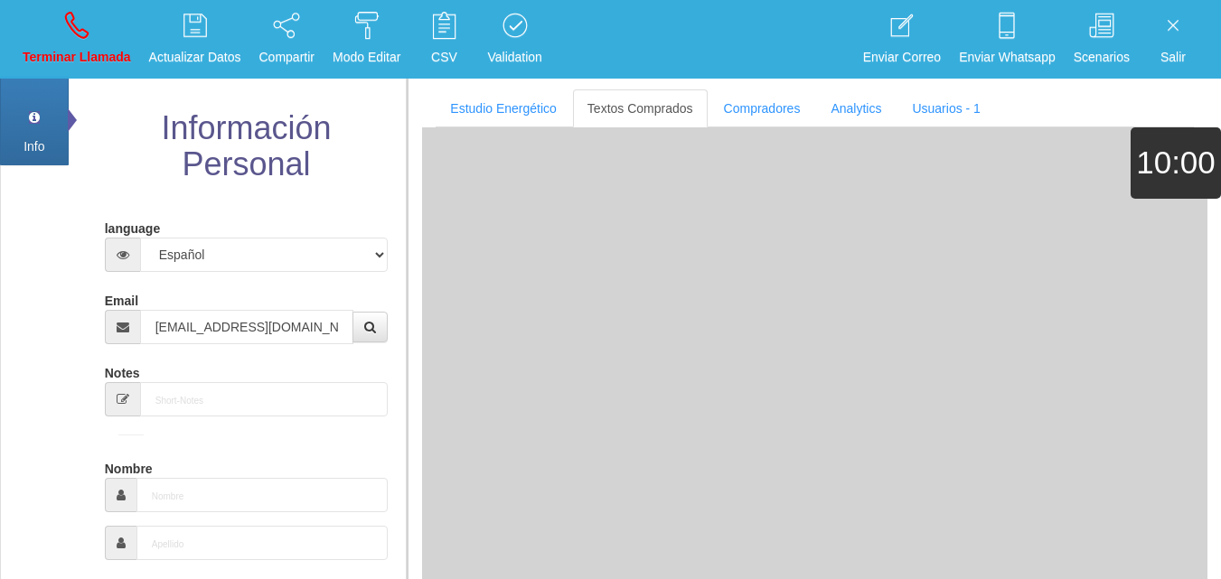
type input "[DATE]"
select select "4"
type input "Comprador bajo"
type input "[PERSON_NAME]"
select select "2"
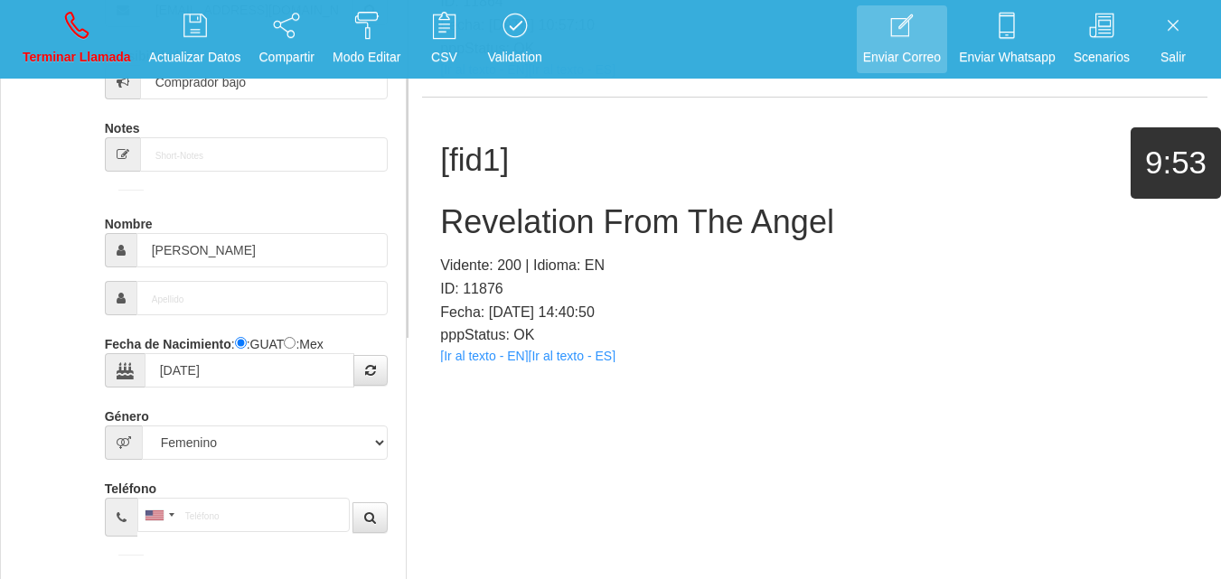
scroll to position [597, 0]
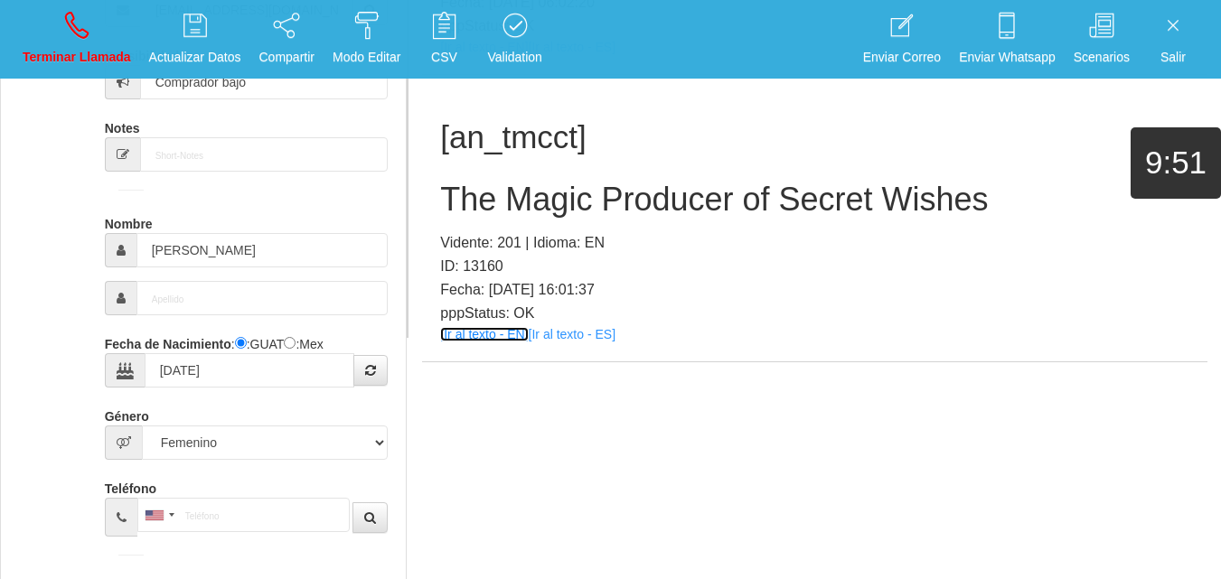
click at [493, 340] on link "[Ir al texto - EN]" at bounding box center [484, 334] width 88 height 14
click at [569, 209] on h2 "The Magic Producer of Secret Wishes" at bounding box center [814, 200] width 749 height 36
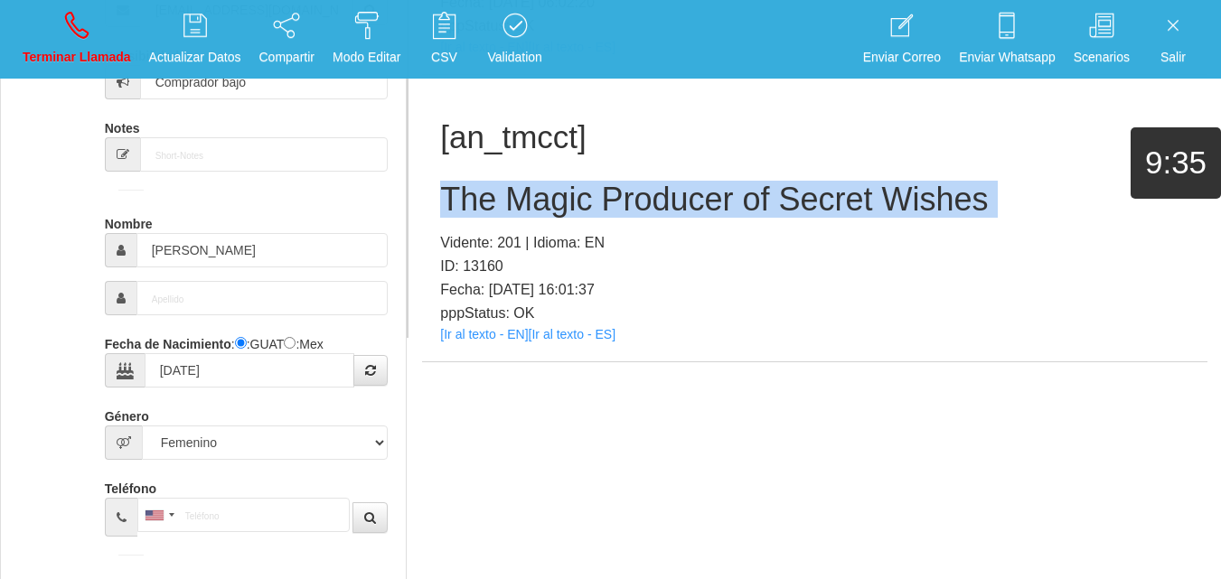
click at [569, 209] on h2 "The Magic Producer of Secret Wishes" at bounding box center [814, 200] width 749 height 36
click at [125, 46] on link "Terminar Llamada" at bounding box center [76, 39] width 121 height 68
select select "0"
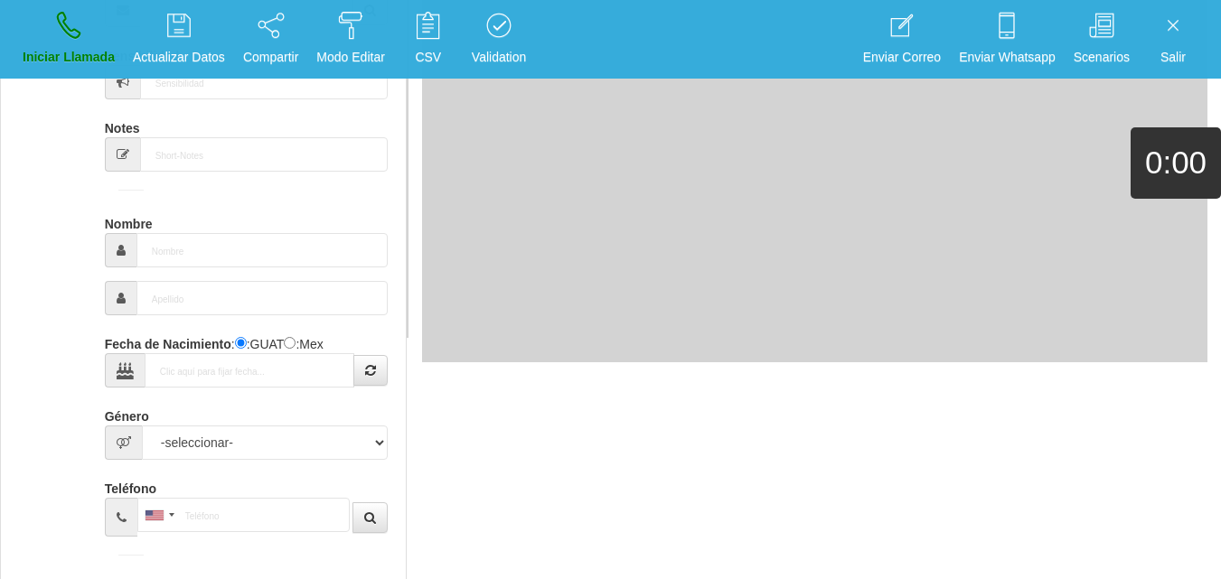
scroll to position [0, 0]
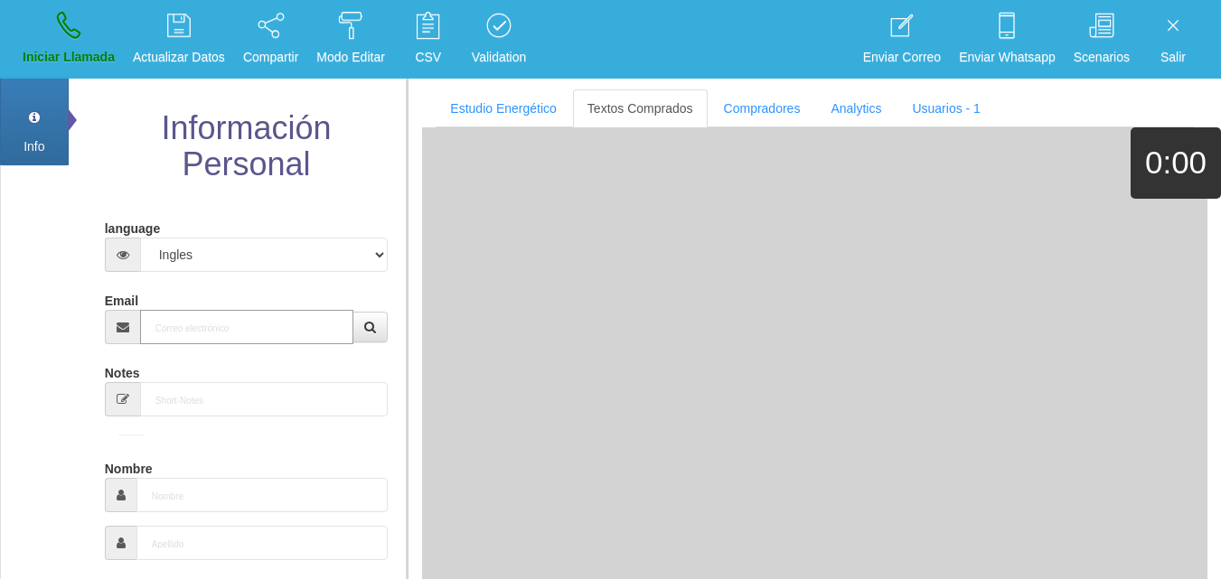
click at [296, 330] on input "Email" at bounding box center [247, 327] width 214 height 34
paste input "[EMAIL_ADDRESS][DOMAIN_NAME]"
type input "[EMAIL_ADDRESS][DOMAIN_NAME]"
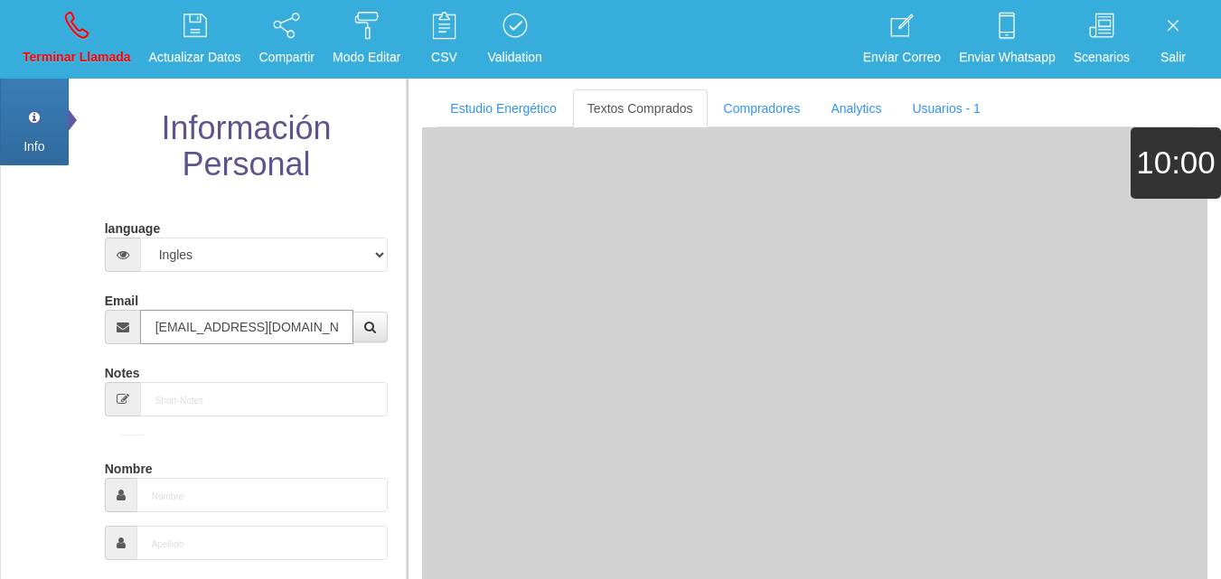
type input "3 Abr 1953"
type input "Comprador bajo"
type input "[PERSON_NAME]"
select select "2"
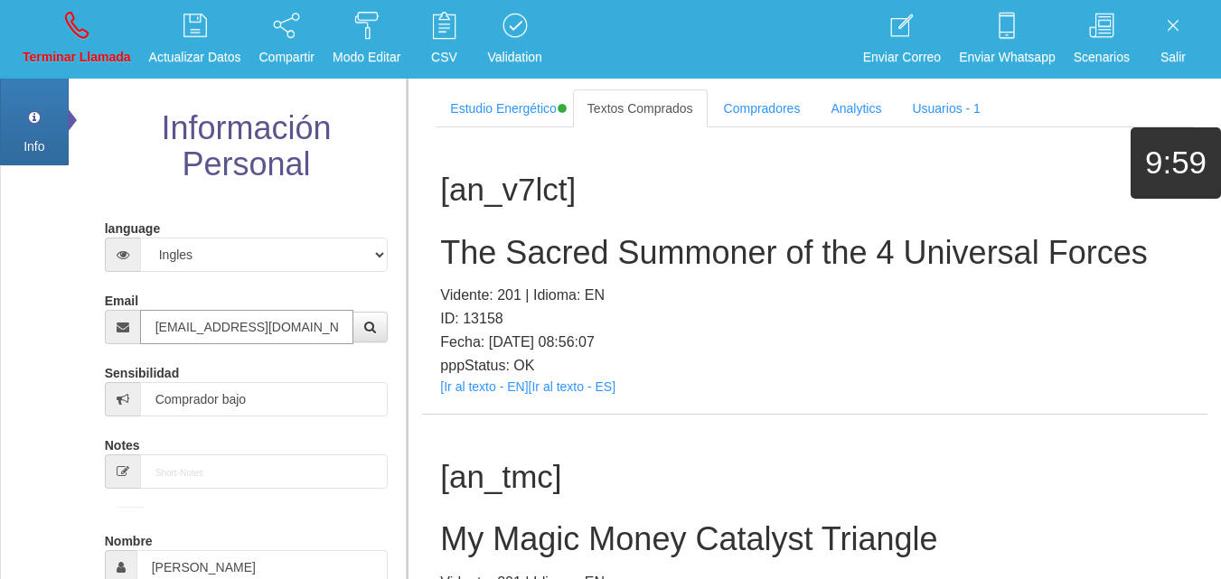
type input "[EMAIL_ADDRESS][DOMAIN_NAME]"
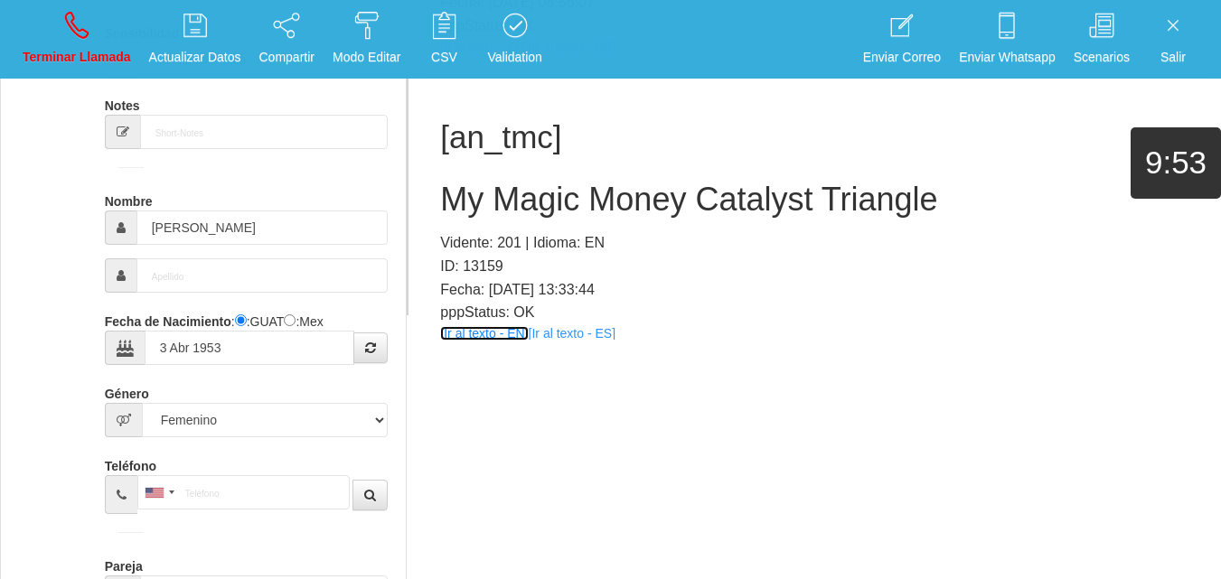
click at [476, 337] on link "[Ir al texto - EN]" at bounding box center [484, 333] width 88 height 14
click at [491, 192] on h2 "My Magic Money Catalyst Triangle" at bounding box center [814, 200] width 749 height 36
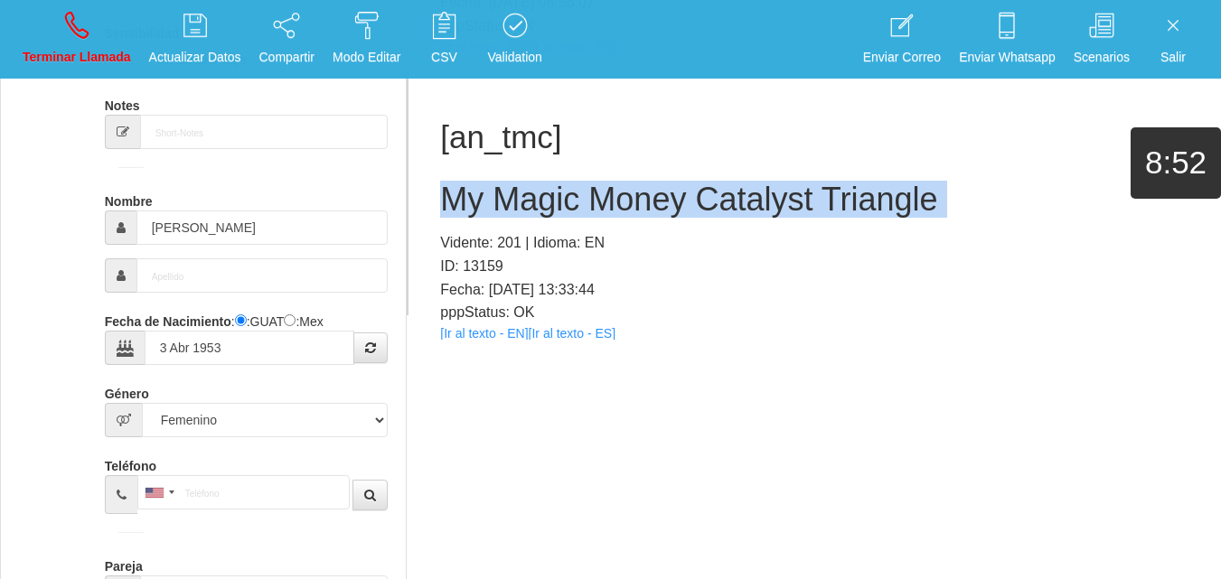
click at [491, 192] on h2 "My Magic Money Catalyst Triangle" at bounding box center [814, 200] width 749 height 36
click at [90, 21] on link "Terminar Llamada" at bounding box center [76, 39] width 121 height 68
select select "0"
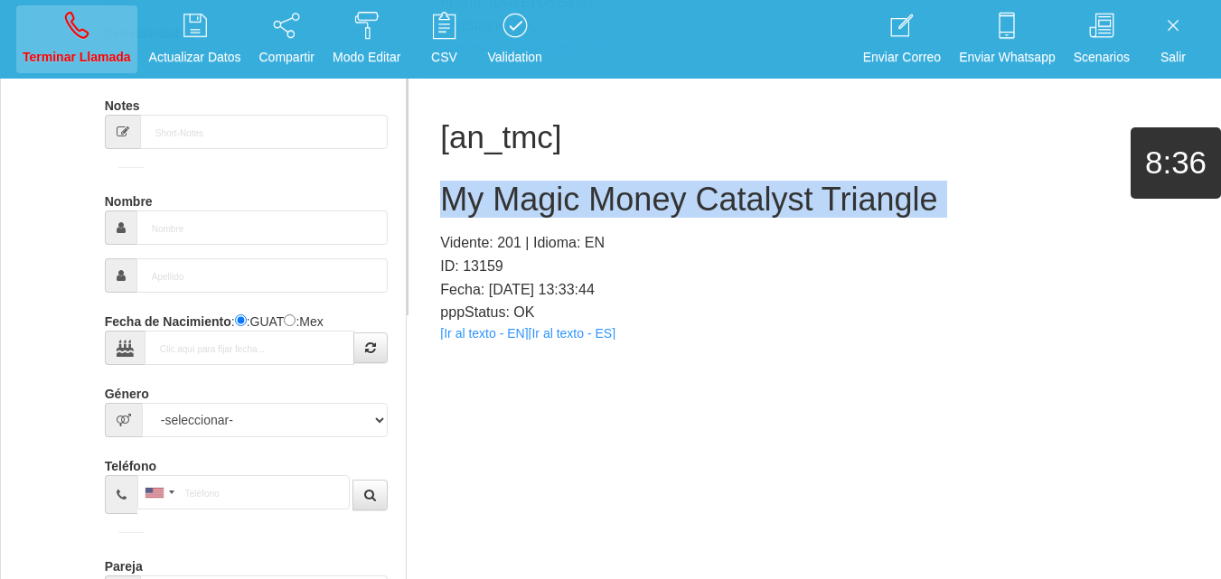
scroll to position [0, 0]
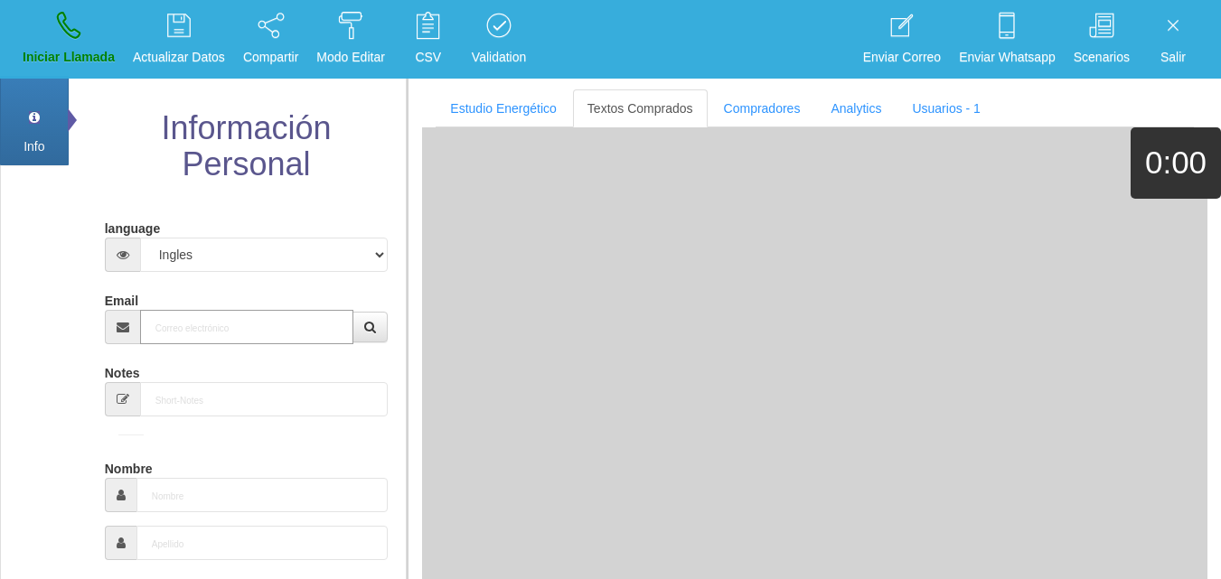
paste input "[PERSON_NAME][EMAIL_ADDRESS][DOMAIN_NAME]"
click at [222, 319] on input "Email" at bounding box center [247, 327] width 214 height 34
type input "[PERSON_NAME][EMAIL_ADDRESS][DOMAIN_NAME]"
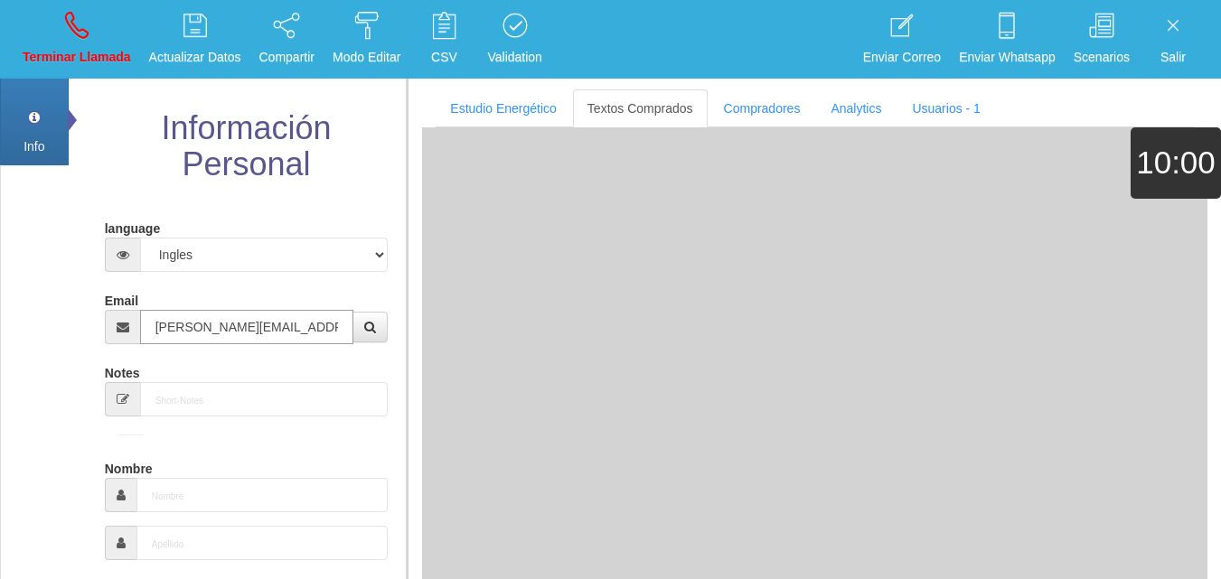
type input "[DATE]"
select select
type input "Buen Comprador"
type input "[PERSON_NAME]"
select select "2"
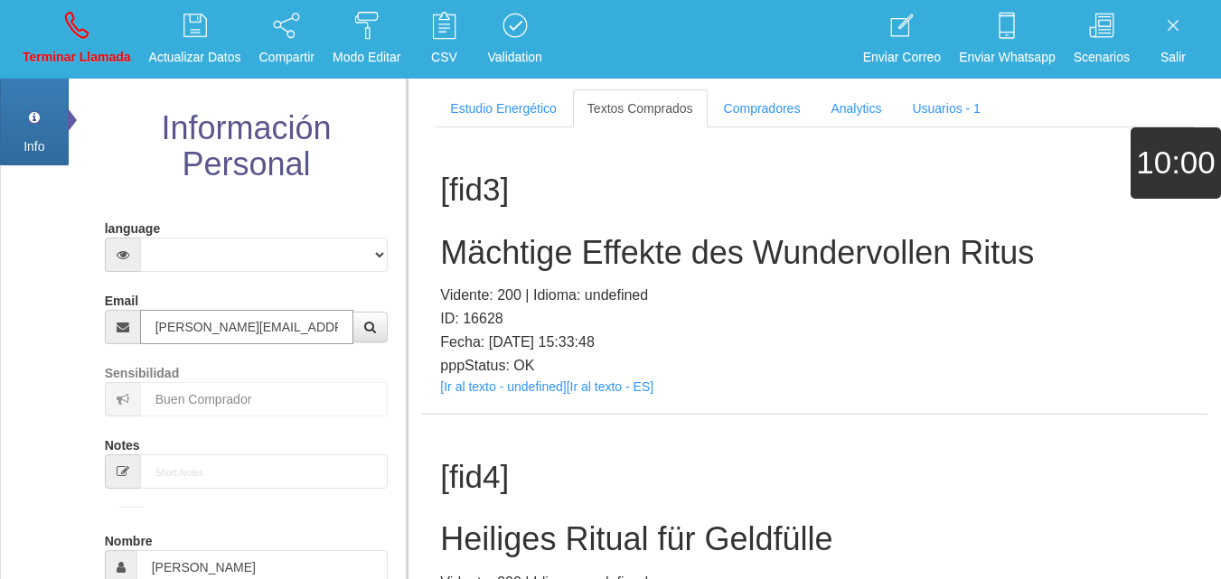
type input "[PERSON_NAME][EMAIL_ADDRESS][DOMAIN_NAME]"
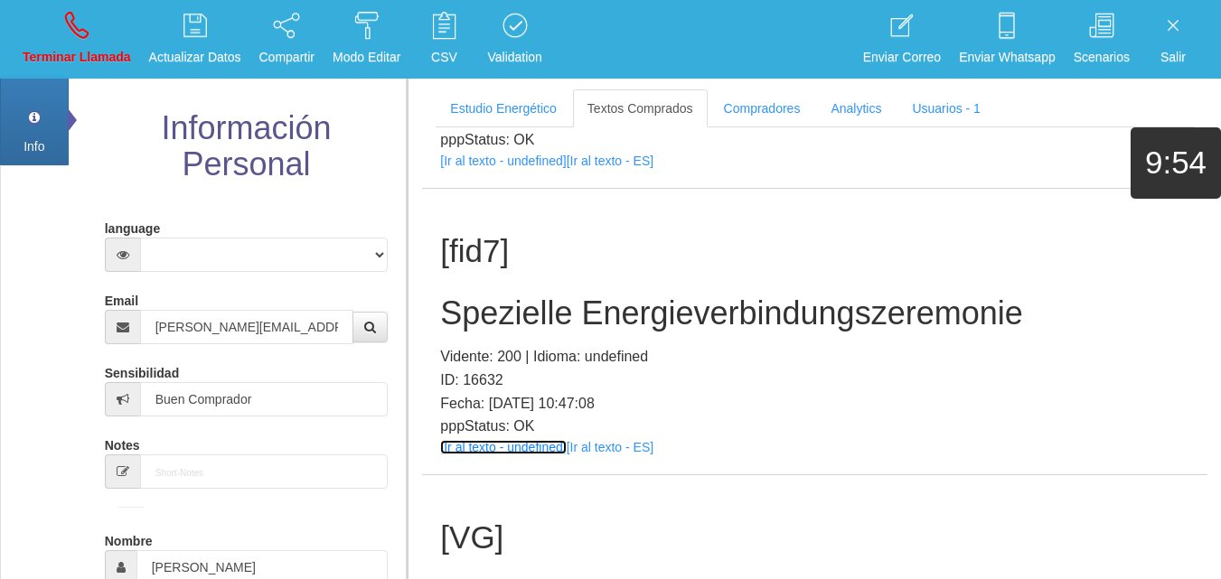
click at [471, 444] on link "[Ir al texto - undefined]" at bounding box center [503, 447] width 126 height 14
click at [463, 319] on h2 "Spezielle Energieverbindungszeremonie" at bounding box center [814, 314] width 749 height 36
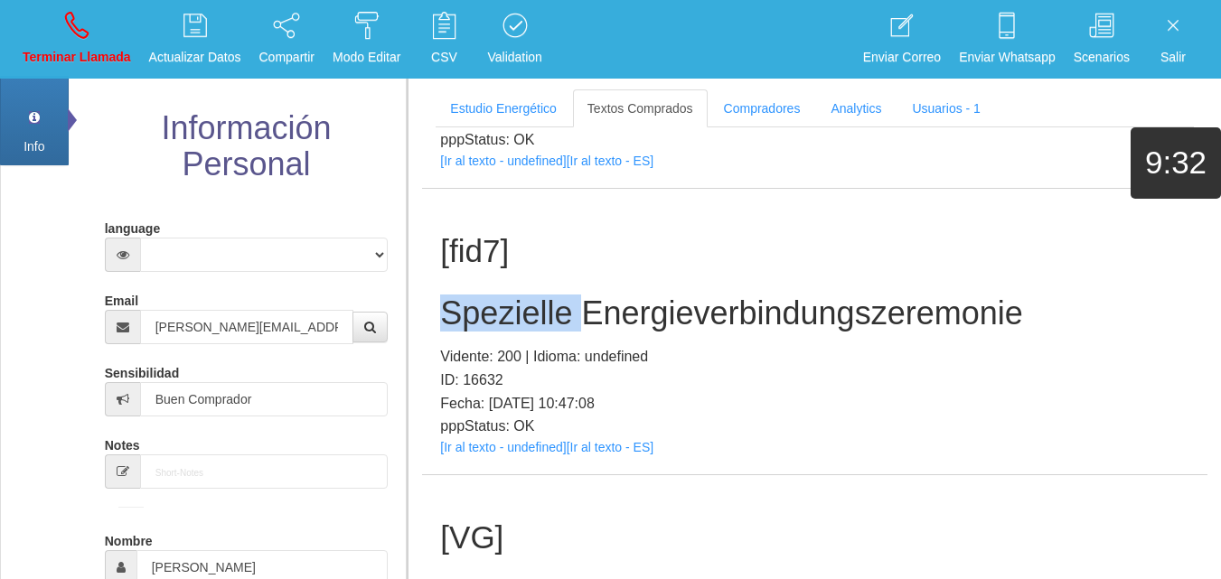
drag, startPoint x: 463, startPoint y: 319, endPoint x: 462, endPoint y: 309, distance: 10.0
click at [462, 309] on h2 "Spezielle Energieverbindungszeremonie" at bounding box center [814, 314] width 749 height 36
click at [827, 316] on h2 "Spezielle Energieverbindungszeremonie" at bounding box center [814, 314] width 749 height 36
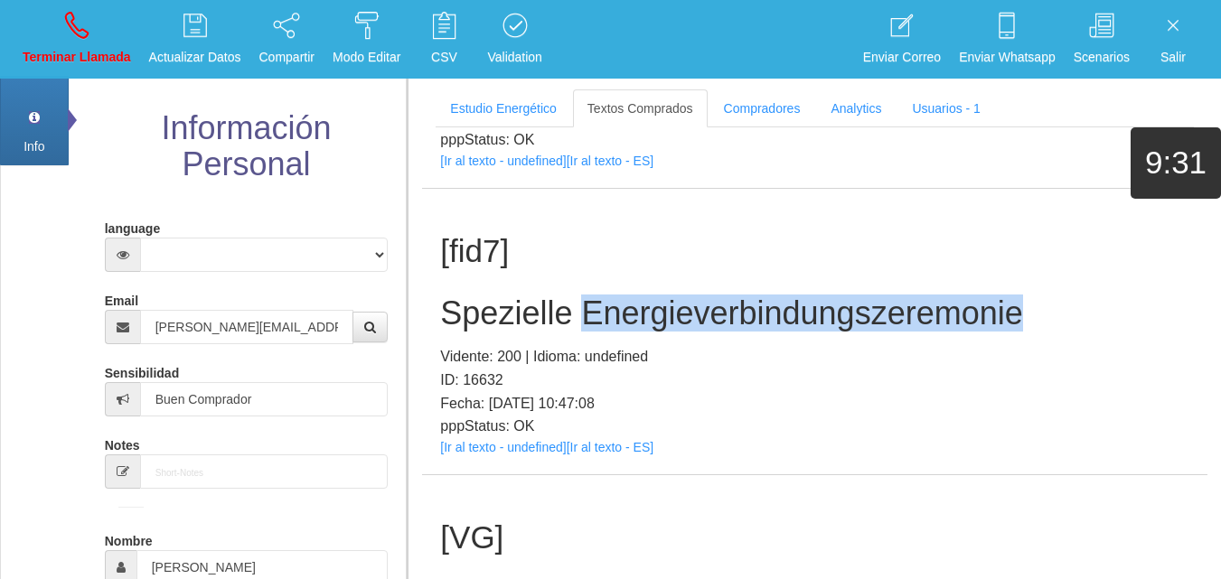
click at [827, 316] on h2 "Spezielle Energieverbindungszeremonie" at bounding box center [814, 314] width 749 height 36
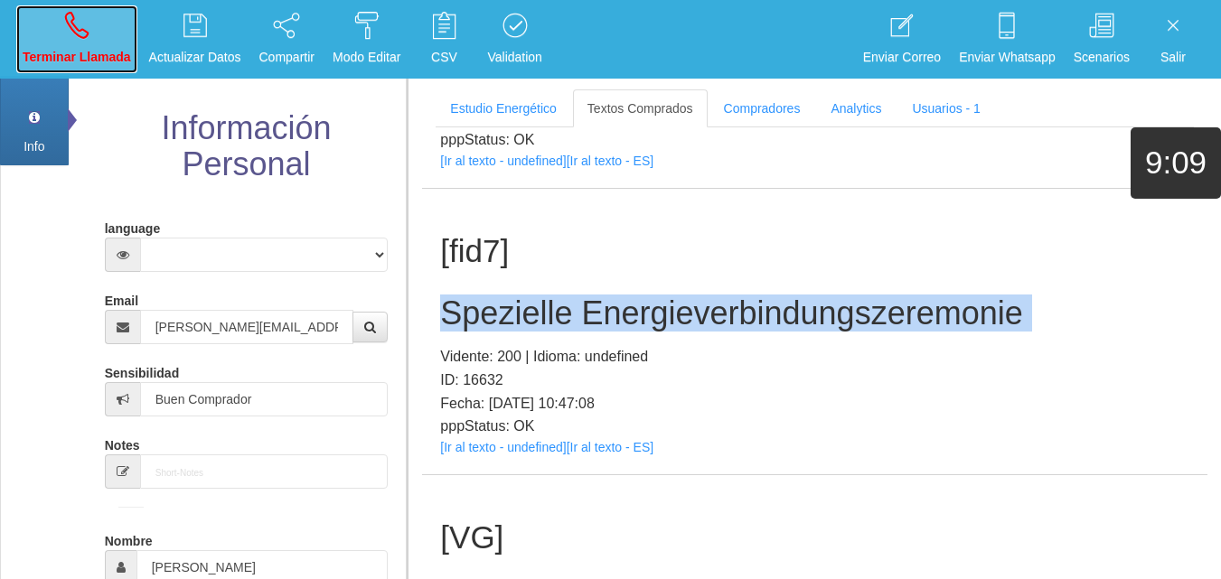
click at [71, 64] on p "Terminar Llamada" at bounding box center [77, 57] width 108 height 21
select select "0"
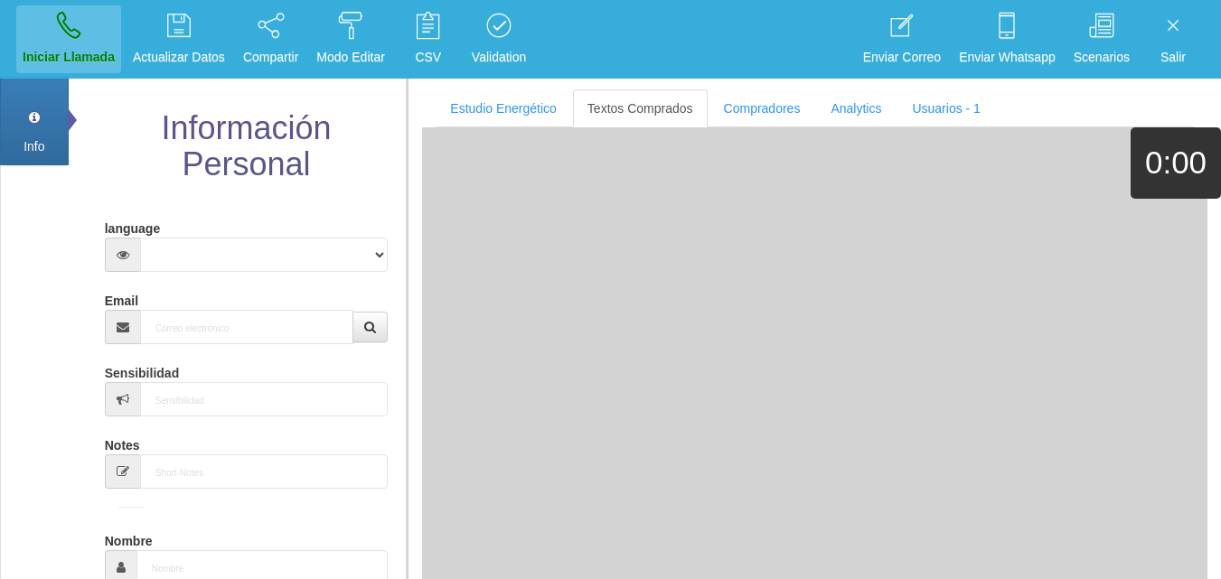
scroll to position [0, 0]
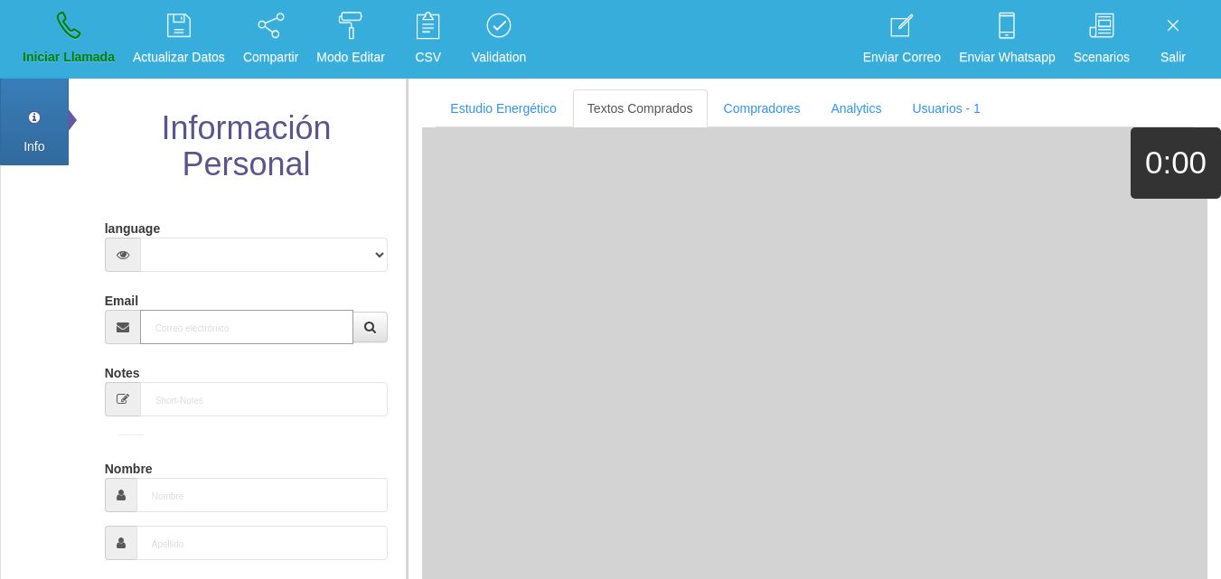
click at [244, 314] on input "Email" at bounding box center [247, 327] width 214 height 34
paste input "[EMAIL_ADDRESS][DOMAIN_NAME]"
type input "[EMAIL_ADDRESS][DOMAIN_NAME]"
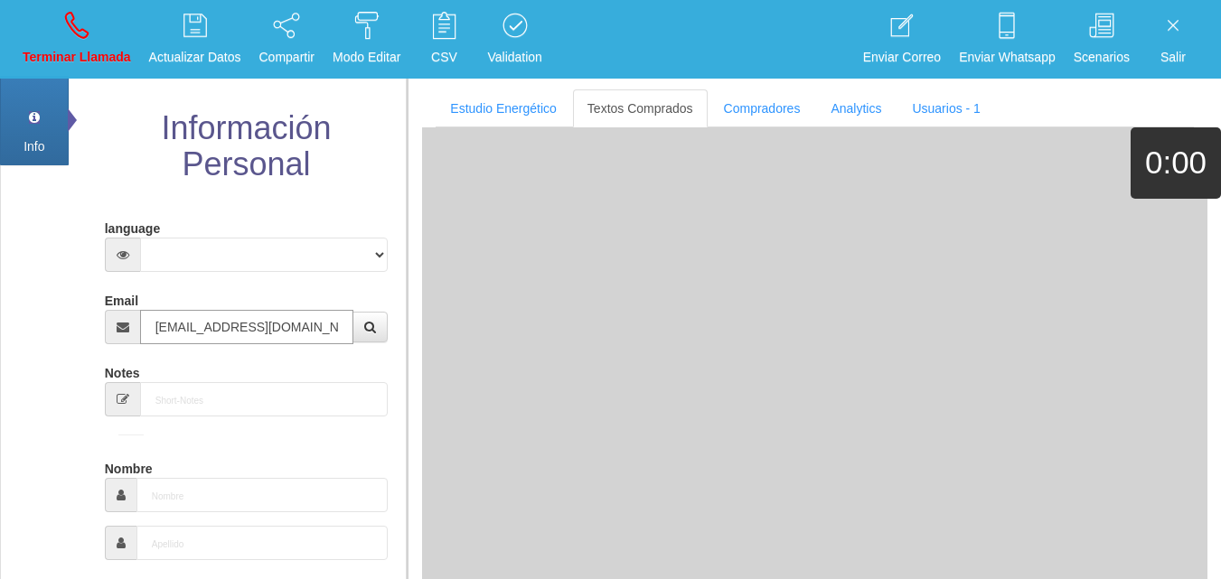
type input "[DATE]"
select select "3"
type input "Excelente Comprador"
type input "[PERSON_NAME]"
select select "2"
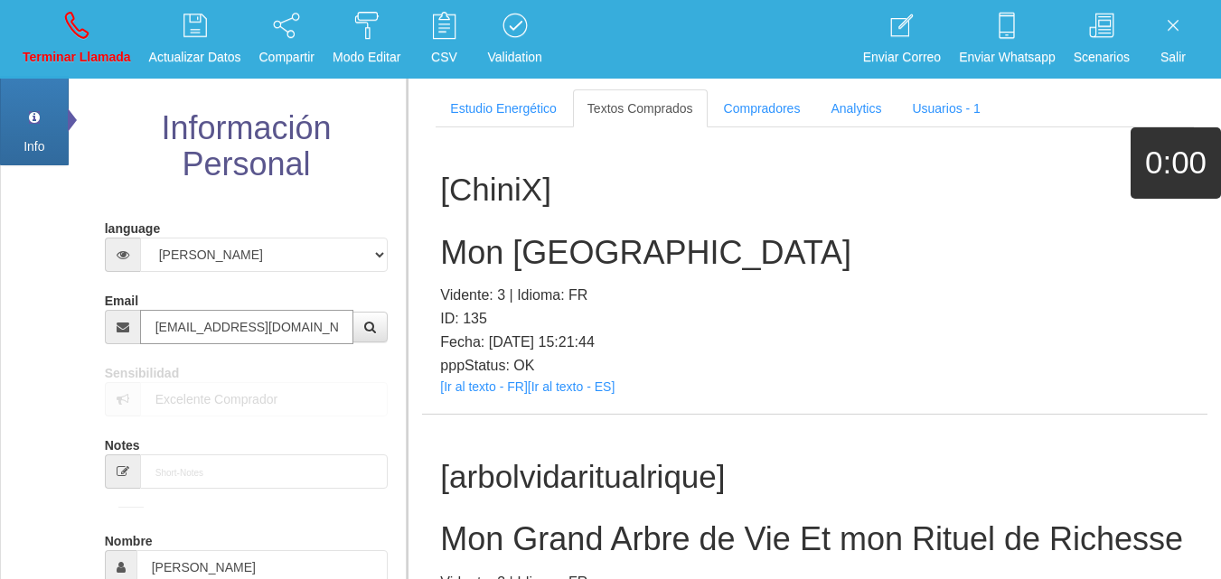
type input "[EMAIL_ADDRESS][DOMAIN_NAME]"
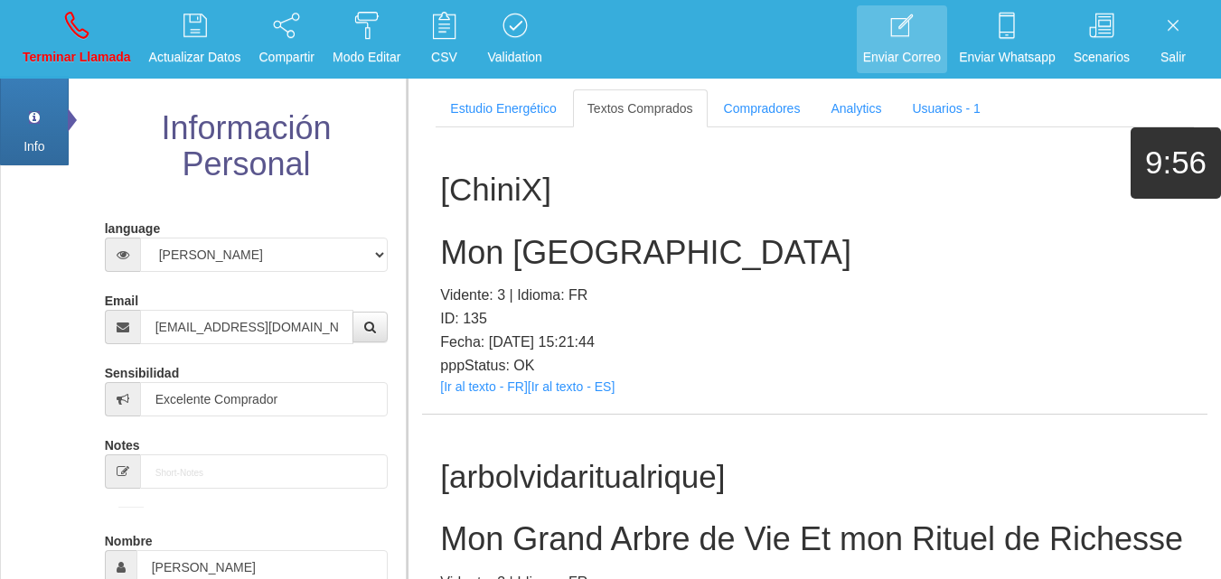
scroll to position [3743, 0]
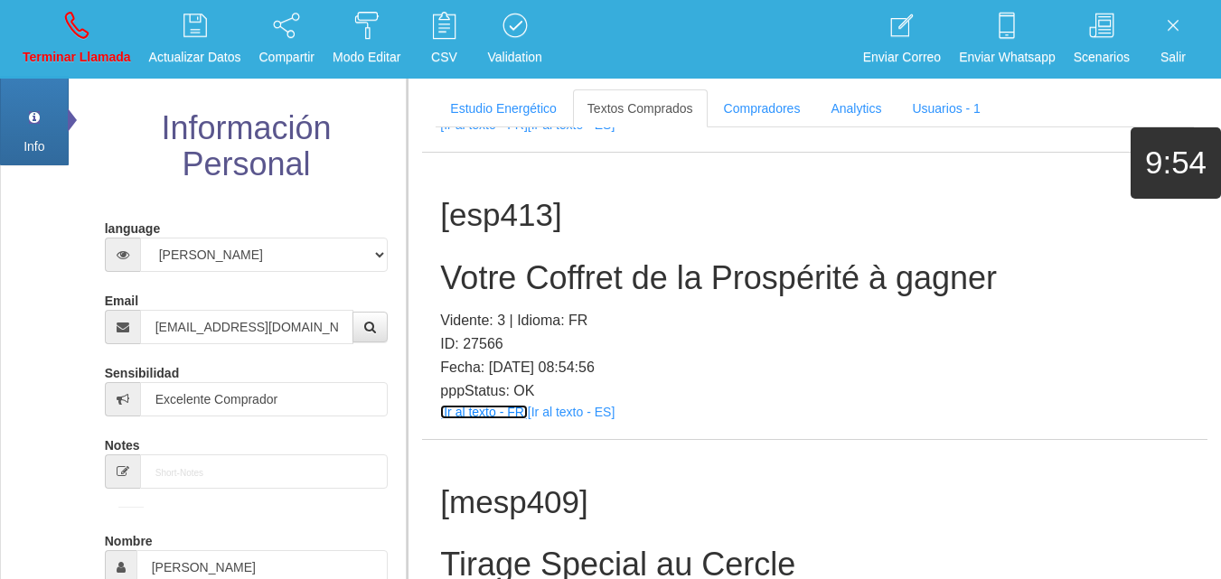
click at [486, 419] on link "[Ir al texto - FR]" at bounding box center [483, 412] width 87 height 14
click at [514, 297] on h2 "Votre Coffret de la Prospérité à gagner" at bounding box center [814, 278] width 749 height 36
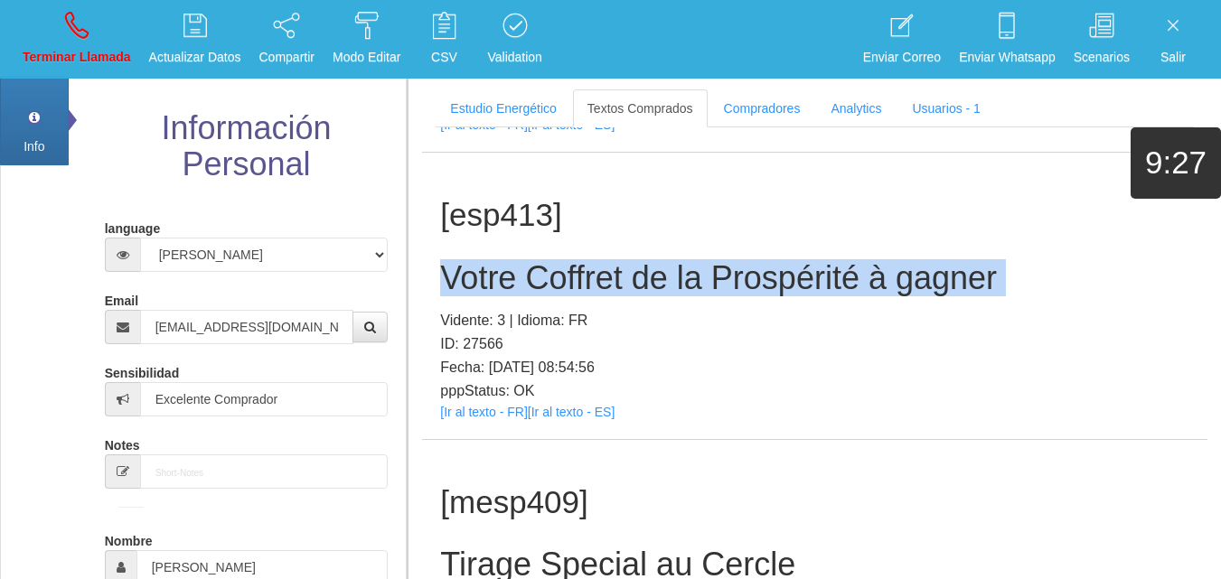
click at [514, 297] on h2 "Votre Coffret de la Prospérité à gagner" at bounding box center [814, 278] width 749 height 36
click at [73, 17] on icon at bounding box center [77, 25] width 24 height 29
select select "0"
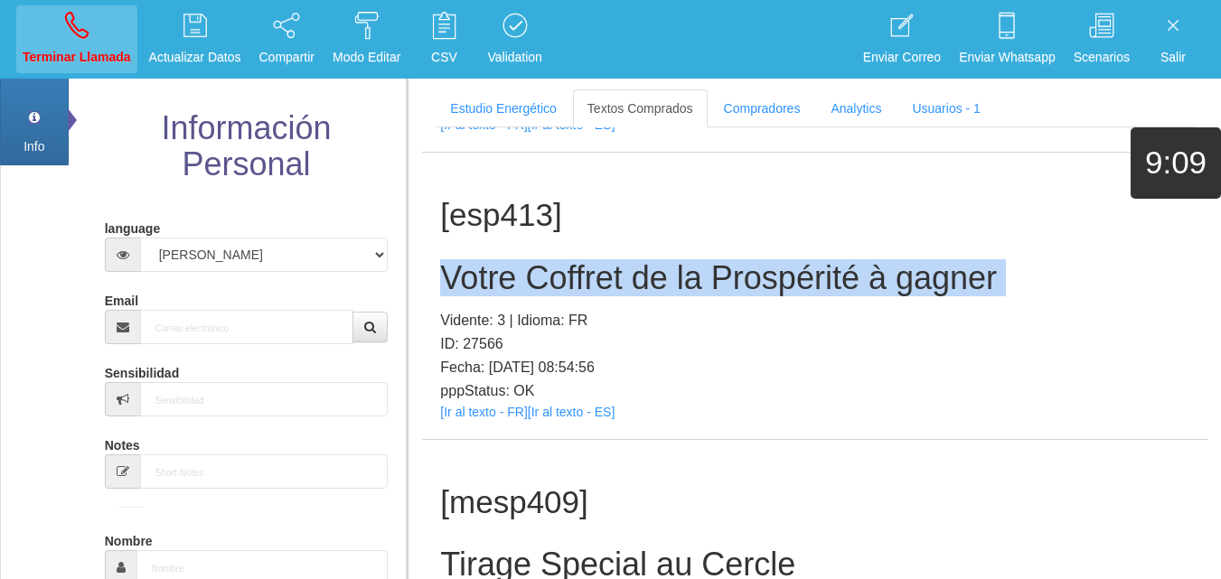
scroll to position [0, 0]
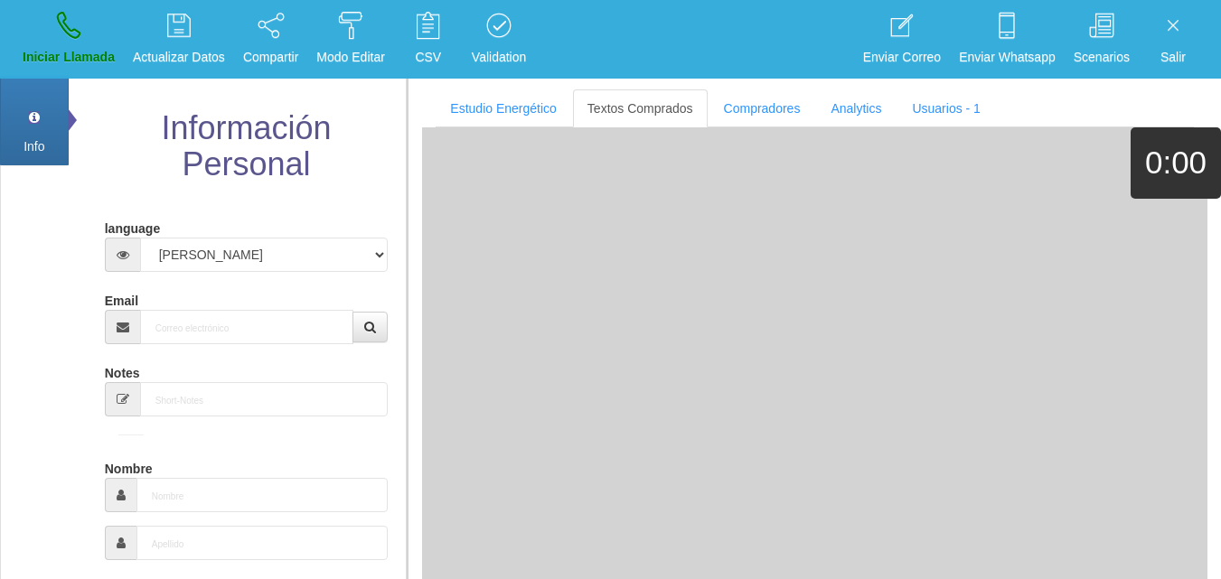
click at [243, 306] on div "Email" at bounding box center [247, 315] width 284 height 59
paste input "[EMAIL_ADDRESS][DOMAIN_NAME]"
click at [254, 315] on input "[EMAIL_ADDRESS][DOMAIN_NAME]" at bounding box center [247, 327] width 214 height 34
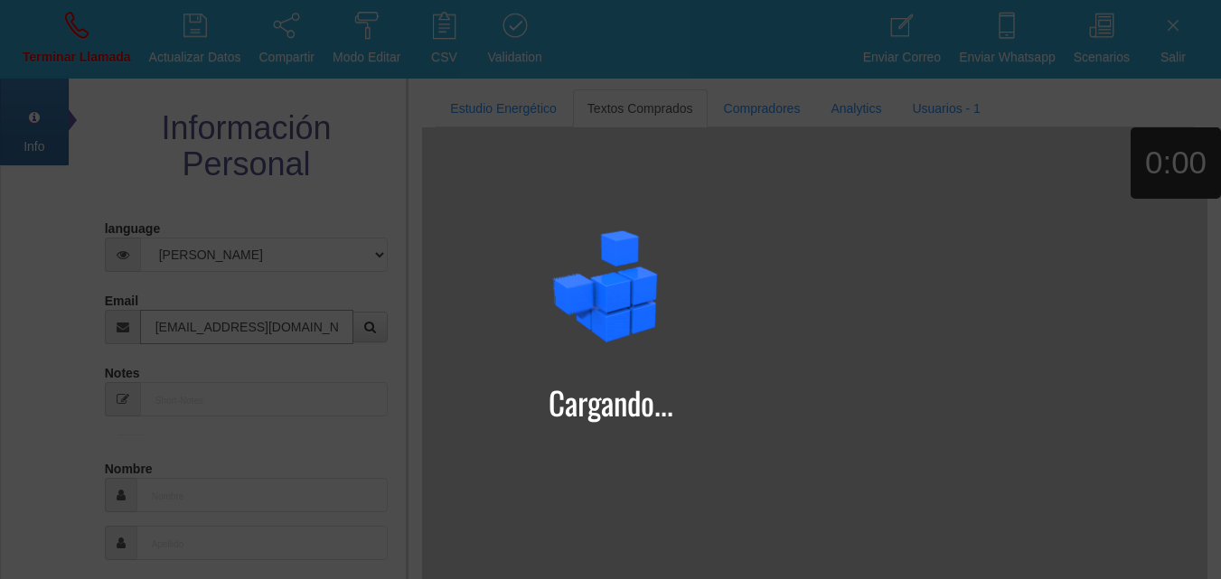
type input "[EMAIL_ADDRESS][DOMAIN_NAME]"
type input "15 Mayo 1972"
type input "[PERSON_NAME]"
type input "Excelente Comprador"
select select "1"
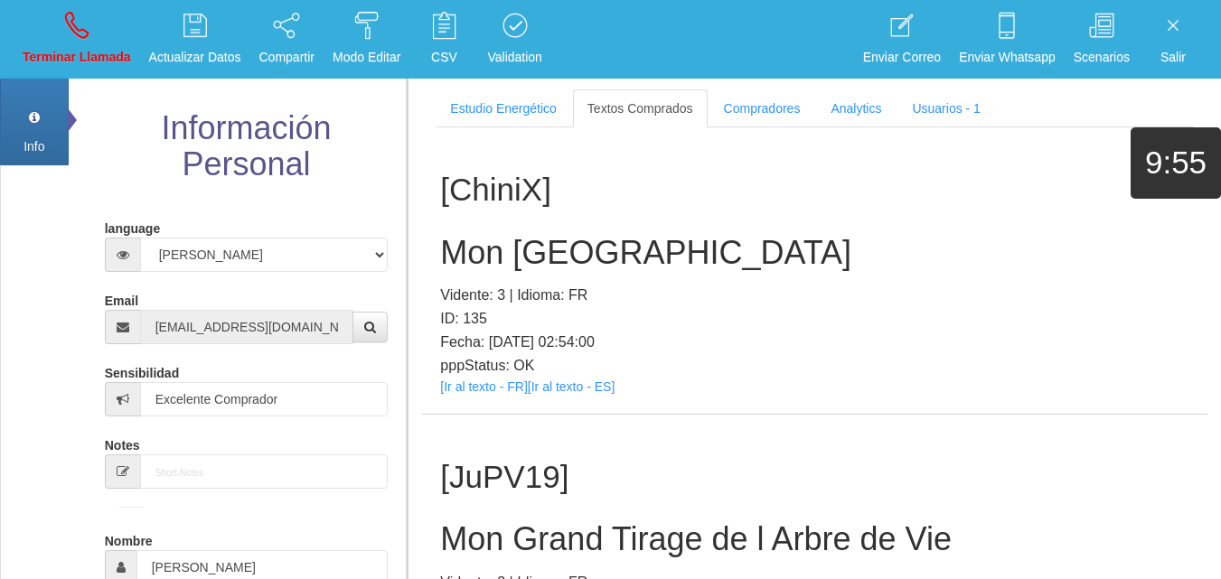
scroll to position [26429, 0]
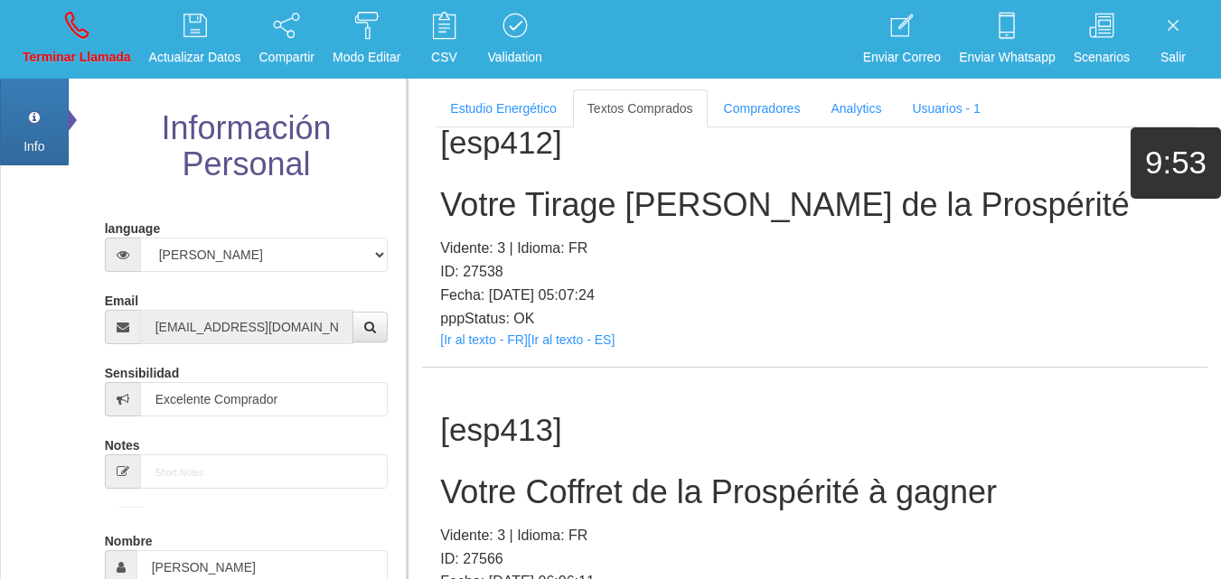
click at [494, 475] on h2 "Votre Coffret de la Prospérité à gagner" at bounding box center [814, 493] width 749 height 36
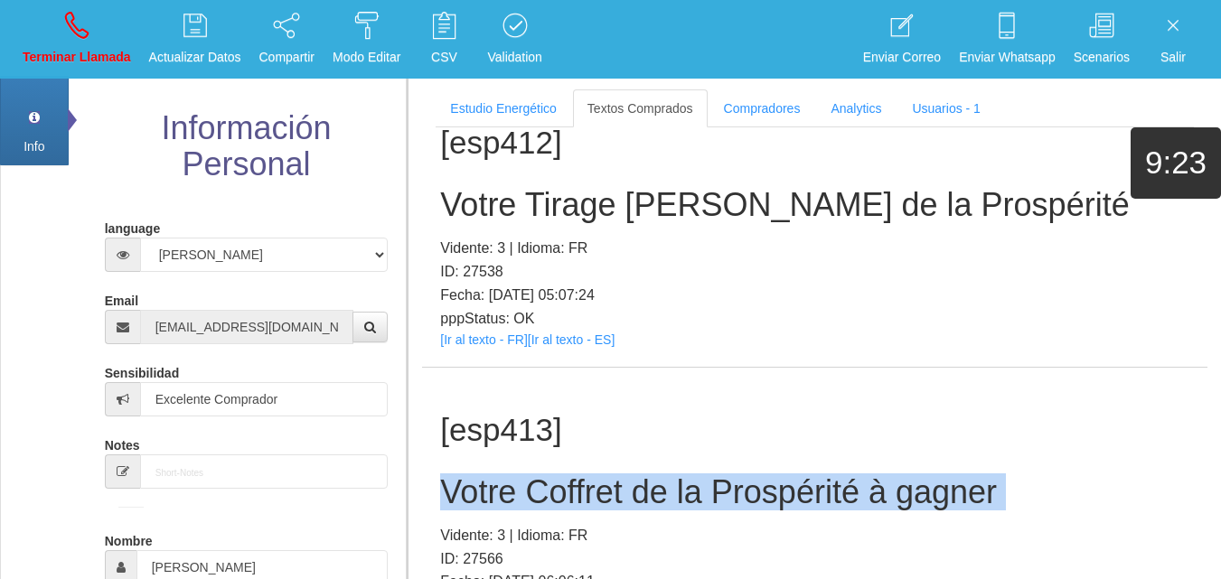
click at [494, 475] on h2 "Votre Coffret de la Prospérité à gagner" at bounding box center [814, 493] width 749 height 36
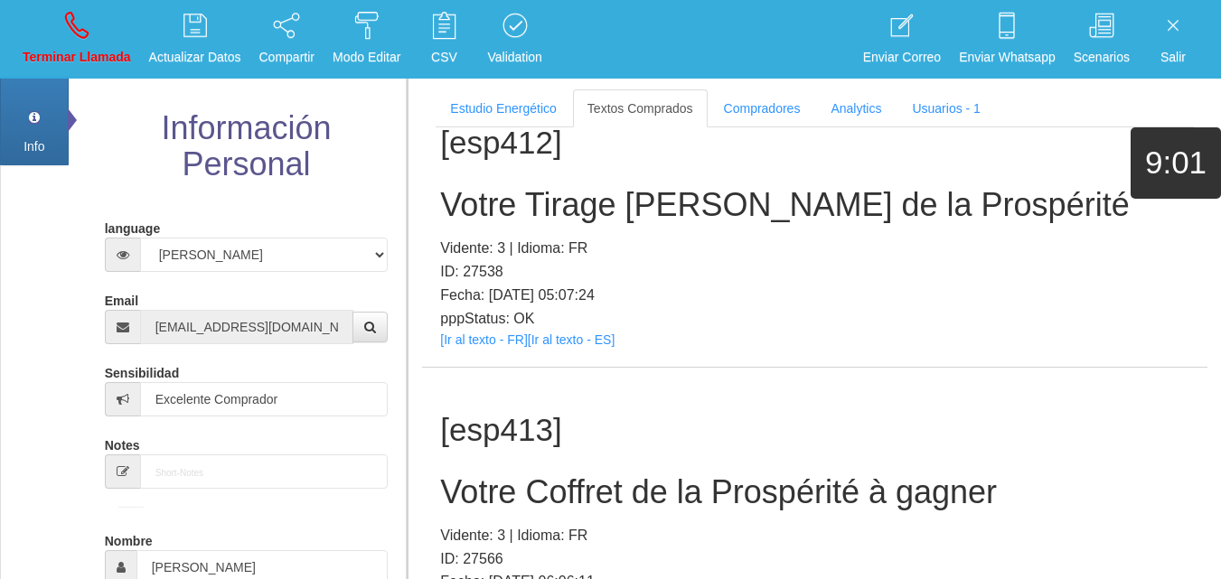
click at [43, 5] on li "Terminar Llamada" at bounding box center [77, 39] width 127 height 79
click at [63, 24] on link "Terminar Llamada" at bounding box center [76, 39] width 121 height 68
select select "0"
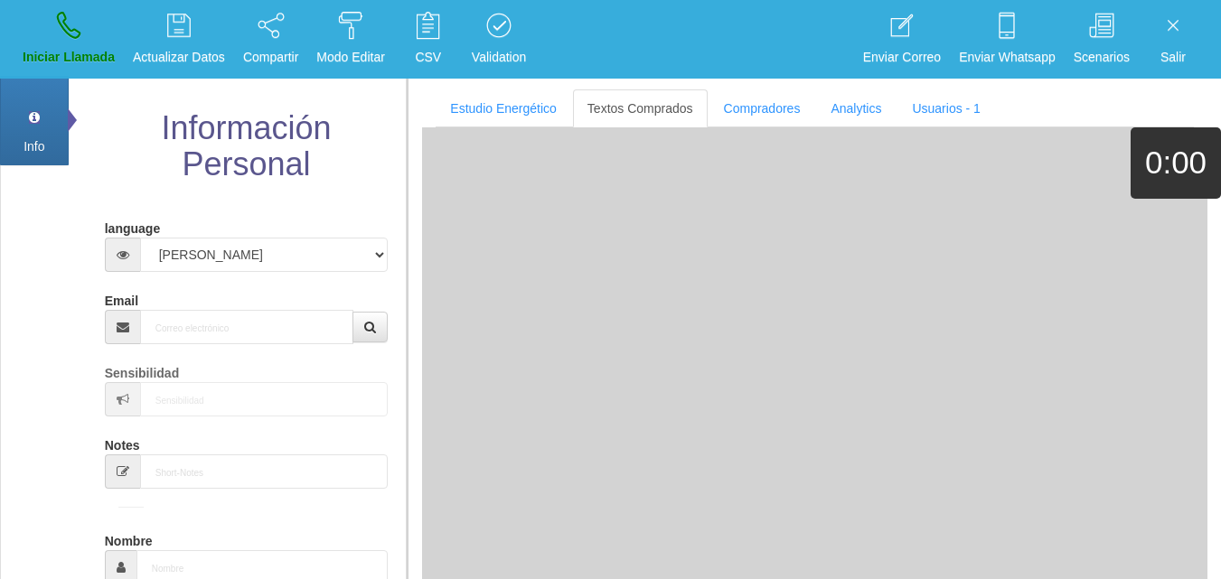
scroll to position [0, 0]
click at [175, 313] on input "Email" at bounding box center [247, 327] width 214 height 34
paste input "[EMAIL_ADDRESS][DOMAIN_NAME]"
type input "[EMAIL_ADDRESS][DOMAIN_NAME]"
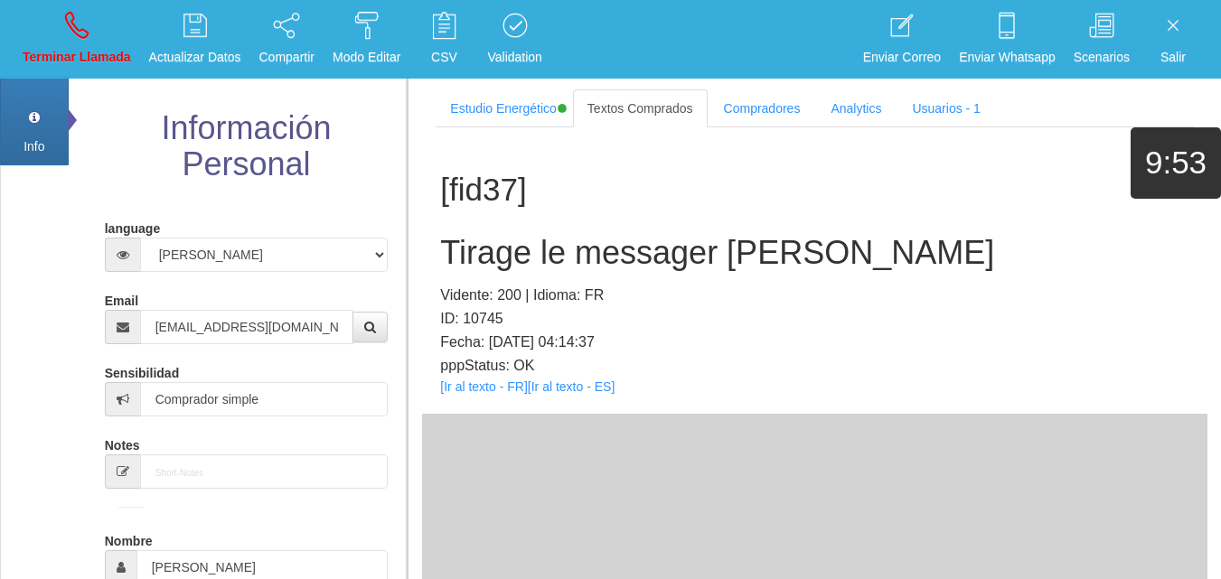
click at [491, 395] on div "[fid37] Tirage le messager [PERSON_NAME]: 200 | Idioma: FR ID: 10745 Fecha: [DA…" at bounding box center [815, 270] width 786 height 287
click at [488, 391] on link "[Ir al texto - FR]" at bounding box center [483, 387] width 87 height 14
click at [556, 253] on h2 "Tirage le messager [PERSON_NAME]" at bounding box center [814, 253] width 749 height 36
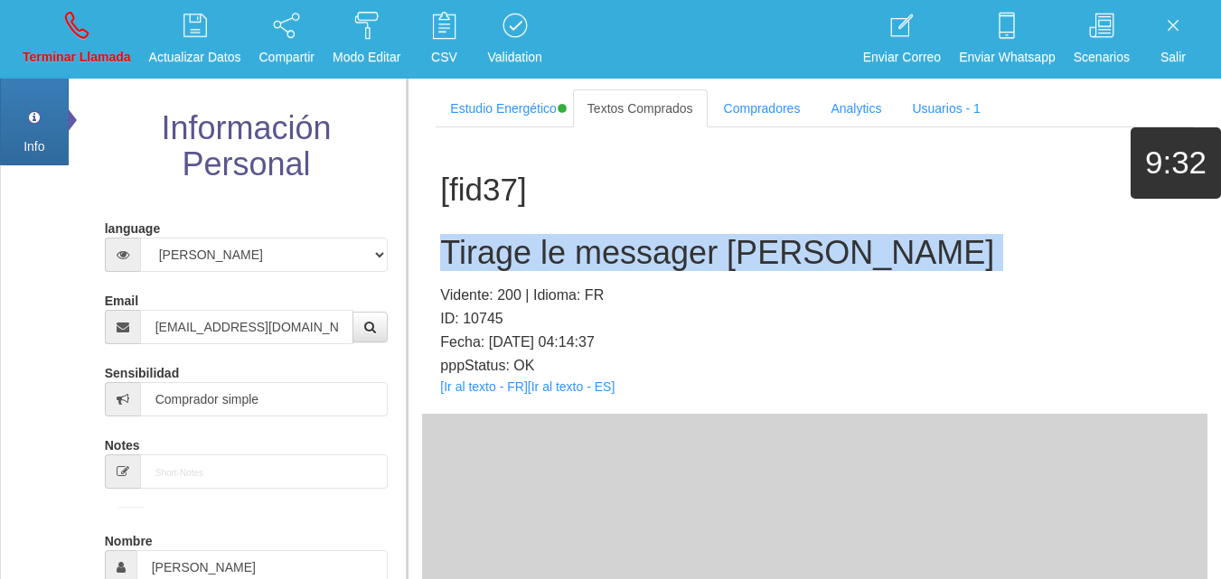
click at [556, 253] on h2 "Tirage le messager [PERSON_NAME]" at bounding box center [814, 253] width 749 height 36
click at [80, 28] on icon at bounding box center [77, 25] width 24 height 29
